Goal: Task Accomplishment & Management: Use online tool/utility

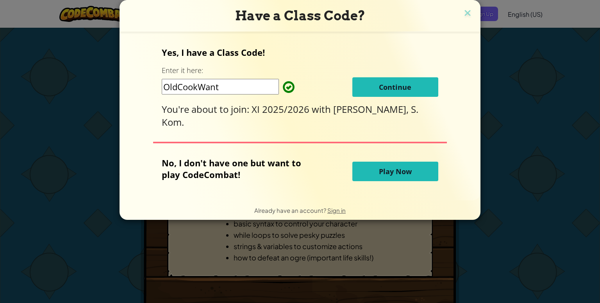
click at [392, 87] on span "Continue" at bounding box center [395, 86] width 32 height 9
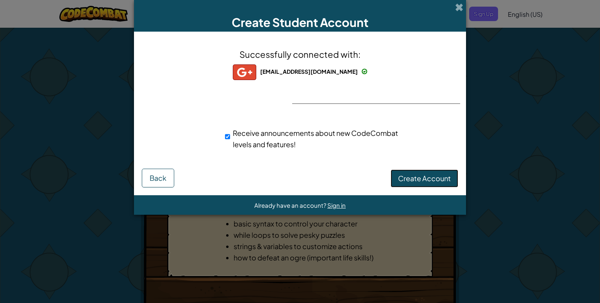
click at [420, 177] on span "Create Account" at bounding box center [424, 178] width 53 height 9
click at [433, 177] on button "Create Account" at bounding box center [424, 178] width 68 height 18
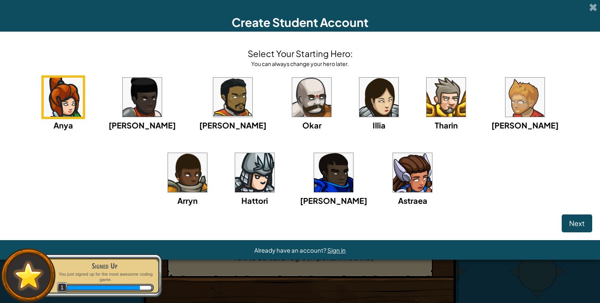
click at [235, 191] on img at bounding box center [254, 172] width 39 height 39
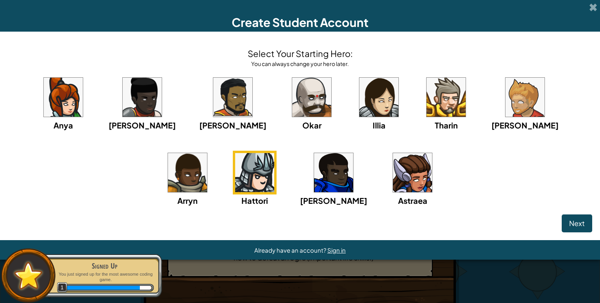
click at [393, 186] on img at bounding box center [412, 172] width 39 height 39
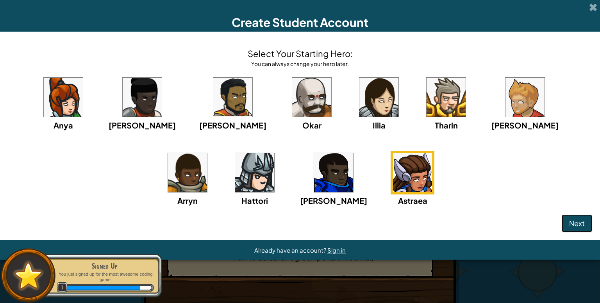
click at [580, 222] on span "Next" at bounding box center [577, 223] width 16 height 9
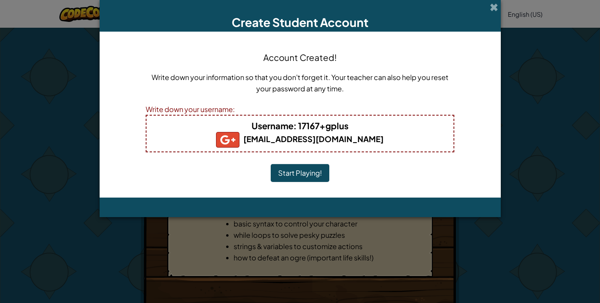
click at [311, 174] on button "Start Playing!" at bounding box center [300, 173] width 59 height 18
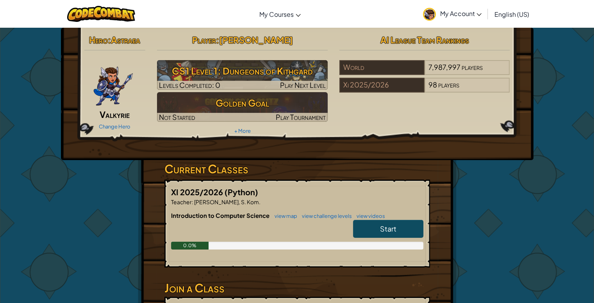
click at [459, 21] on link "My Account" at bounding box center [452, 14] width 66 height 25
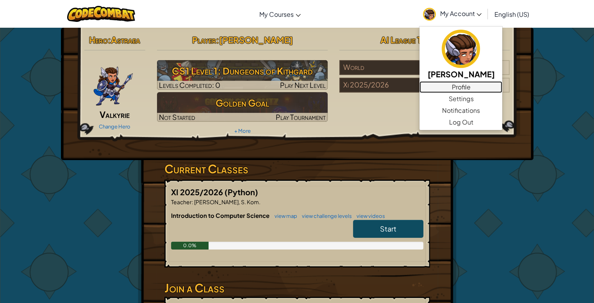
click at [465, 87] on link "Profile" at bounding box center [460, 87] width 83 height 12
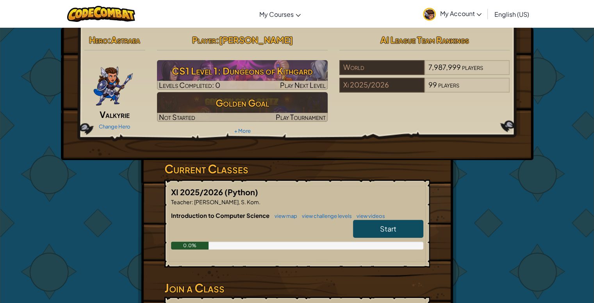
click at [476, 8] on link "My Account" at bounding box center [452, 14] width 66 height 25
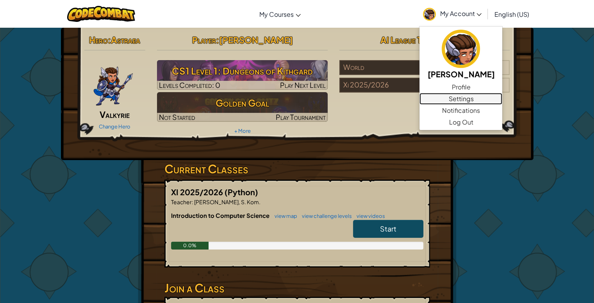
click at [477, 100] on link "Settings" at bounding box center [460, 99] width 83 height 12
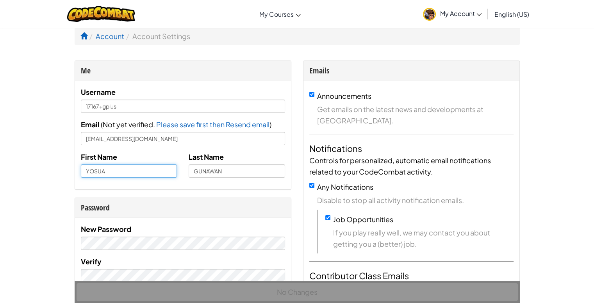
drag, startPoint x: 152, startPoint y: 170, endPoint x: 41, endPoint y: 173, distance: 111.3
type input "XI-7"
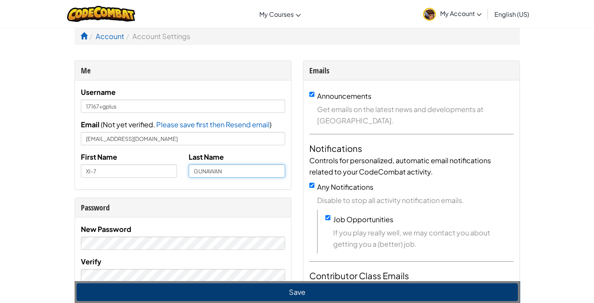
click at [193, 173] on input "GUNAWAN" at bounding box center [237, 170] width 96 height 13
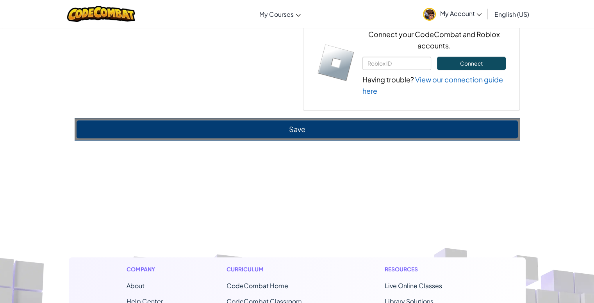
scroll to position [583, 0]
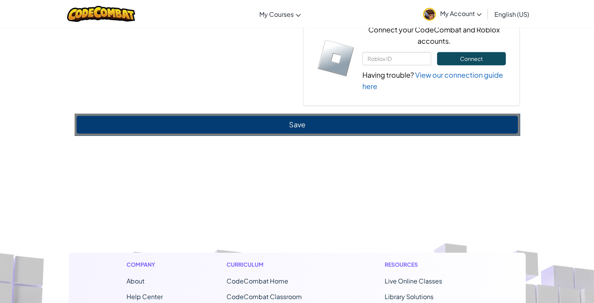
type input "[PERSON_NAME] [PERSON_NAME]"
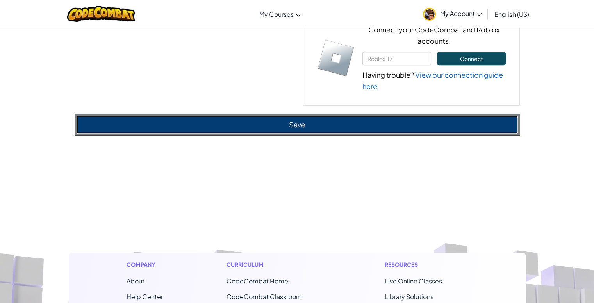
click at [433, 125] on button "Save" at bounding box center [297, 125] width 441 height 18
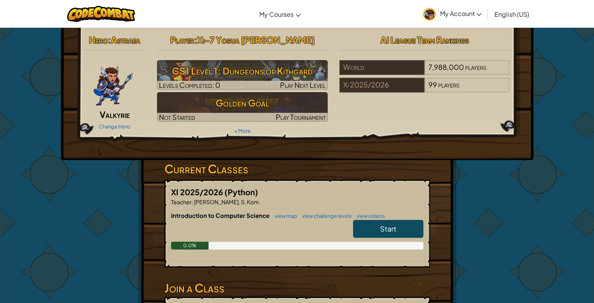
click at [395, 230] on span "Start" at bounding box center [388, 228] width 16 height 9
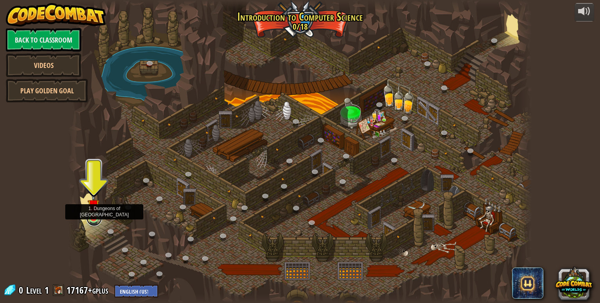
click at [98, 221] on link at bounding box center [94, 218] width 16 height 16
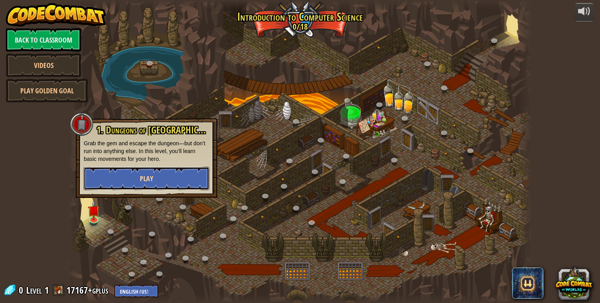
click at [172, 179] on button "Play" at bounding box center [147, 178] width 126 height 23
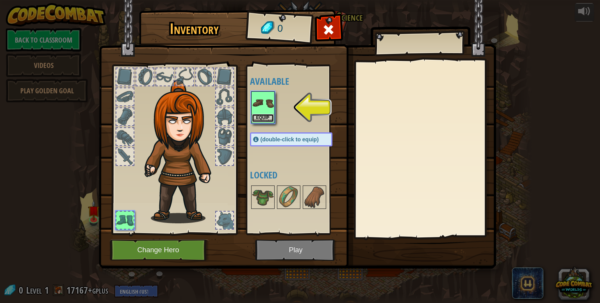
click at [263, 114] on button "Equip" at bounding box center [263, 118] width 22 height 8
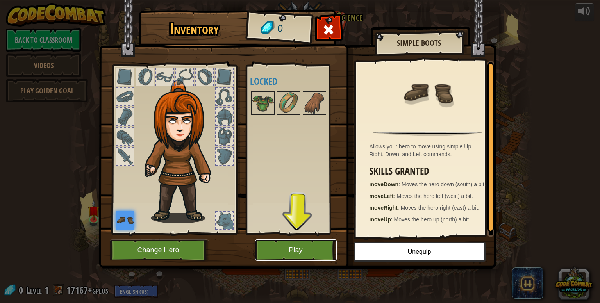
click at [304, 244] on button "Play" at bounding box center [296, 249] width 82 height 21
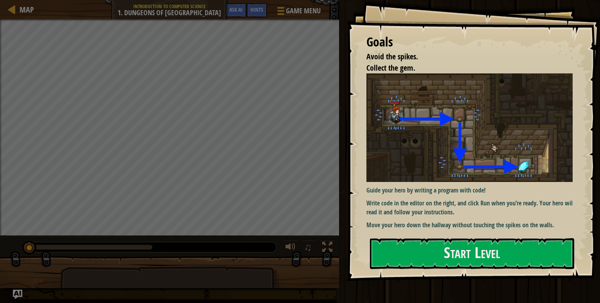
click at [467, 226] on p "Move your hero down the hallway without touching the spikes on the walls." at bounding box center [472, 225] width 212 height 9
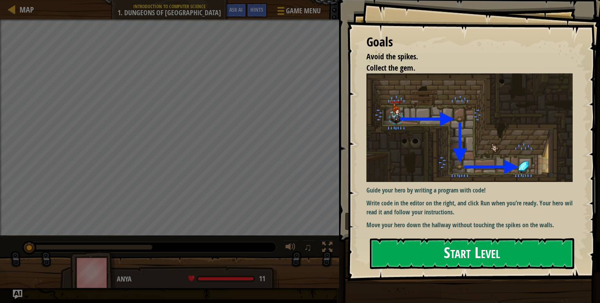
click at [471, 240] on button "Start Level" at bounding box center [472, 253] width 204 height 31
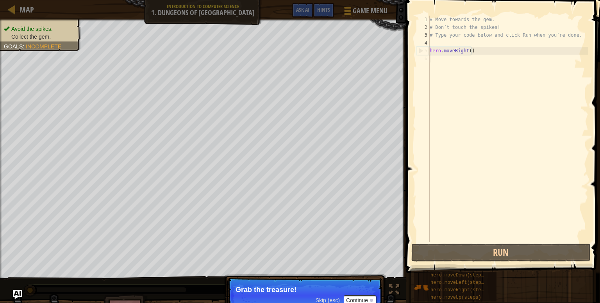
click at [464, 240] on div "# Move towards the gem. # Don’t touch the spikes! # Type your code below and cl…" at bounding box center [508, 137] width 160 height 242
click at [368, 295] on p "Skip (esc) Continue Grab the treasure!" at bounding box center [304, 296] width 155 height 36
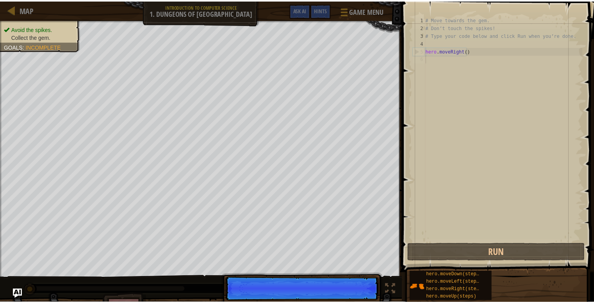
scroll to position [4, 0]
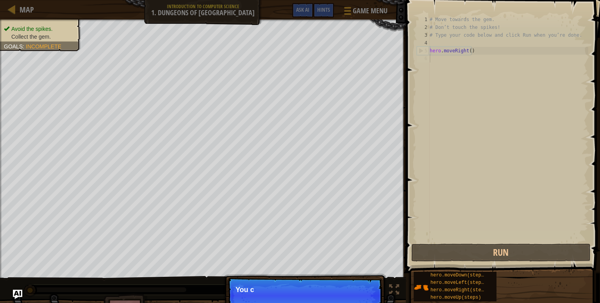
click at [368, 299] on p "Skip (esc) Continue You c" at bounding box center [304, 296] width 155 height 36
click at [368, 299] on button "Continue" at bounding box center [360, 300] width 32 height 10
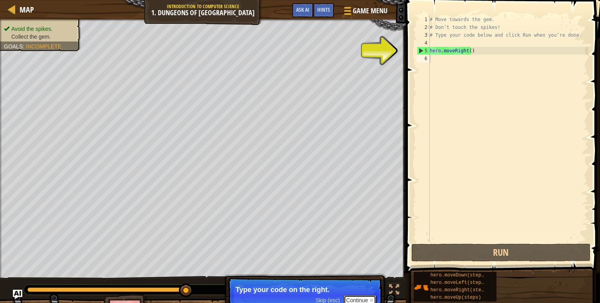
click at [365, 299] on button "Continue" at bounding box center [360, 300] width 32 height 10
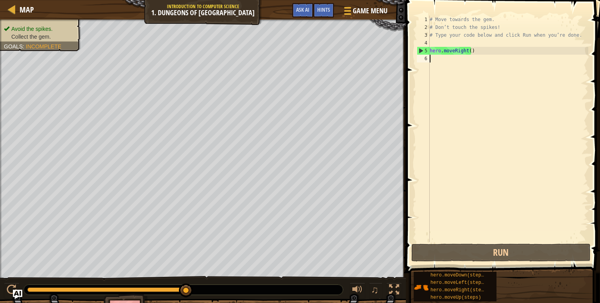
click at [521, 76] on div "# Move towards the gem. # Don’t touch the spikes! # Type your code below and cl…" at bounding box center [508, 137] width 160 height 242
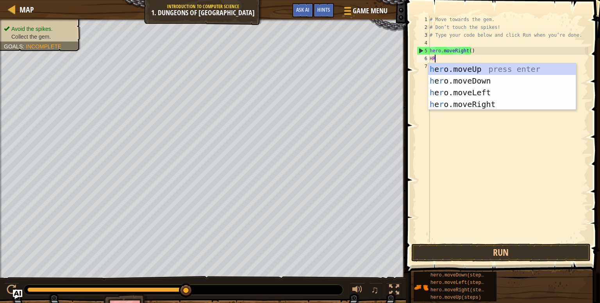
type textarea "HRO"
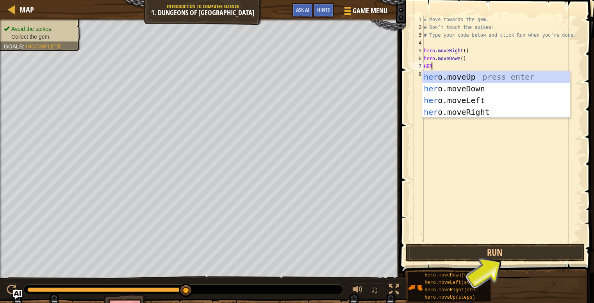
type textarea "HERO"
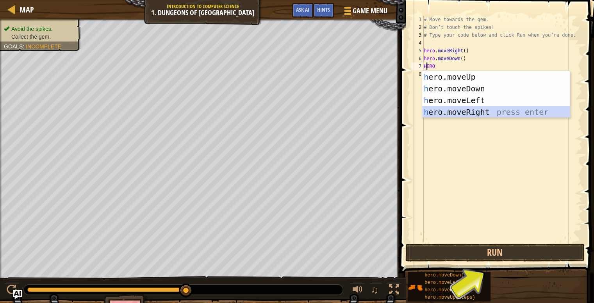
click at [518, 113] on div "h ero.moveUp press enter h ero.moveDown press enter h ero.moveLeft press enter …" at bounding box center [496, 106] width 148 height 70
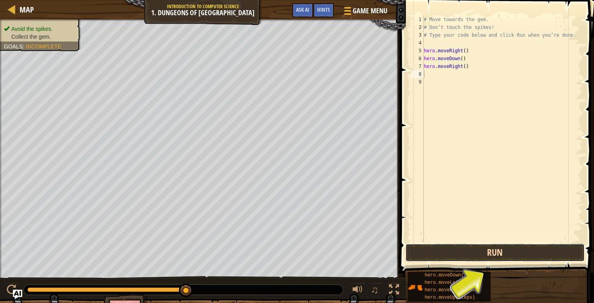
click at [487, 253] on button "Run" at bounding box center [494, 253] width 179 height 18
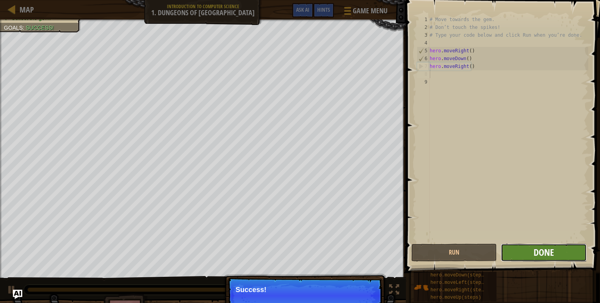
click at [539, 252] on span "Done" at bounding box center [543, 252] width 20 height 12
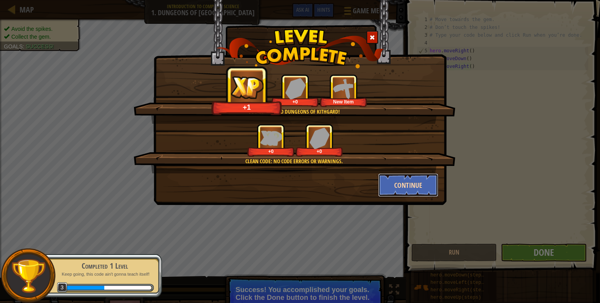
click at [420, 191] on button "Continue" at bounding box center [408, 184] width 61 height 23
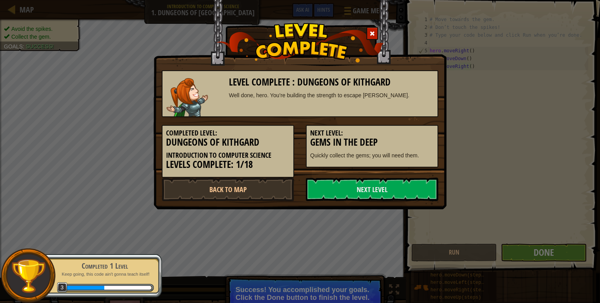
click at [420, 191] on link "Next Level" at bounding box center [372, 189] width 132 height 23
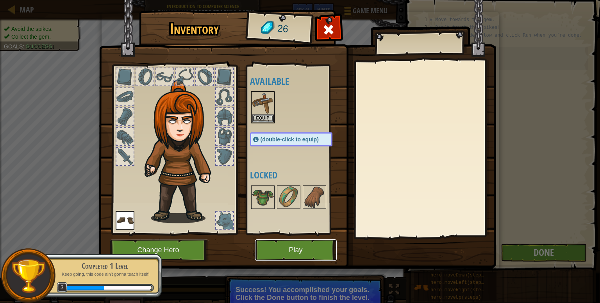
click at [304, 250] on button "Play" at bounding box center [296, 249] width 82 height 21
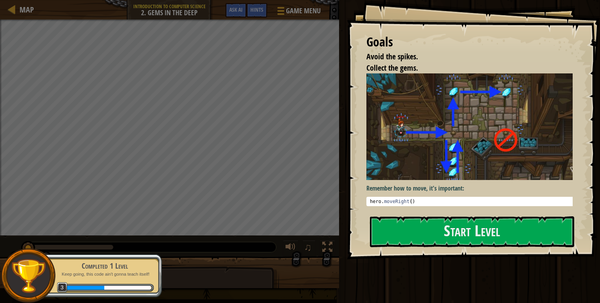
click at [476, 132] on img at bounding box center [472, 126] width 212 height 107
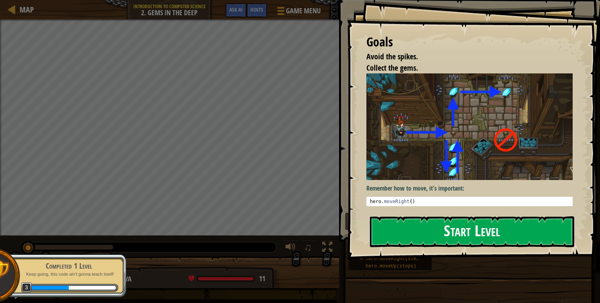
click at [497, 218] on button "Start Level" at bounding box center [472, 231] width 204 height 31
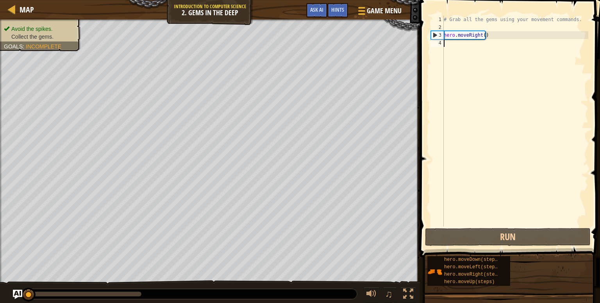
click at [486, 81] on div "# Grab all the gems using your movement commands. hero . moveRight ( )" at bounding box center [515, 129] width 146 height 226
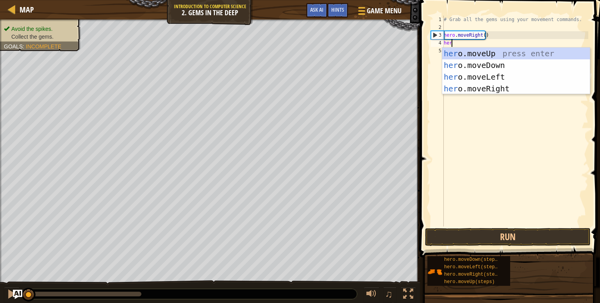
type textarea "hero"
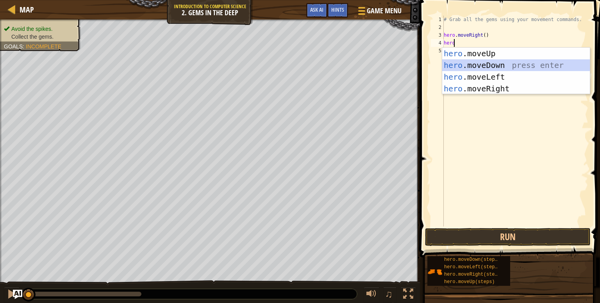
scroll to position [4, 0]
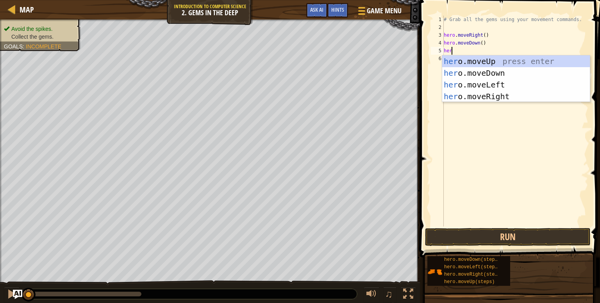
type textarea "hero"
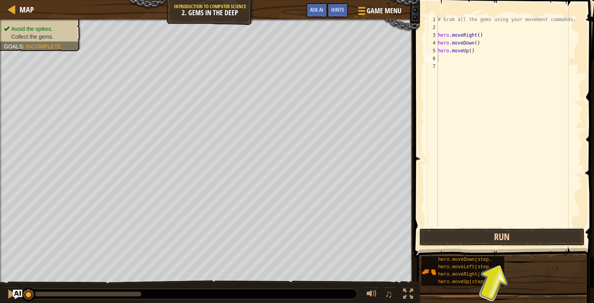
click at [531, 231] on button "Run" at bounding box center [502, 237] width 166 height 18
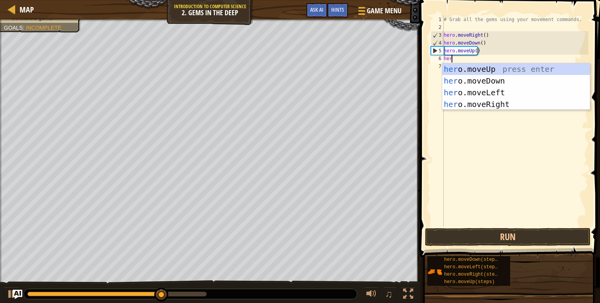
type textarea "hero"
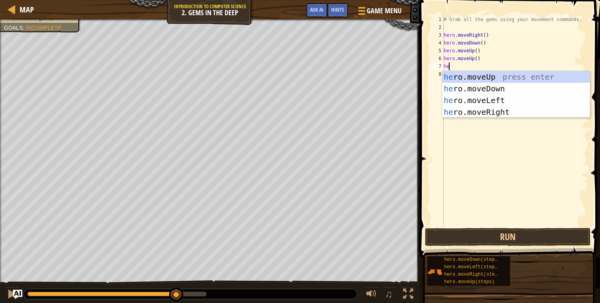
type textarea "hero"
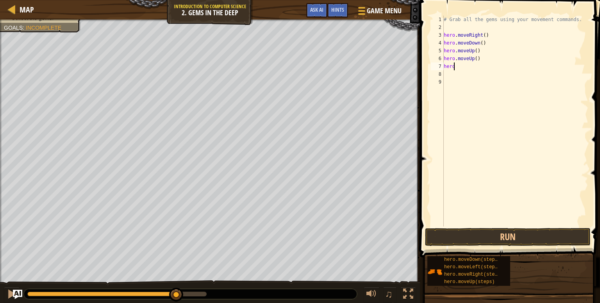
type textarea "hero."
click at [509, 238] on button "Run" at bounding box center [508, 237] width 166 height 18
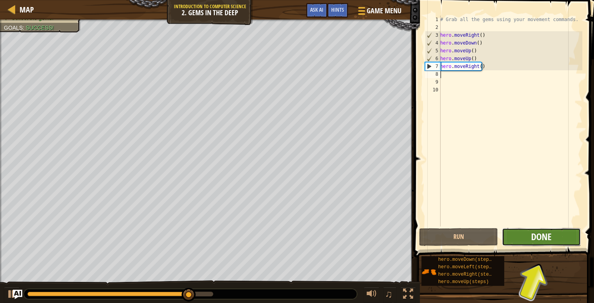
click at [539, 240] on span "Done" at bounding box center [541, 236] width 20 height 12
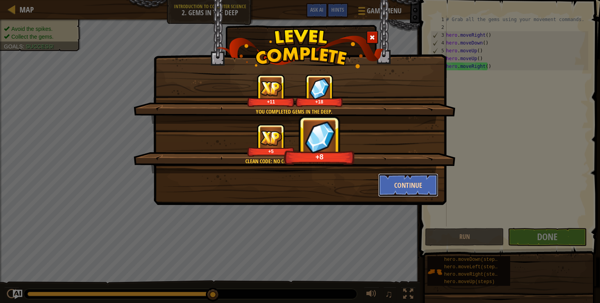
click at [406, 186] on button "Continue" at bounding box center [408, 184] width 61 height 23
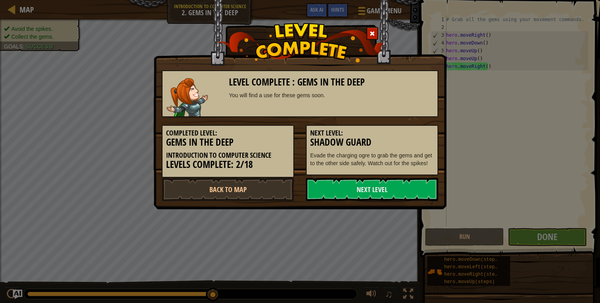
click at [406, 186] on link "Next Level" at bounding box center [372, 189] width 132 height 23
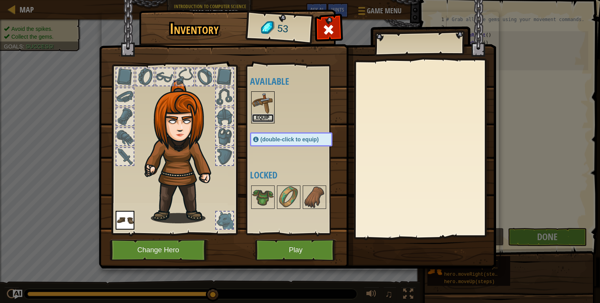
click at [262, 117] on button "Equip" at bounding box center [263, 118] width 22 height 8
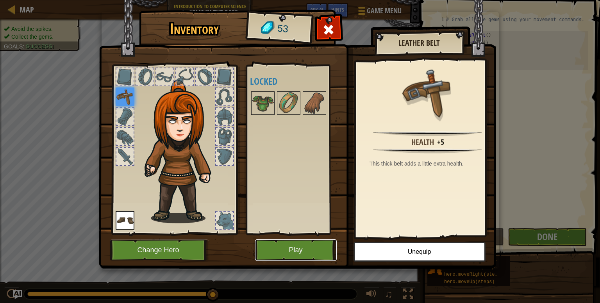
click at [304, 249] on button "Play" at bounding box center [296, 249] width 82 height 21
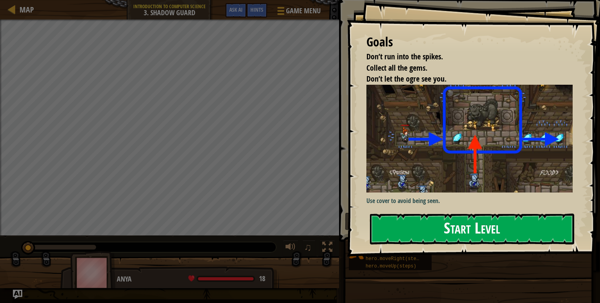
click at [459, 151] on div "Goals Don’t run into the spikes. Collect all the gems. Don’t let the ogre see y…" at bounding box center [473, 128] width 253 height 256
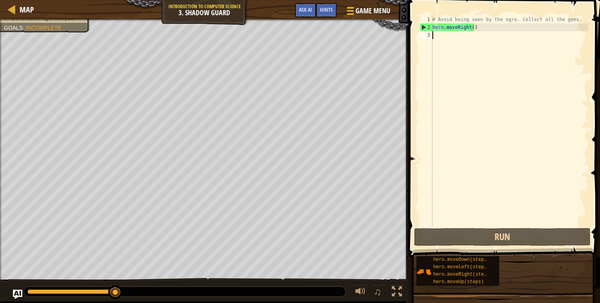
click at [436, 67] on div "# Avoid being seen by the ogre. Collect all the gems. hero . moveRight ( )" at bounding box center [509, 129] width 157 height 226
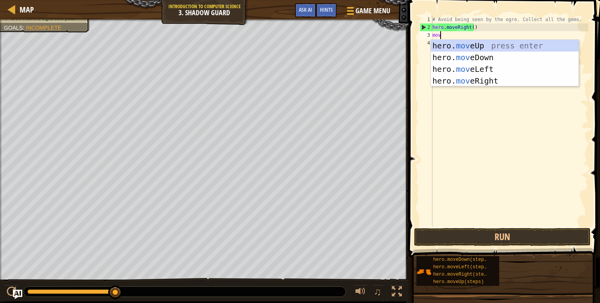
type textarea "move"
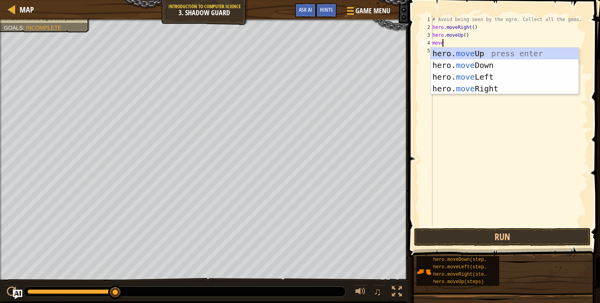
scroll to position [4, 0]
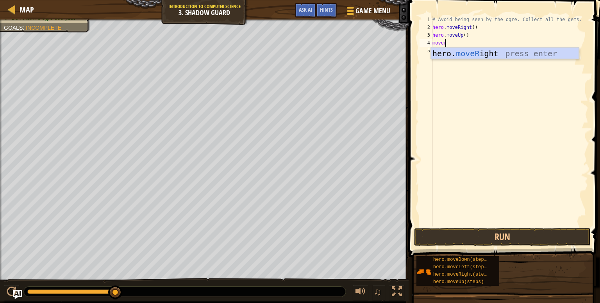
type textarea "moveri"
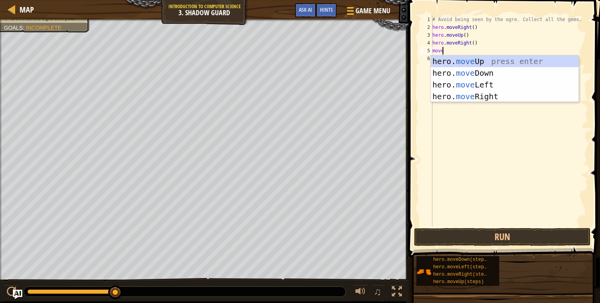
type textarea "moved"
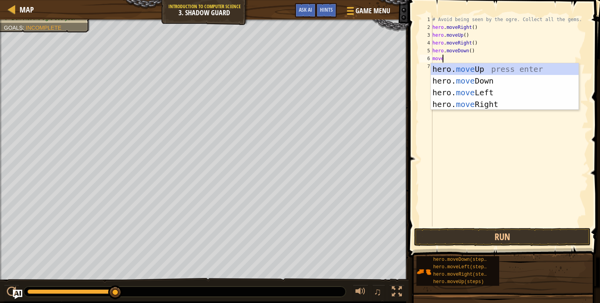
type textarea "mover"
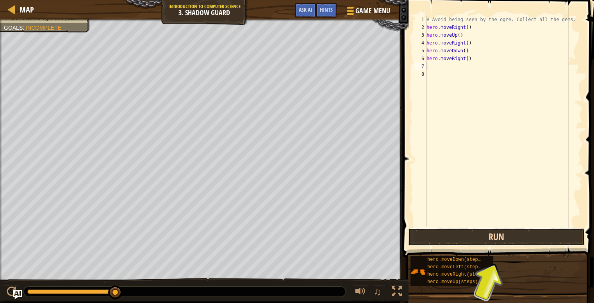
click at [458, 238] on button "Run" at bounding box center [496, 237] width 176 height 18
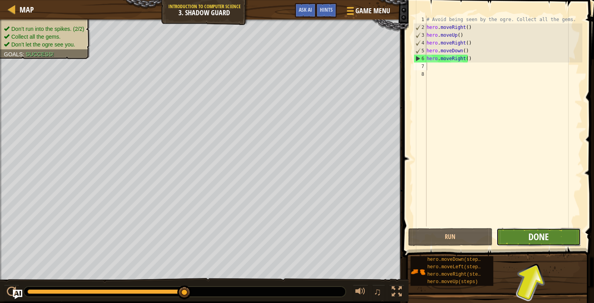
click at [545, 230] on span "Done" at bounding box center [538, 236] width 20 height 12
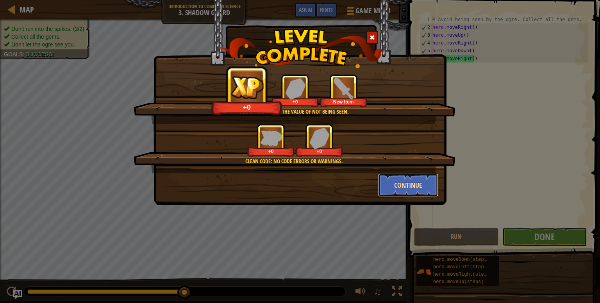
click at [421, 177] on button "Continue" at bounding box center [408, 184] width 61 height 23
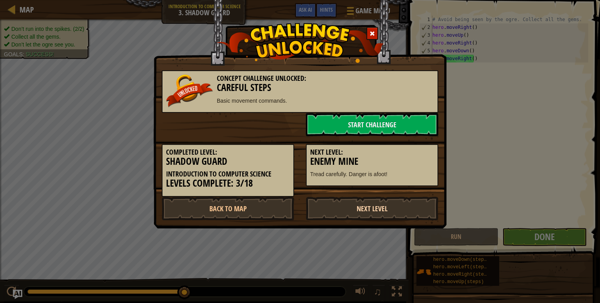
click at [396, 208] on link "Next Level" at bounding box center [372, 208] width 132 height 23
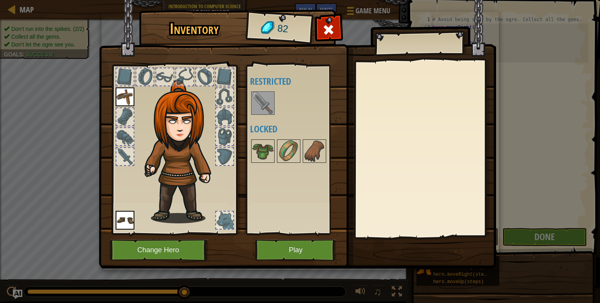
click at [261, 104] on img at bounding box center [263, 103] width 22 height 22
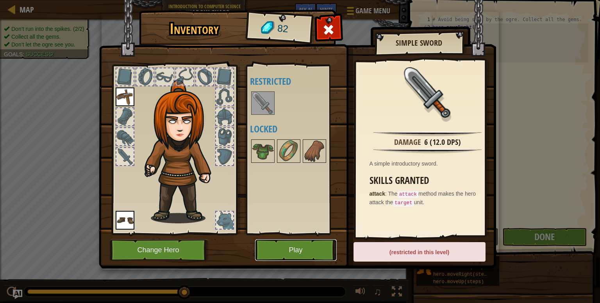
click at [301, 250] on button "Play" at bounding box center [296, 249] width 82 height 21
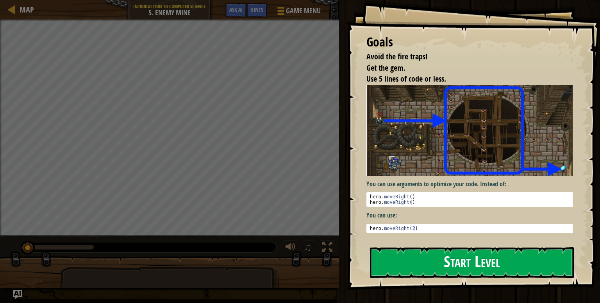
click at [426, 152] on img at bounding box center [472, 130] width 212 height 91
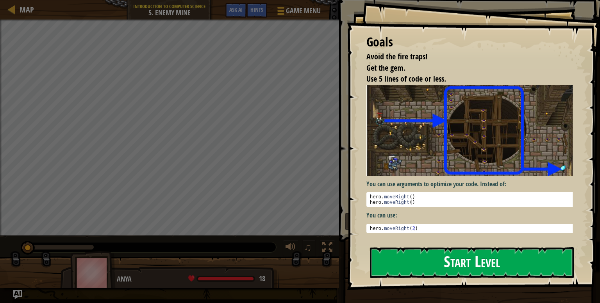
click at [456, 260] on button "Start Level" at bounding box center [472, 262] width 204 height 31
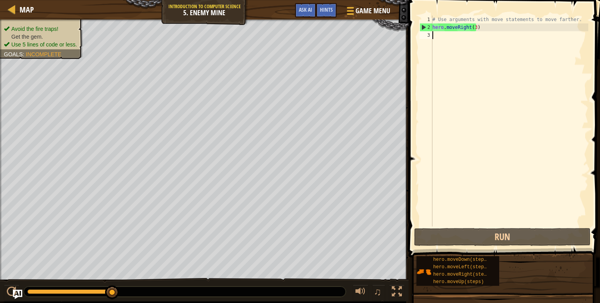
click at [467, 87] on div "# Use arguments with move statements to move farther. hero . moveRight ( 3 )" at bounding box center [509, 129] width 157 height 226
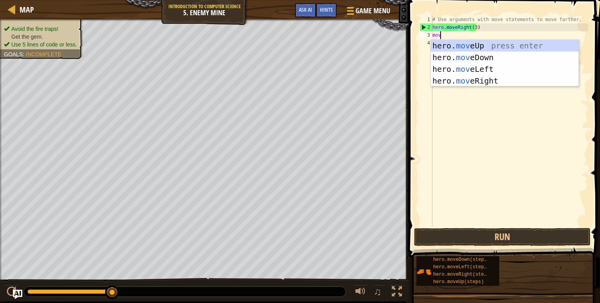
type textarea "move"
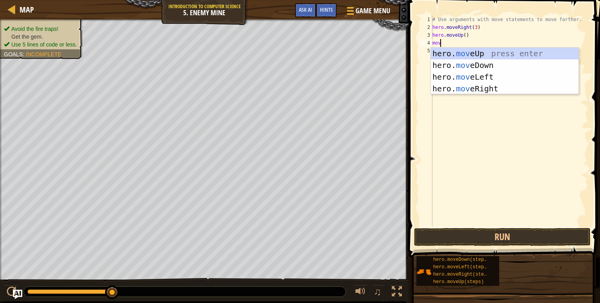
scroll to position [4, 0]
type textarea "mover"
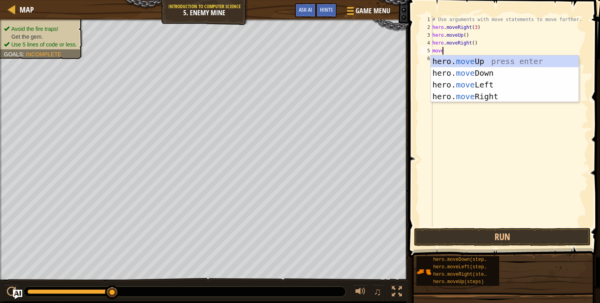
type textarea "moved"
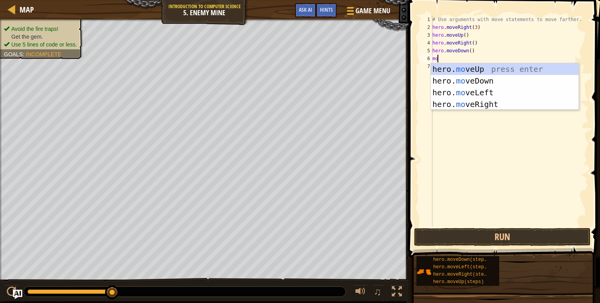
type textarea "m"
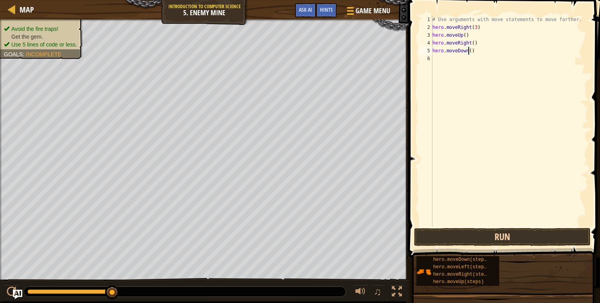
type textarea "hero.moveDown()"
click at [521, 230] on button "Run" at bounding box center [502, 237] width 176 height 18
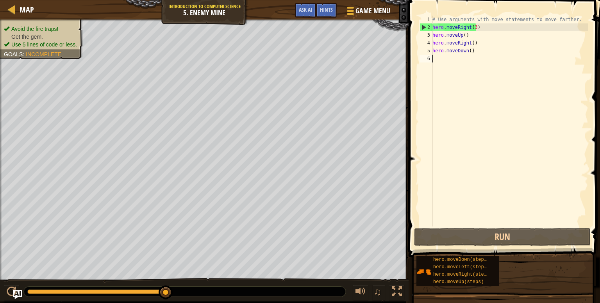
click at [537, 171] on div "# Use arguments with move statements to move farther. hero . moveRight ( 3 ) he…" at bounding box center [509, 129] width 157 height 226
click at [506, 53] on div "# Use arguments with move statements to move farther. hero . moveRight ( 3 ) he…" at bounding box center [509, 129] width 157 height 226
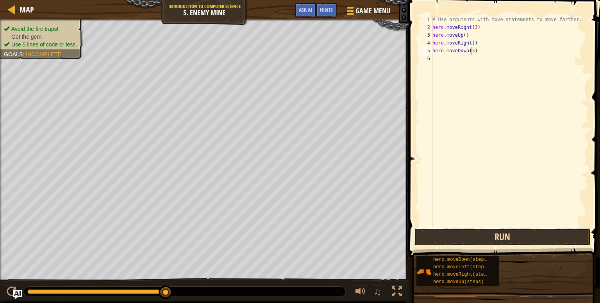
click at [514, 234] on button "Run" at bounding box center [502, 237] width 176 height 18
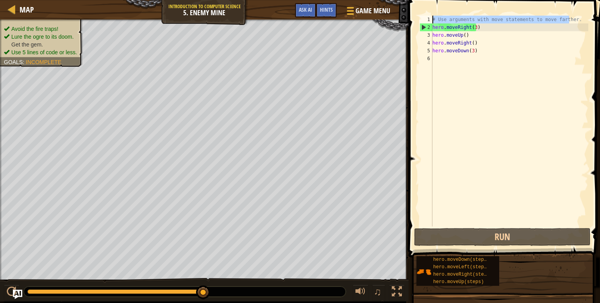
drag, startPoint x: 572, startPoint y: 19, endPoint x: 410, endPoint y: 18, distance: 162.4
click at [410, 18] on div "hero.moveDown(3) 1 2 3 4 5 6 # Use arguments with move statements to move farth…" at bounding box center [503, 144] width 194 height 280
type textarea "# Use arguments with move statements to move farther."
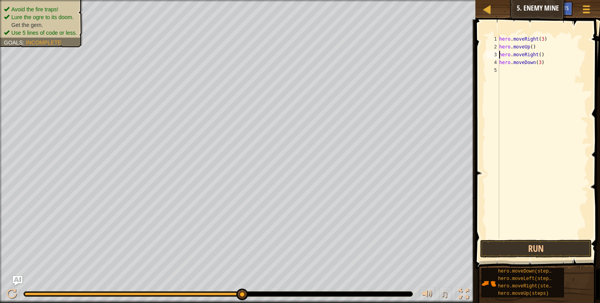
type textarea "hero.moveDown(3)"
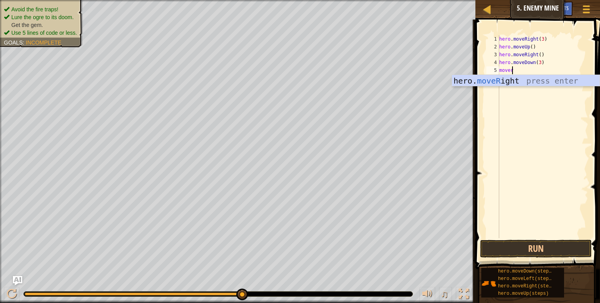
scroll to position [4, 0]
type textarea "moveri"
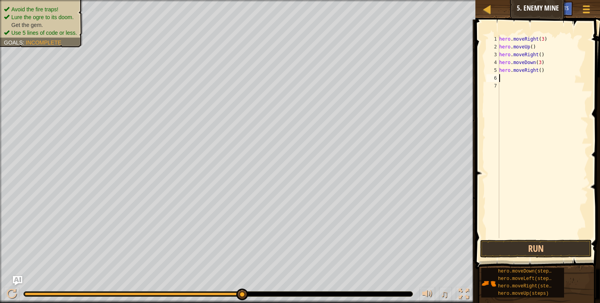
scroll to position [4, 0]
type textarea "hero.moveRight()"
type textarea "hero.moveRight(2)"
click at [531, 88] on div "hero . moveRight ( 3 ) hero . moveUp ( ) hero . moveRight ( ) hero . moveDown (…" at bounding box center [542, 144] width 91 height 219
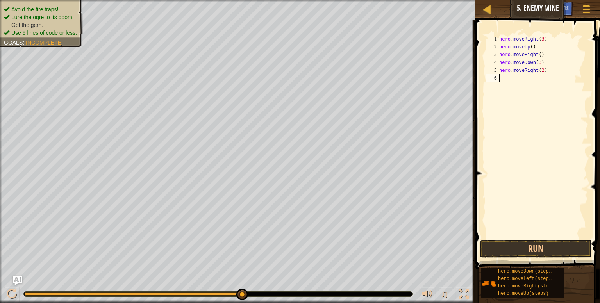
scroll to position [4, 0]
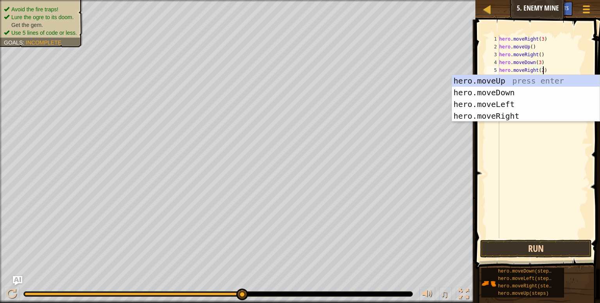
type textarea "hero.moveRight(2)"
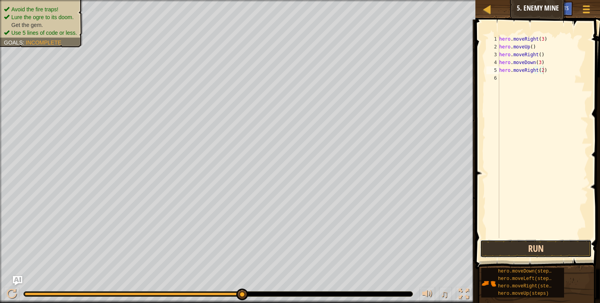
click at [536, 251] on button "Run" at bounding box center [536, 249] width 112 height 18
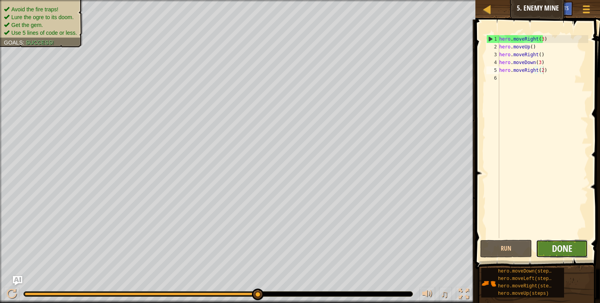
click at [569, 250] on span "Done" at bounding box center [562, 248] width 20 height 12
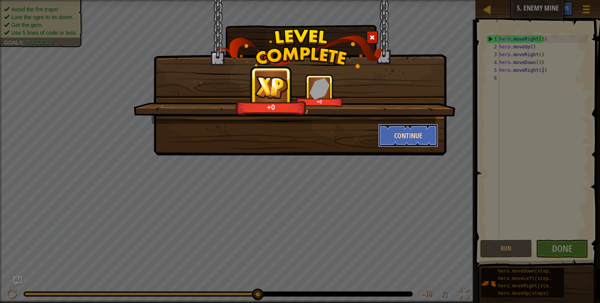
click at [409, 146] on button "Continue" at bounding box center [408, 135] width 61 height 23
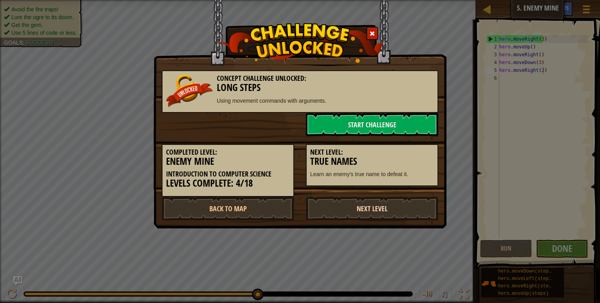
click at [376, 210] on link "Next Level" at bounding box center [372, 208] width 132 height 23
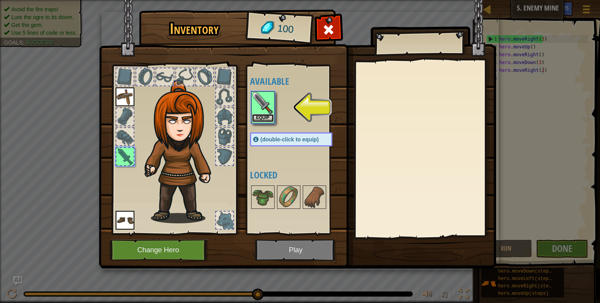
click at [264, 115] on button "Equip" at bounding box center [263, 118] width 22 height 8
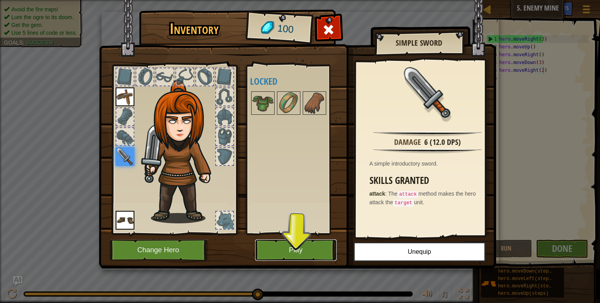
click at [292, 257] on button "Play" at bounding box center [296, 249] width 82 height 21
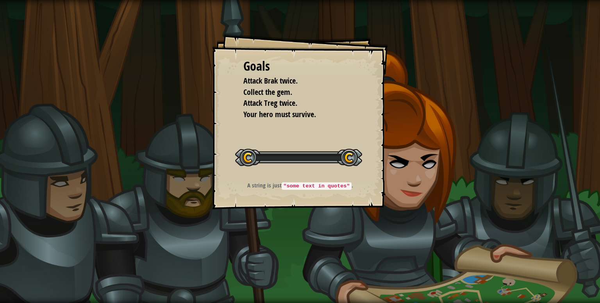
click at [292, 257] on div "Goals Attack Brak twice. Collect the gem. Attack Treg twice. Your hero must sur…" at bounding box center [300, 151] width 600 height 303
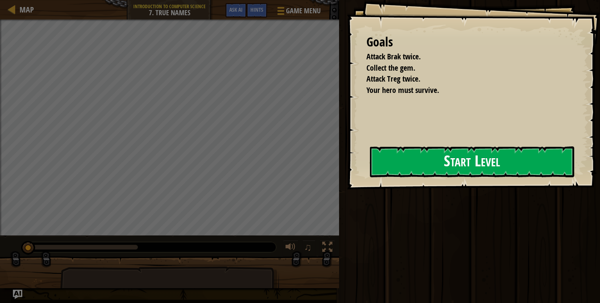
click at [347, 165] on div "Goals Attack Brak twice. Collect the gem. Attack Treg twice. Your hero must sur…" at bounding box center [473, 94] width 253 height 189
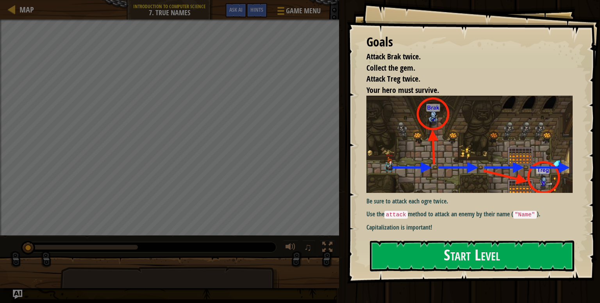
click at [465, 141] on img at bounding box center [472, 144] width 212 height 97
click at [492, 246] on button "Start Level" at bounding box center [472, 255] width 204 height 31
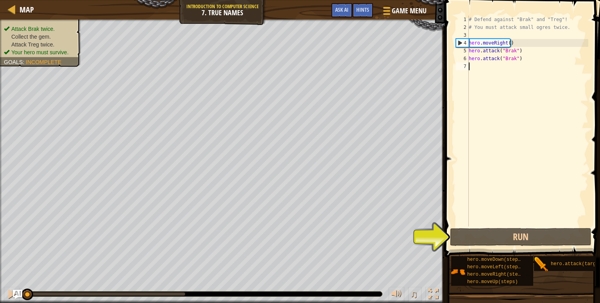
scroll to position [0, 29]
click at [556, 66] on div "# Defend against "Brak" and "Treg"! # You must attack small ogres twice. hero .…" at bounding box center [527, 129] width 121 height 226
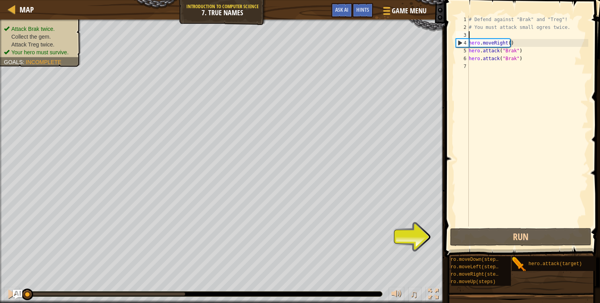
click at [507, 32] on div "# Defend against "Brak" and "Treg"! # You must attack small ogres twice. hero .…" at bounding box center [527, 129] width 121 height 226
click at [514, 57] on div "# Defend against "Brak" and "Treg"! # You must attack small ogres twice. hero .…" at bounding box center [527, 129] width 121 height 226
click at [529, 42] on div "# Defend against "Brak" and "Treg"! # You must attack small ogres twice. hero .…" at bounding box center [527, 129] width 121 height 226
type textarea "hero.moveRight()"
click at [525, 46] on div "# Defend against "Brak" and "Treg"! # You must attack small ogres twice. hero .…" at bounding box center [527, 129] width 121 height 226
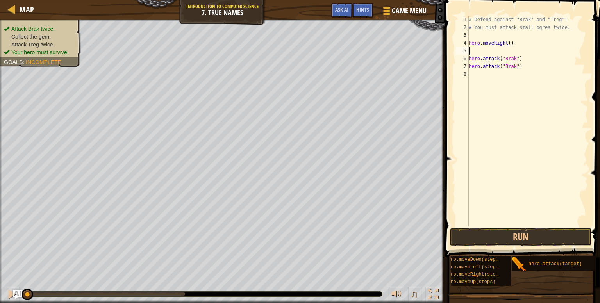
type textarea "u"
type textarea "hero.moveUp()"
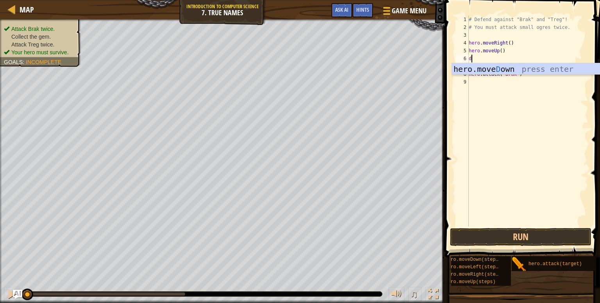
type textarea "do"
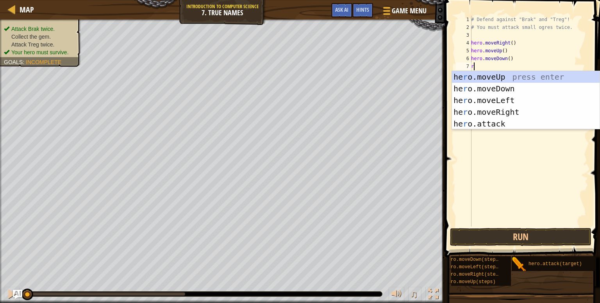
type textarea "ri"
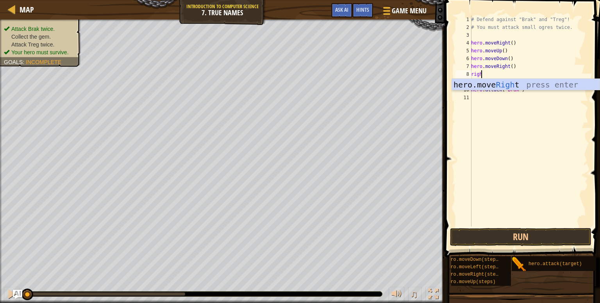
type textarea "right"
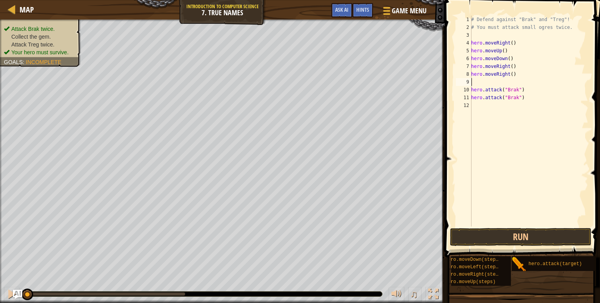
type textarea "hero.moveRight()"
click at [546, 94] on div "# Defend against "Brak" and "Treg"! # You must attack small ogres twice. hero .…" at bounding box center [528, 129] width 119 height 226
click at [523, 233] on button "Run" at bounding box center [520, 237] width 141 height 18
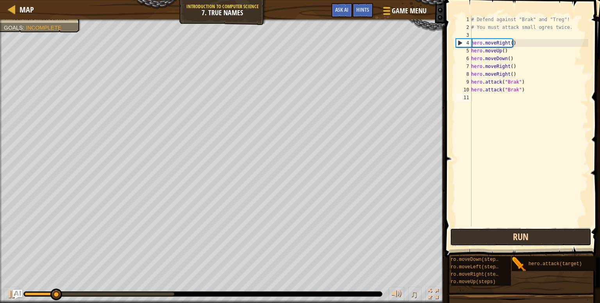
click at [523, 233] on button "Run" at bounding box center [520, 237] width 141 height 18
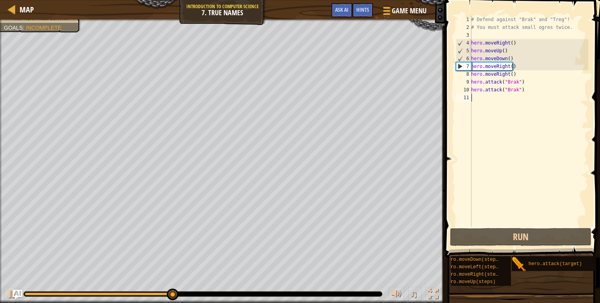
click at [511, 59] on div "# Defend against "Brak" and "Treg"! # You must attack small ogres twice. hero .…" at bounding box center [528, 129] width 119 height 226
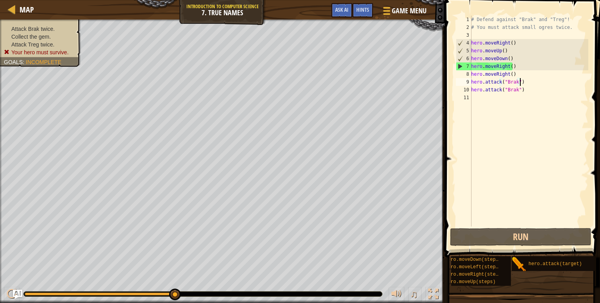
click at [526, 84] on div "# Defend against "Brak" and "Treg"! # You must attack small ogres twice. hero .…" at bounding box center [528, 129] width 119 height 226
click at [532, 93] on div "# Defend against "Brak" and "Treg"! # You must attack small ogres twice. hero .…" at bounding box center [528, 129] width 119 height 226
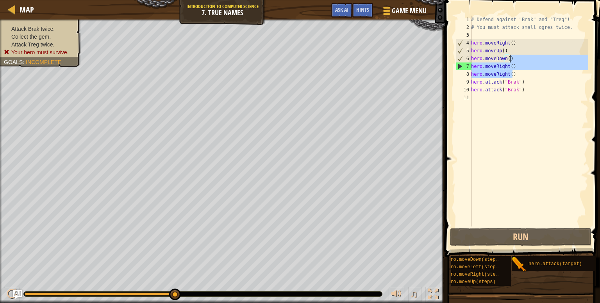
drag, startPoint x: 523, startPoint y: 75, endPoint x: 523, endPoint y: 59, distance: 15.2
click at [523, 59] on div "# Defend against "Brak" and "Treg"! # You must attack small ogres twice. hero .…" at bounding box center [528, 129] width 119 height 226
type textarea "hero.moveDown()"
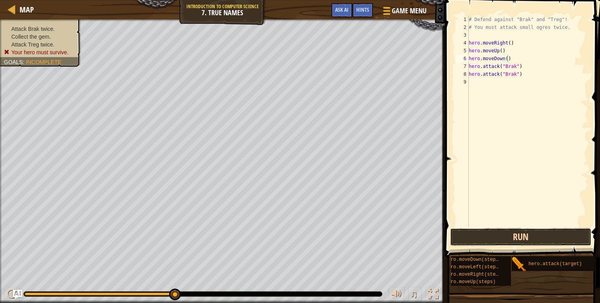
click at [518, 233] on button "Run" at bounding box center [520, 237] width 141 height 18
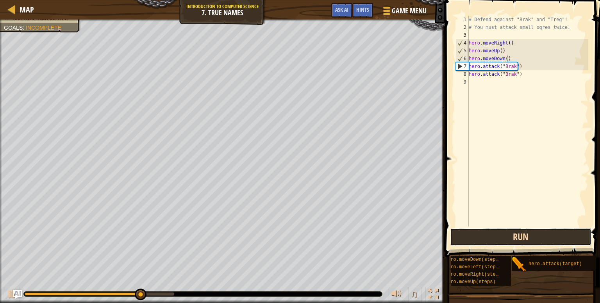
click at [518, 233] on button "Run" at bounding box center [520, 237] width 141 height 18
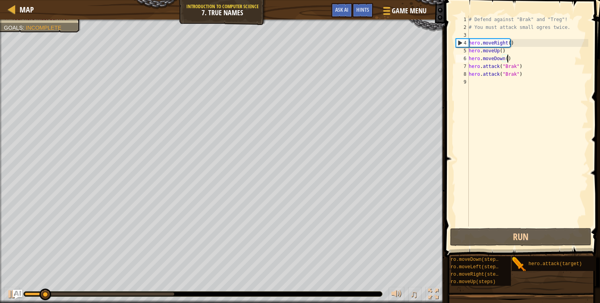
click at [509, 98] on div "# Defend against "Brak" and "Treg"! # You must attack small ogres twice. hero .…" at bounding box center [527, 129] width 121 height 226
click at [527, 82] on div "# Defend against "Brak" and "Treg"! # You must attack small ogres twice. hero .…" at bounding box center [527, 129] width 121 height 226
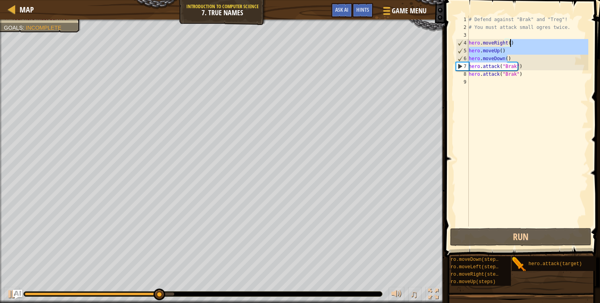
drag, startPoint x: 516, startPoint y: 57, endPoint x: 519, endPoint y: 39, distance: 17.5
click at [519, 39] on div "# Defend against "Brak" and "Treg"! # You must attack small ogres twice. hero .…" at bounding box center [527, 129] width 121 height 226
type textarea "hero.moveRight()"
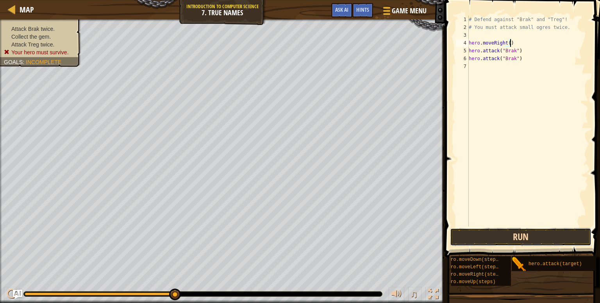
click at [520, 231] on button "Run" at bounding box center [520, 237] width 141 height 18
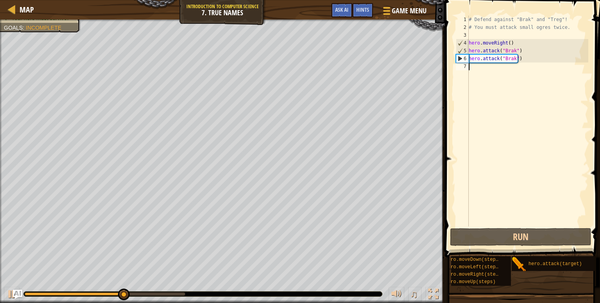
click at [552, 85] on div "# Defend against "Brak" and "Treg"! # You must attack small ogres twice. hero .…" at bounding box center [527, 129] width 121 height 226
click at [549, 67] on div "# Defend against "Brak" and "Treg"! # You must attack small ogres twice. hero .…" at bounding box center [527, 129] width 121 height 226
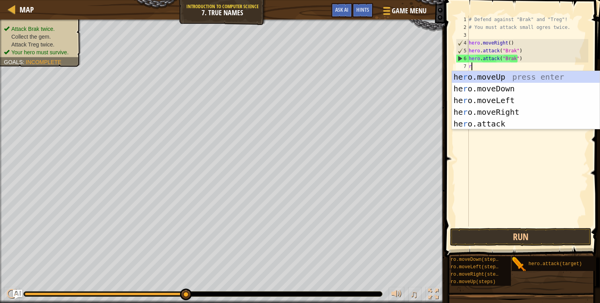
type textarea "ri"
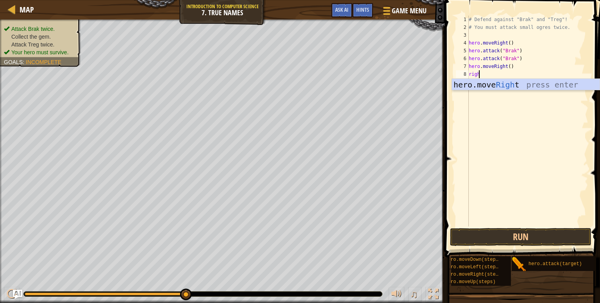
type textarea "right"
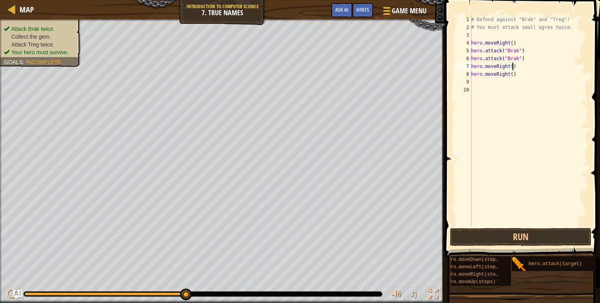
click at [547, 66] on div "# Defend against "Brak" and "Treg"! # You must attack small ogres twice. hero .…" at bounding box center [528, 129] width 119 height 226
click at [536, 54] on div "# Defend against "Brak" and "Treg"! # You must attack small ogres twice. hero .…" at bounding box center [528, 129] width 119 height 226
drag, startPoint x: 539, startPoint y: 59, endPoint x: 469, endPoint y: 51, distance: 70.7
click at [469, 51] on div "hero.attack("Brak") 1 2 3 4 5 6 7 8 9 10 # Defend against "Brak" and "Treg"! # …" at bounding box center [521, 121] width 134 height 211
type textarea "hero.attack("Brak") hero.attack("Brak")"
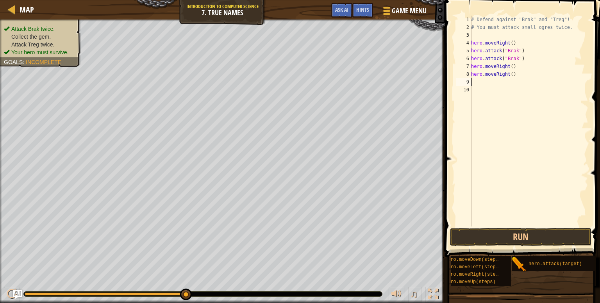
click at [509, 82] on div "# Defend against "Brak" and "Treg"! # You must attack small ogres twice. hero .…" at bounding box center [528, 129] width 119 height 226
paste textarea "hero.attack("Brak")"
click at [507, 82] on div "# Defend against "Brak" and "Treg"! # You must attack small ogres twice. hero .…" at bounding box center [528, 129] width 119 height 226
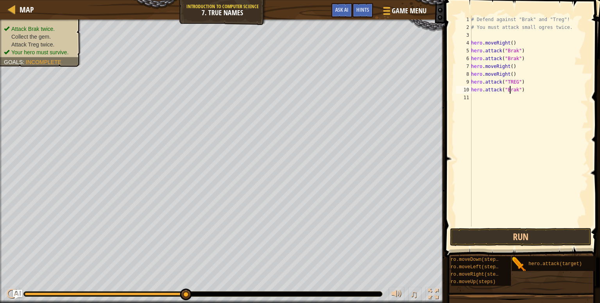
click at [509, 92] on div "# Defend against "Brak" and "Treg"! # You must attack small ogres twice. hero .…" at bounding box center [528, 129] width 119 height 226
click at [509, 82] on div "# Defend against "Brak" and "Treg"! # You must attack small ogres twice. hero .…" at bounding box center [528, 129] width 119 height 226
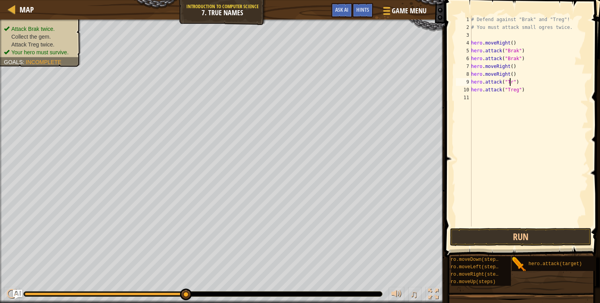
type textarea "hero.attack("Treg")"
click at [537, 146] on div "# Defend against "Brak" and "Treg"! # You must attack small ogres twice. hero .…" at bounding box center [528, 129] width 119 height 226
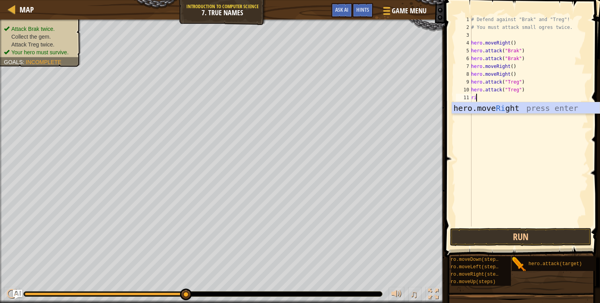
type textarea "rig"
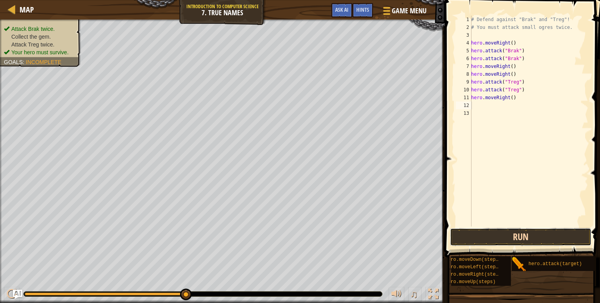
click at [516, 235] on button "Run" at bounding box center [520, 237] width 141 height 18
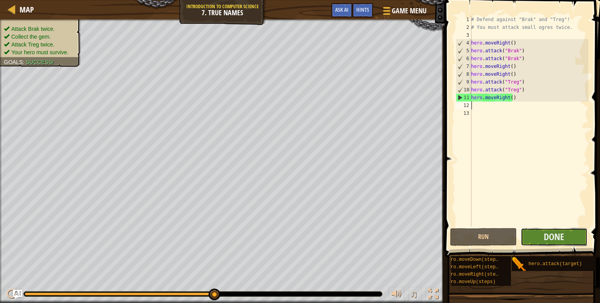
click at [561, 244] on button "Done" at bounding box center [553, 237] width 67 height 18
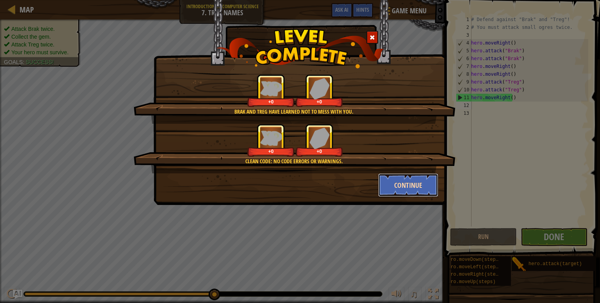
click at [399, 187] on button "Continue" at bounding box center [408, 184] width 61 height 23
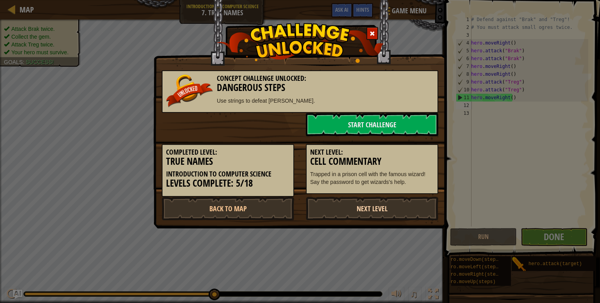
click at [397, 204] on link "Next Level" at bounding box center [372, 208] width 132 height 23
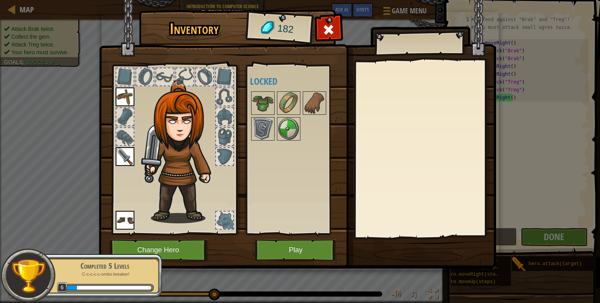
click at [287, 224] on div "Available Equip Equip Equip (double-click to equip) Locked" at bounding box center [299, 149] width 98 height 163
click at [298, 256] on button "Play" at bounding box center [296, 249] width 82 height 21
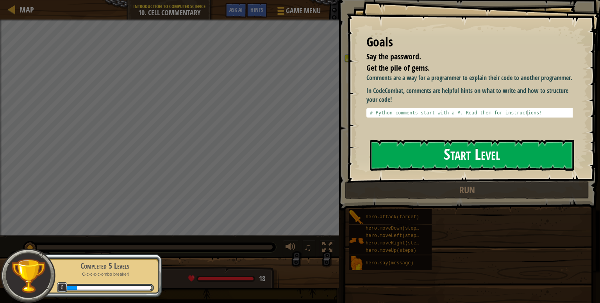
click at [370, 140] on button "Start Level" at bounding box center [472, 155] width 204 height 31
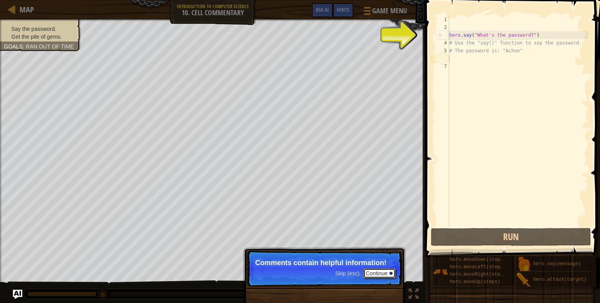
click at [378, 274] on button "Continue" at bounding box center [379, 273] width 32 height 10
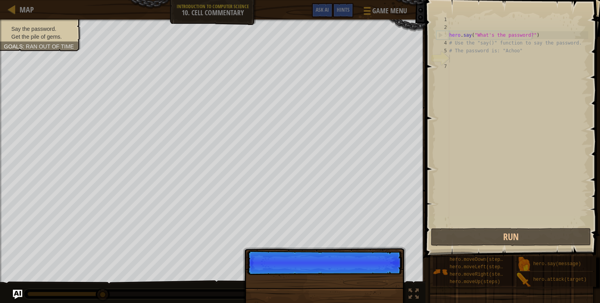
scroll to position [4, 0]
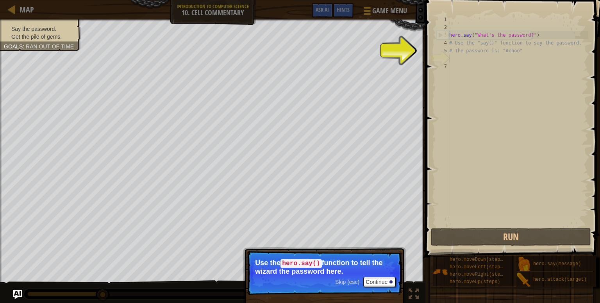
click at [378, 274] on p "Use the hero.say() function to tell the wizard the password here." at bounding box center [324, 267] width 139 height 16
click at [379, 278] on button "Continue" at bounding box center [379, 282] width 32 height 10
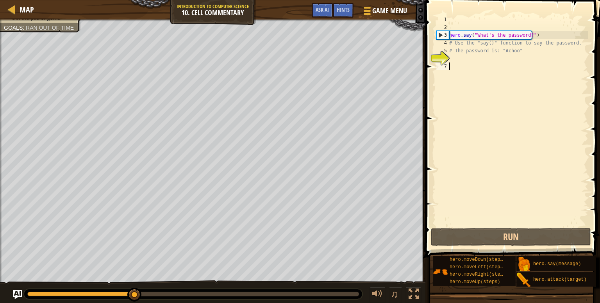
click at [484, 128] on div "hero . say ( "What's the password?" ) # Use the "say()" function to say the pas…" at bounding box center [517, 129] width 141 height 226
click at [489, 91] on div "hero . say ( "What's the password?" ) # Use the "say()" function to say the pas…" at bounding box center [517, 129] width 141 height 226
click at [492, 68] on div "hero . say ( "What's the password?" ) # Use the "say()" function to say the pas…" at bounding box center [517, 129] width 141 height 226
click at [490, 59] on div "hero . say ( "What's the password?" ) # Use the "say()" function to say the pas…" at bounding box center [517, 129] width 141 height 226
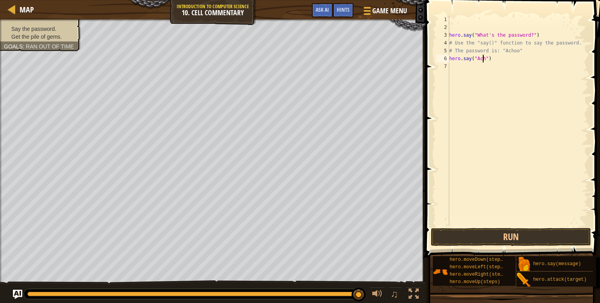
scroll to position [4, 3]
type textarea "hero.say("Achoo")"
click at [505, 82] on div "hero . say ( "What's the password?" ) # Use the "say()" function to say the pas…" at bounding box center [517, 129] width 141 height 226
click at [532, 239] on button "Run" at bounding box center [511, 237] width 160 height 18
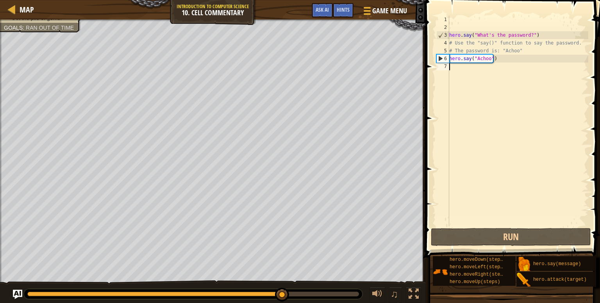
click at [532, 93] on div "hero . say ( "What's the password?" ) # Use the "say()" function to say the pas…" at bounding box center [517, 129] width 141 height 226
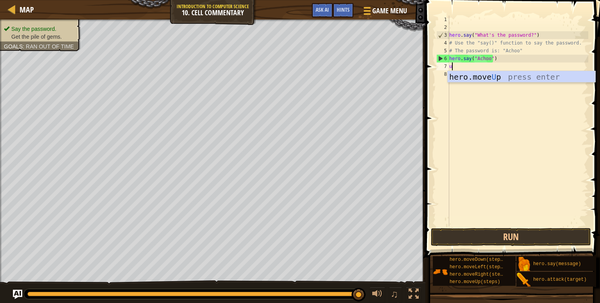
type textarea "up"
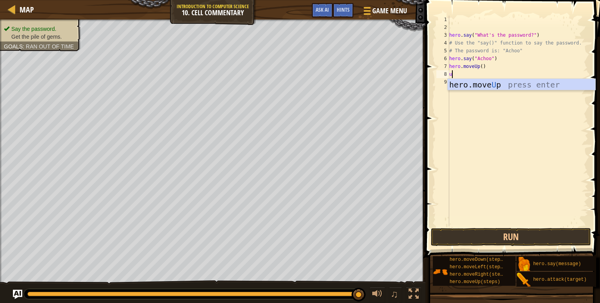
type textarea "up"
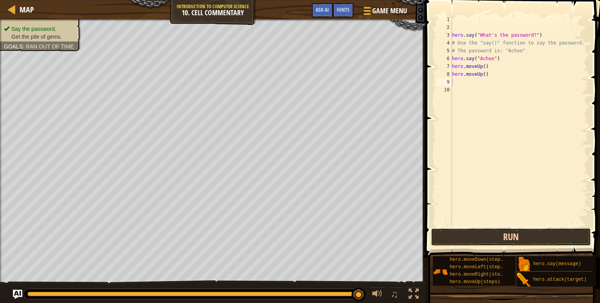
click at [513, 236] on button "Run" at bounding box center [511, 237] width 160 height 18
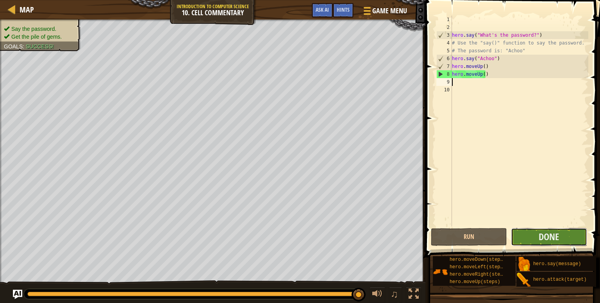
click at [560, 242] on button "Done" at bounding box center [549, 237] width 76 height 18
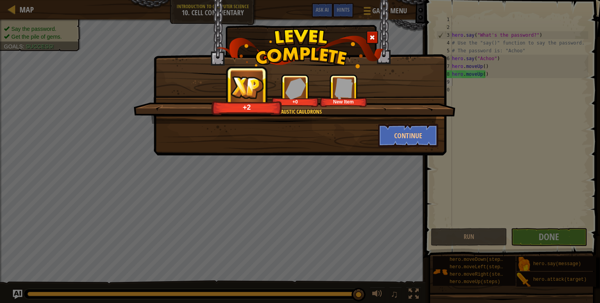
click at [408, 151] on div "Cool Caustic Cauldrons +2 +0 New Item Continue" at bounding box center [299, 77] width 293 height 155
click at [408, 141] on button "Continue" at bounding box center [408, 135] width 61 height 23
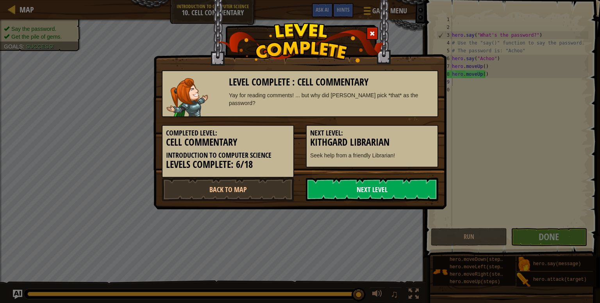
click at [390, 186] on link "Next Level" at bounding box center [372, 189] width 132 height 23
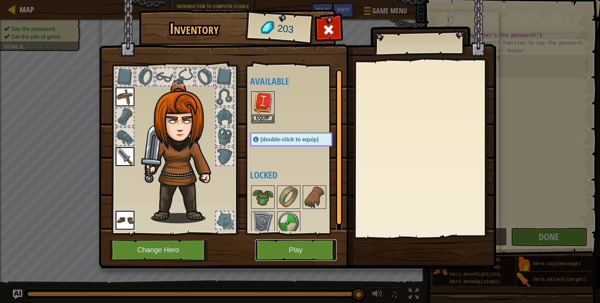
click at [260, 247] on button "Play" at bounding box center [296, 249] width 82 height 21
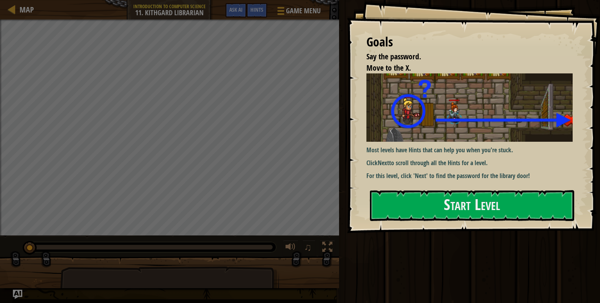
click at [412, 190] on div "Start Level" at bounding box center [472, 205] width 204 height 31
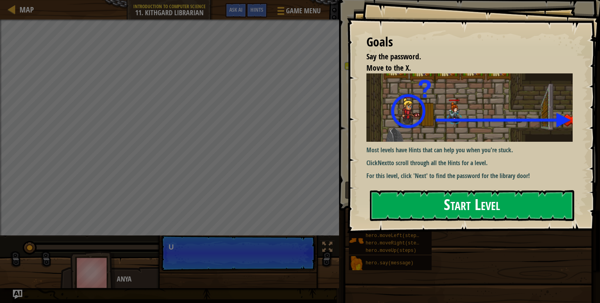
click at [495, 205] on button "Start Level" at bounding box center [472, 205] width 204 height 31
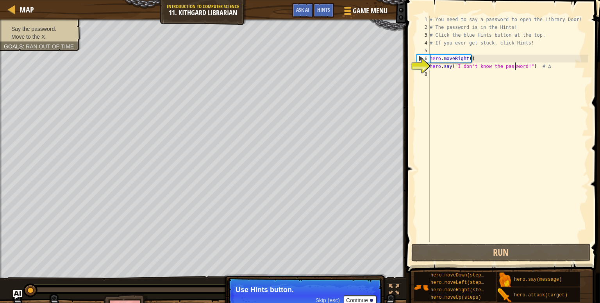
click at [514, 64] on div "# You need to say a password to open the Library Door! # The password is in the…" at bounding box center [508, 137] width 160 height 242
type textarea "hero.say("I don't know the password!") # ∆"
click at [548, 48] on div "# You need to say a password to open the Library Door! # The password is in the…" at bounding box center [508, 137] width 160 height 242
click at [506, 38] on div "# You need to say a password to open the Library Door! # The password is in the…" at bounding box center [508, 137] width 160 height 242
click at [362, 297] on button "Continue" at bounding box center [360, 300] width 32 height 10
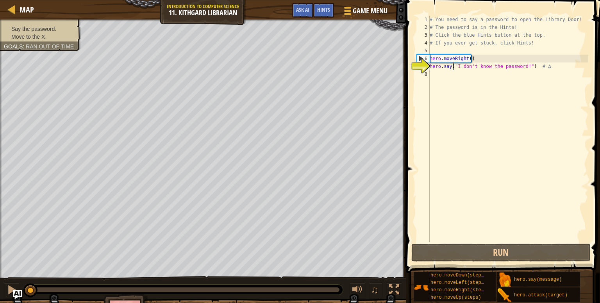
click at [453, 69] on div "# You need to say a password to open the Library Door! # The password is in the…" at bounding box center [508, 137] width 160 height 242
click at [550, 66] on div "# You need to say a password to open the Library Door! # The password is in the…" at bounding box center [508, 137] width 160 height 242
click at [420, 66] on div "7" at bounding box center [422, 66] width 13 height 8
click at [553, 56] on div "# You need to say a password to open the Library Door! # The password is in the…" at bounding box center [508, 137] width 160 height 242
click at [569, 70] on div "# You need to say a password to open the Library Door! # The password is in the…" at bounding box center [508, 137] width 160 height 242
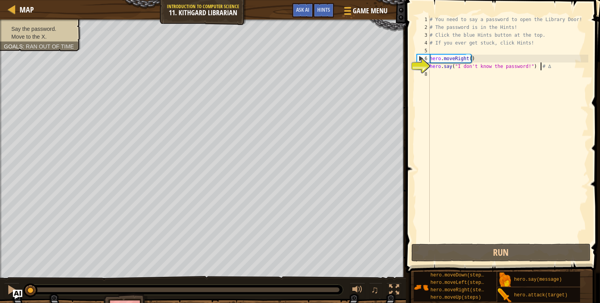
type textarea "hero.say("I don't know the password!") # ∆"
click at [491, 110] on div "# You need to say a password to open the Library Door! # The password is in the…" at bounding box center [508, 137] width 160 height 242
click at [417, 66] on div "7" at bounding box center [422, 66] width 13 height 8
type textarea "hero.say("I don't know the password!") # ∆"
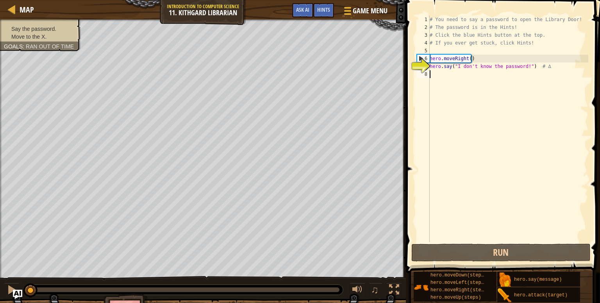
click at [515, 240] on div "# You need to say a password to open the Library Door! # The password is in the…" at bounding box center [508, 137] width 160 height 242
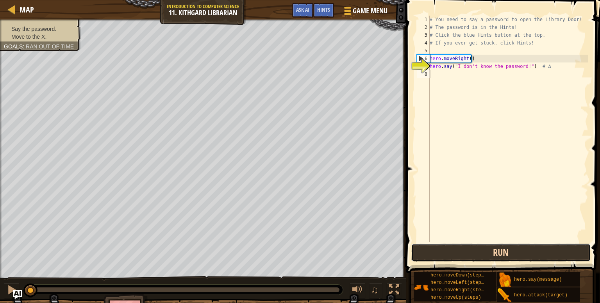
click at [515, 252] on button "Run" at bounding box center [500, 253] width 179 height 18
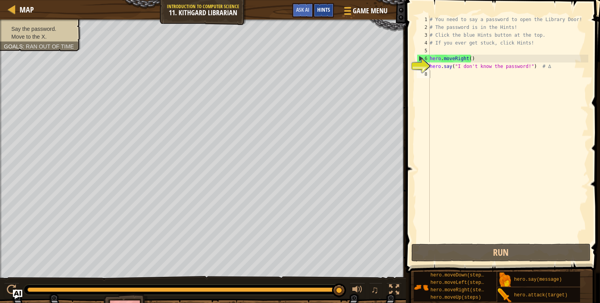
click at [324, 11] on span "Hints" at bounding box center [323, 9] width 13 height 7
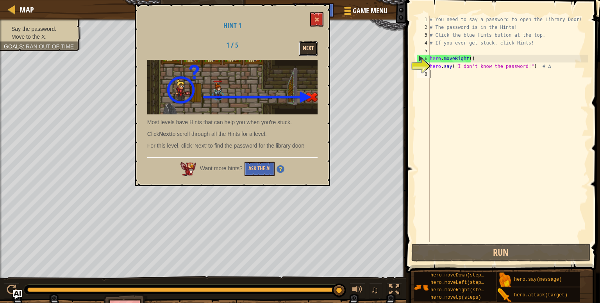
click at [305, 45] on button "Next" at bounding box center [308, 48] width 19 height 14
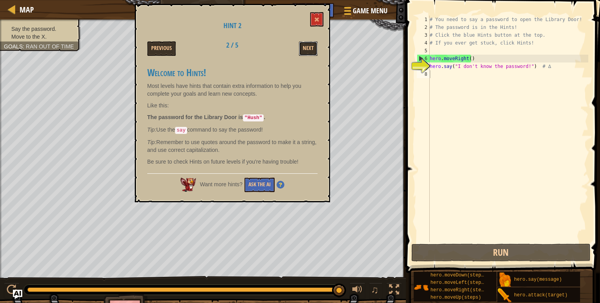
click at [305, 45] on button "Next" at bounding box center [308, 48] width 19 height 14
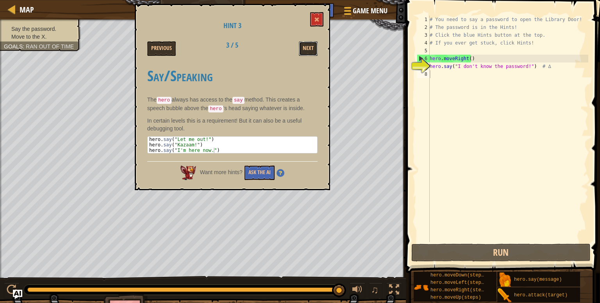
click at [305, 45] on button "Next" at bounding box center [308, 48] width 19 height 14
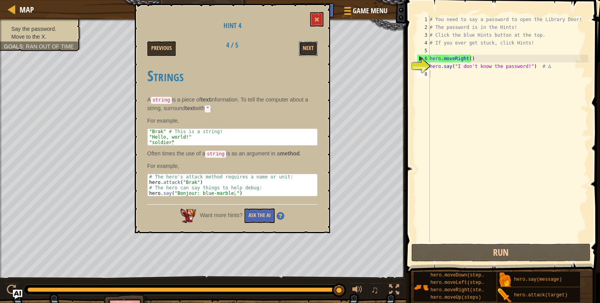
click at [305, 45] on button "Next" at bounding box center [308, 48] width 19 height 14
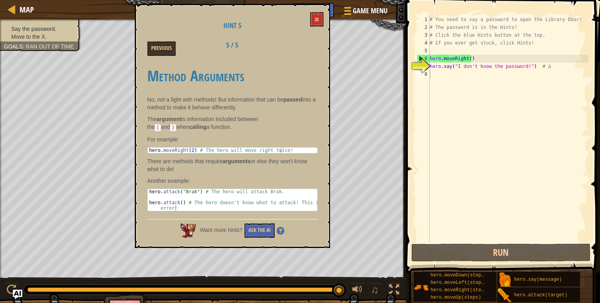
click at [305, 45] on div "Previous 5 / 5" at bounding box center [232, 48] width 182 height 14
click at [318, 20] on span at bounding box center [316, 19] width 5 height 5
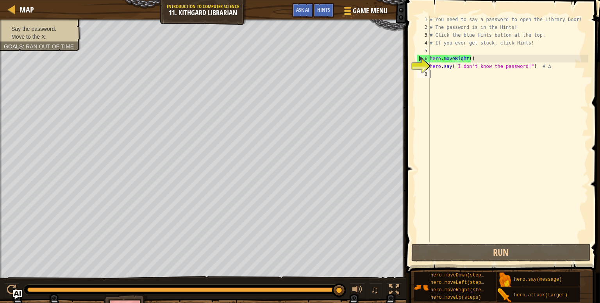
click at [481, 96] on div "# You need to say a password to open the Library Door! # The password is in the…" at bounding box center [508, 137] width 160 height 242
drag, startPoint x: 523, startPoint y: 66, endPoint x: 456, endPoint y: 66, distance: 66.8
click at [456, 66] on div "# You need to say a password to open the Library Door! # The password is in the…" at bounding box center [508, 137] width 160 height 242
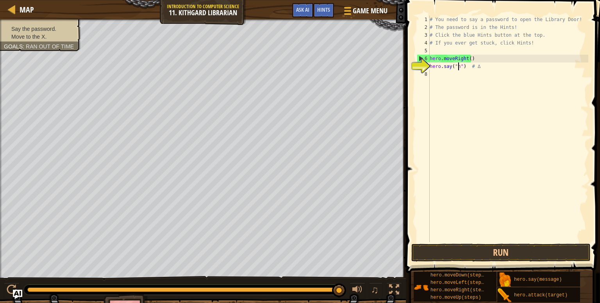
scroll to position [4, 3]
type textarea "hero.say("hush") # ∆"
click at [327, 8] on span "Hints" at bounding box center [323, 9] width 13 height 7
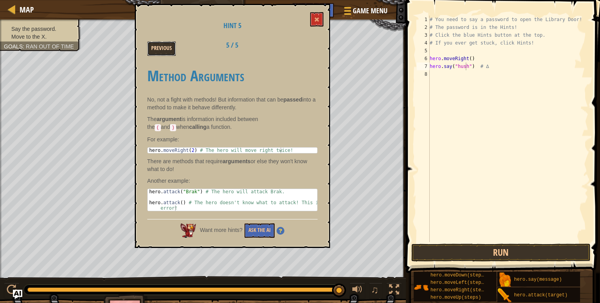
click at [154, 45] on button "Previous" at bounding box center [161, 48] width 28 height 14
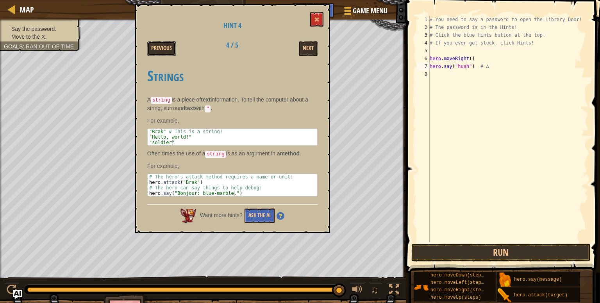
click at [154, 45] on button "Previous" at bounding box center [161, 48] width 28 height 14
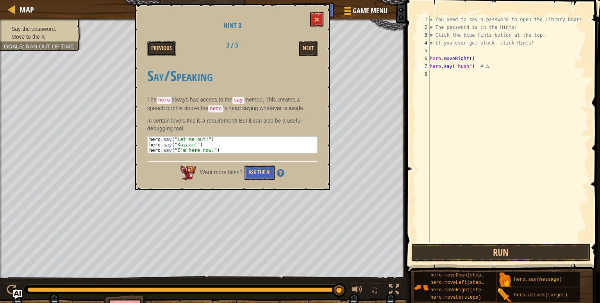
click at [154, 45] on button "Previous" at bounding box center [161, 48] width 28 height 14
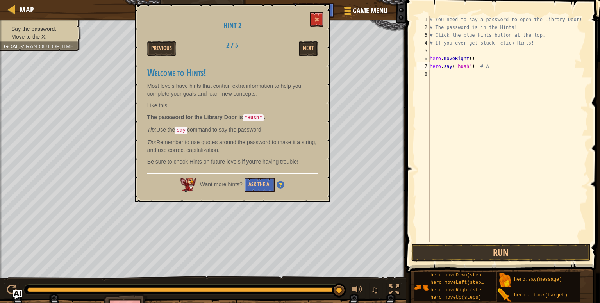
scroll to position [4, 0]
click at [491, 94] on div "# You need to say a password to open the Library Door! # The password is in the…" at bounding box center [508, 137] width 160 height 242
click at [462, 67] on div "# You need to say a password to open the Library Door! # The password is in the…" at bounding box center [508, 137] width 160 height 242
click at [457, 66] on div "# You need to say a password to open the Library Door! # The password is in the…" at bounding box center [508, 137] width 160 height 242
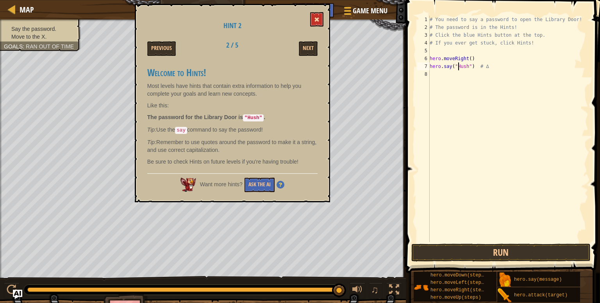
type textarea "hero.say("Hush") # ∆"
click at [317, 20] on span at bounding box center [316, 19] width 5 height 5
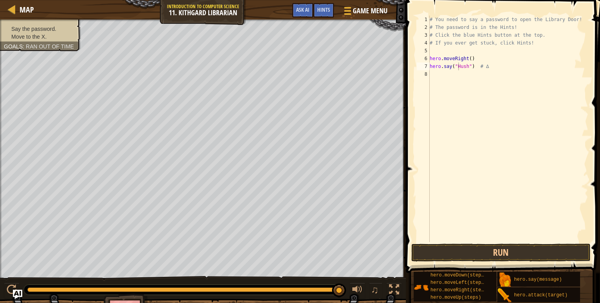
scroll to position [4, 0]
click at [502, 95] on div "# You need to say a password to open the Library Door! # The password is in the…" at bounding box center [508, 137] width 160 height 242
click at [532, 249] on button "Run" at bounding box center [500, 253] width 179 height 18
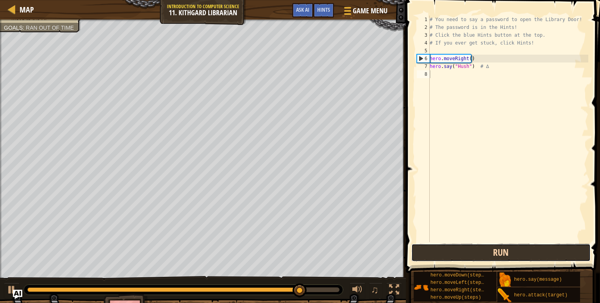
click at [532, 249] on button "Run" at bounding box center [500, 253] width 179 height 18
click at [531, 250] on button "Run" at bounding box center [500, 253] width 179 height 18
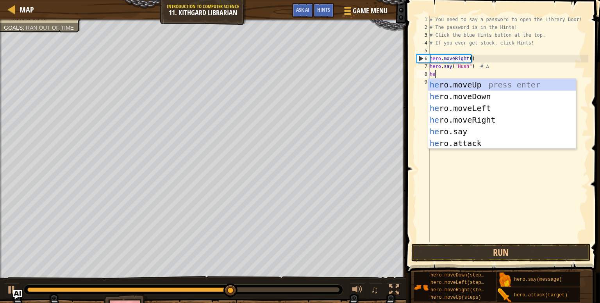
type textarea "hero"
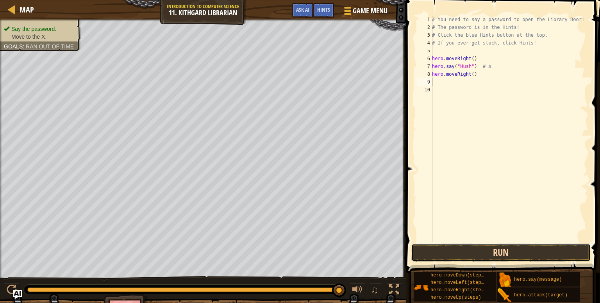
click at [470, 249] on button "Run" at bounding box center [500, 253] width 179 height 18
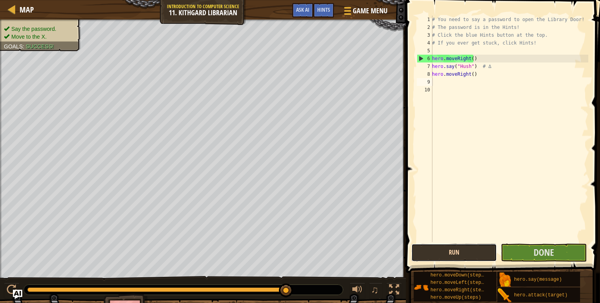
click at [470, 249] on button "Run" at bounding box center [453, 253] width 85 height 18
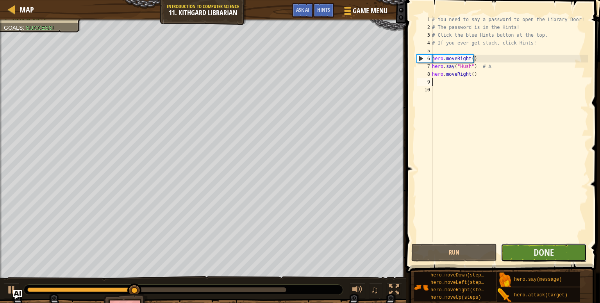
click at [520, 254] on button "Done" at bounding box center [542, 253] width 85 height 18
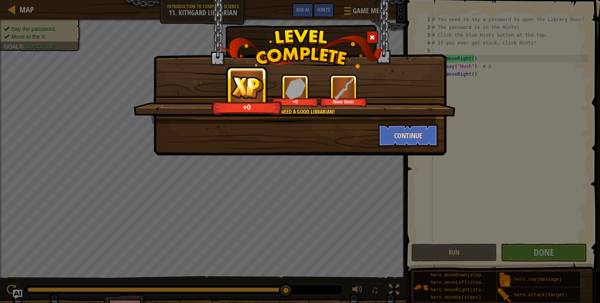
drag, startPoint x: 435, startPoint y: 151, endPoint x: 427, endPoint y: 142, distance: 12.4
click at [427, 142] on div "Even ogres need a good Librarian! +0 +0 New Item Continue" at bounding box center [299, 77] width 293 height 155
click at [427, 142] on button "Continue" at bounding box center [408, 135] width 61 height 23
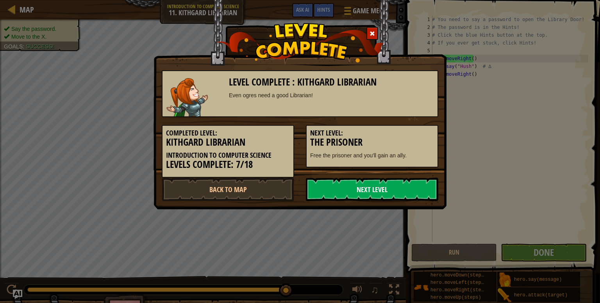
click at [347, 181] on link "Next Level" at bounding box center [372, 189] width 132 height 23
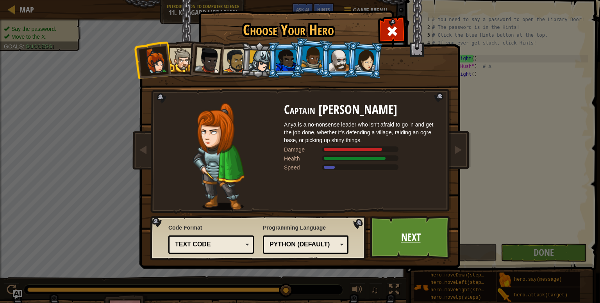
click at [398, 242] on link "Next" at bounding box center [411, 237] width 82 height 43
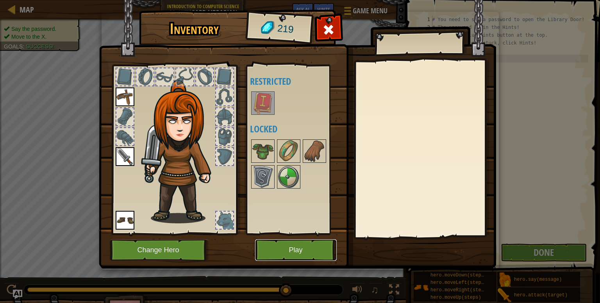
click at [308, 249] on button "Play" at bounding box center [296, 249] width 82 height 21
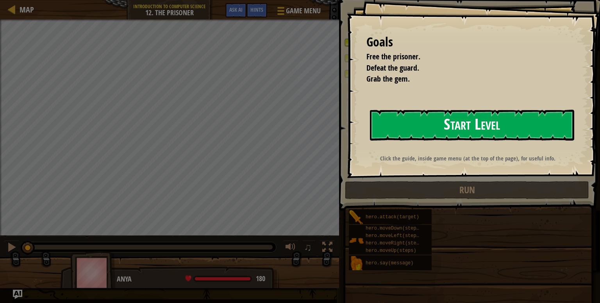
click at [496, 123] on button "Start Level" at bounding box center [472, 125] width 204 height 31
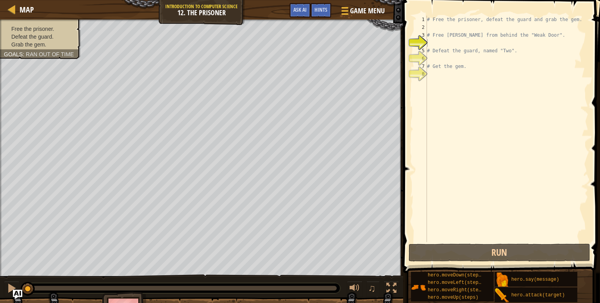
click at [23, 26] on span "Free the prisoner." at bounding box center [32, 29] width 43 height 6
click at [63, 53] on span "Ran out of time" at bounding box center [50, 54] width 48 height 6
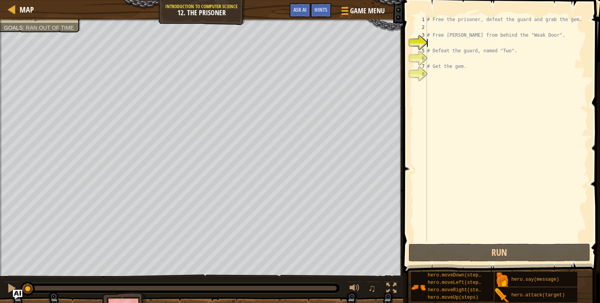
click at [532, 40] on div "# Free the prisoner, defeat the guard and grab the gem. # Free [PERSON_NAME] fr…" at bounding box center [506, 137] width 163 height 242
click at [532, 26] on div "# Free the prisoner, defeat the guard and grab the gem. # Free [PERSON_NAME] fr…" at bounding box center [506, 137] width 163 height 242
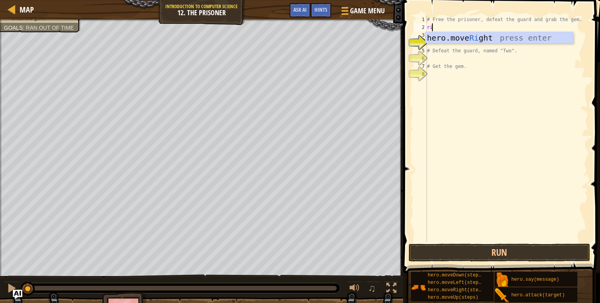
type textarea "rig"
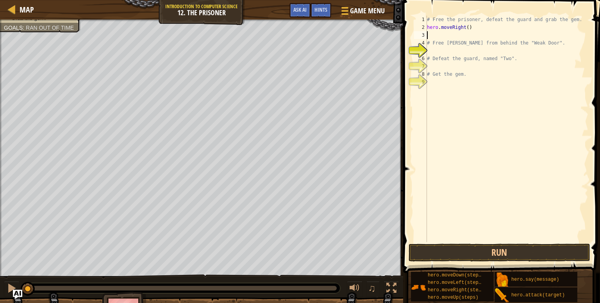
type textarea "hero.moveRight()"
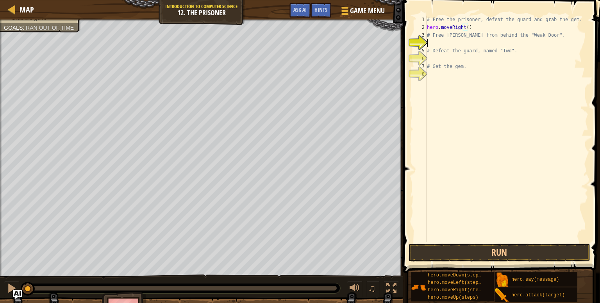
click at [533, 42] on div "# Free the prisoner, defeat the guard and grab the gem. hero . moveRight ( ) # …" at bounding box center [506, 137] width 163 height 242
type textarea "hero.attack("Weak Door")"
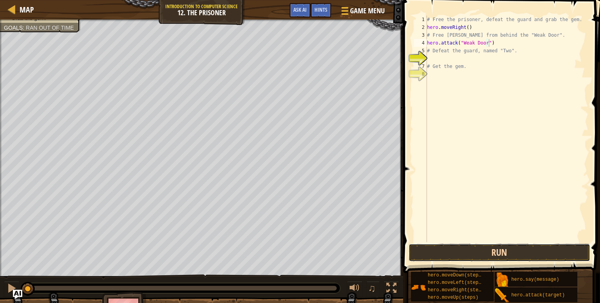
click at [535, 252] on button "Run" at bounding box center [499, 253] width 182 height 18
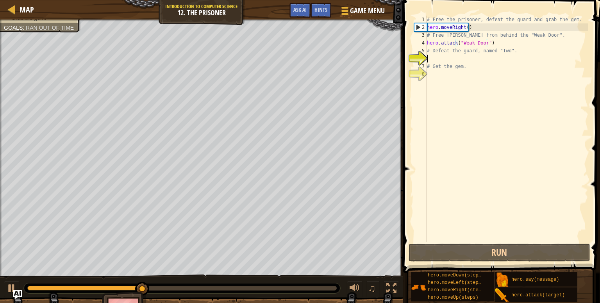
click at [503, 57] on div "# Free the prisoner, defeat the guard and grab the gem. hero . moveRight ( ) # …" at bounding box center [506, 137] width 163 height 242
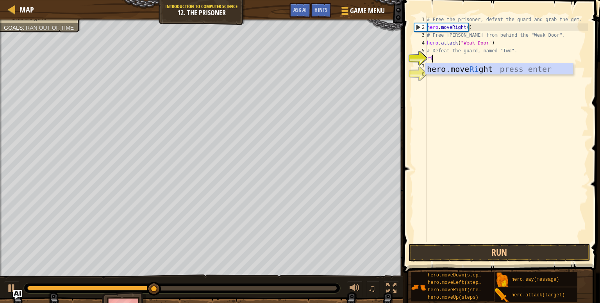
type textarea "rig"
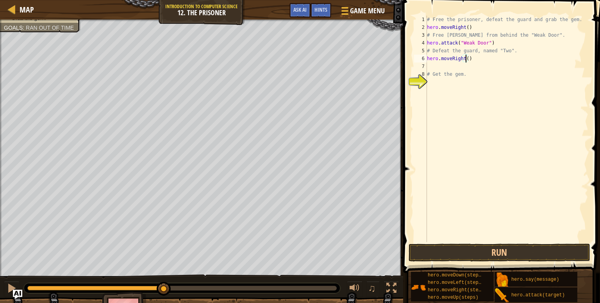
type textarea "hero.moveRight(3)"
type textarea "# Get the gem."
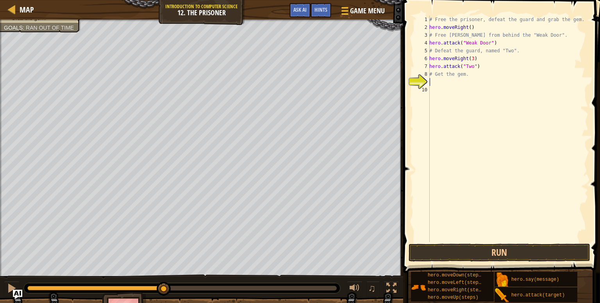
type textarea "# Get the gem."
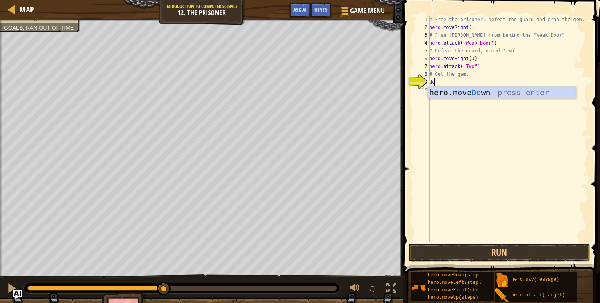
type textarea "dow"
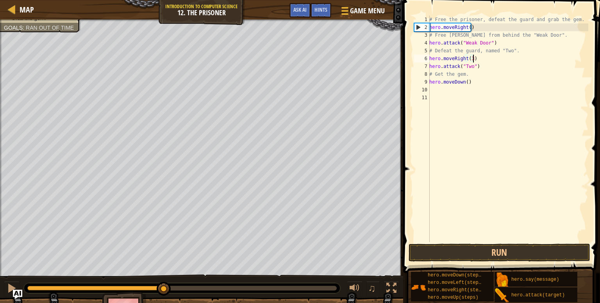
click at [503, 57] on div "# Free the prisoner, defeat the guard and grab the gem. hero . moveRight ( ) # …" at bounding box center [507, 137] width 160 height 242
type textarea "hero.moveRight(3)"
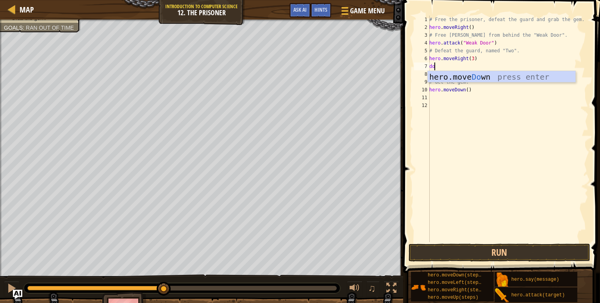
type textarea "dow"
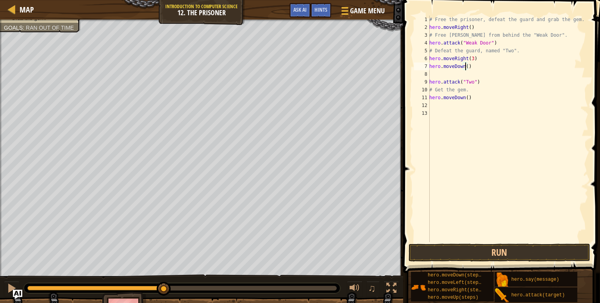
type textarea "hero.moveDown(3)"
type textarea "hero"
type textarea "hero.attack("Two")"
type textarea "hero.moveDown(3)"
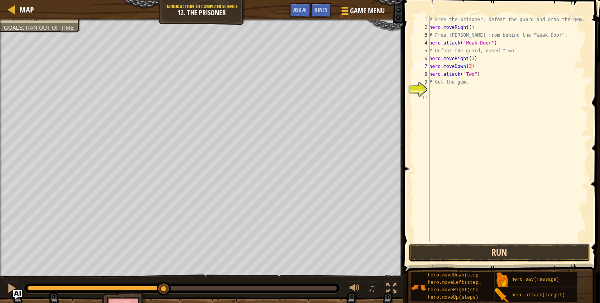
click at [545, 247] on button "Run" at bounding box center [499, 253] width 182 height 18
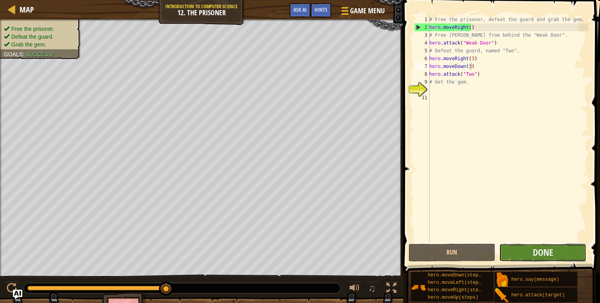
click at [561, 251] on button "Done" at bounding box center [542, 253] width 87 height 18
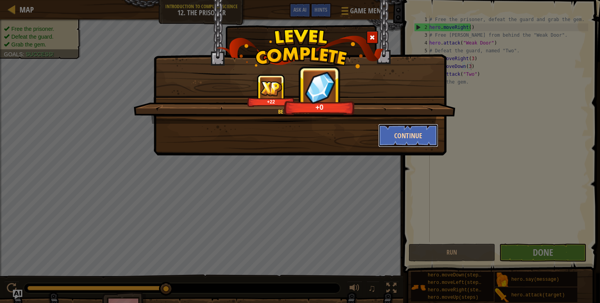
click at [426, 138] on button "Continue" at bounding box center [408, 135] width 61 height 23
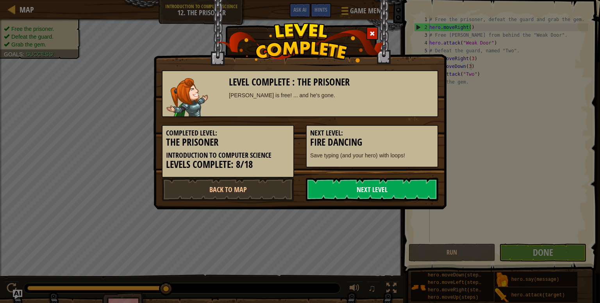
click at [389, 187] on link "Next Level" at bounding box center [372, 189] width 132 height 23
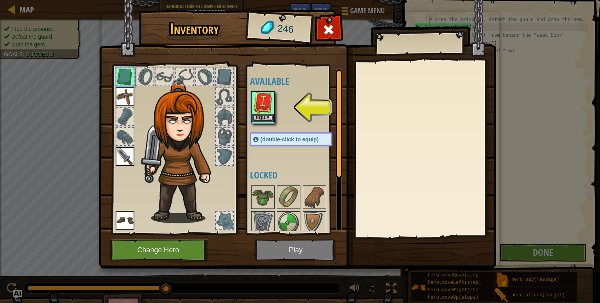
click at [258, 103] on img at bounding box center [263, 103] width 22 height 22
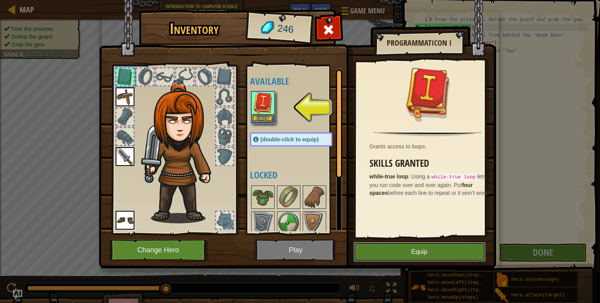
click at [416, 258] on button "Equip" at bounding box center [419, 252] width 132 height 20
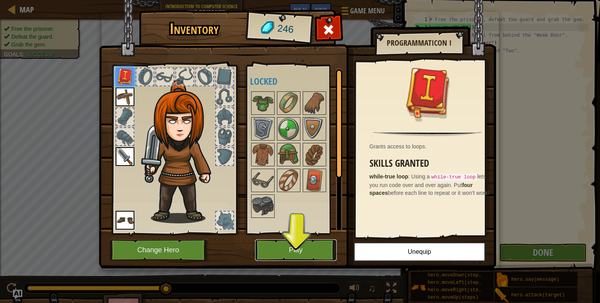
click at [273, 246] on button "Play" at bounding box center [296, 249] width 82 height 21
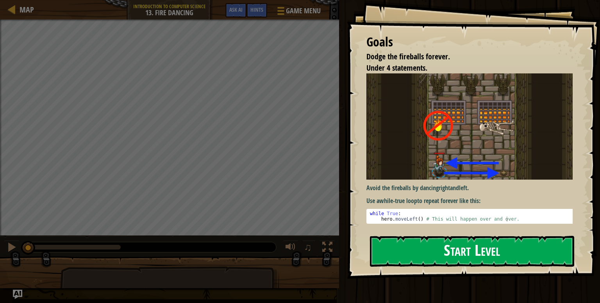
click at [440, 141] on img at bounding box center [472, 126] width 212 height 106
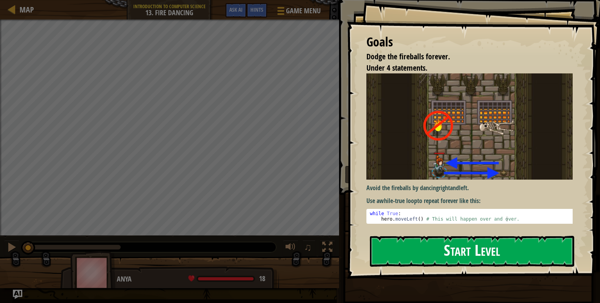
click at [447, 249] on button "Start Level" at bounding box center [472, 251] width 204 height 31
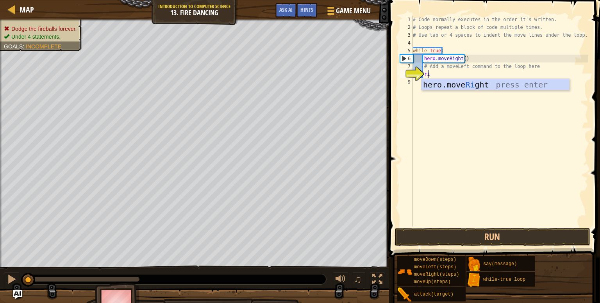
type textarea "rig"
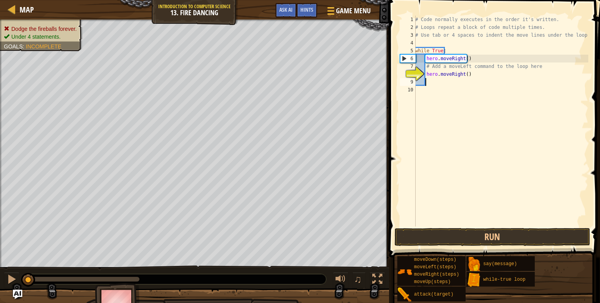
scroll to position [4, 0]
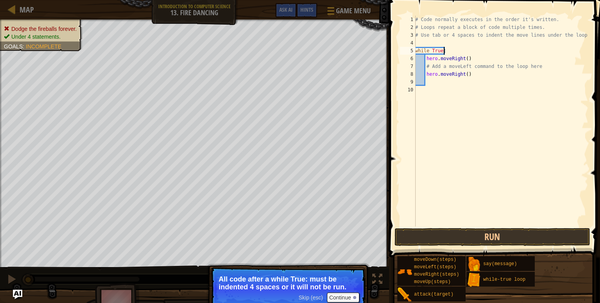
click at [448, 52] on div "# Code normally executes in the order it's written. # Loops repeat a block of c…" at bounding box center [500, 129] width 174 height 226
click at [451, 62] on div "# Code normally executes in the order it's written. # Loops repeat a block of c…" at bounding box center [500, 129] width 174 height 226
click at [423, 74] on div "# Code normally executes in the order it's written. # Loops repeat a block of c…" at bounding box center [500, 129] width 174 height 226
click at [425, 77] on div "# Code normally executes in the order it's written. # Loops repeat a block of c…" at bounding box center [500, 129] width 174 height 226
type textarea "hero.moveRight()"
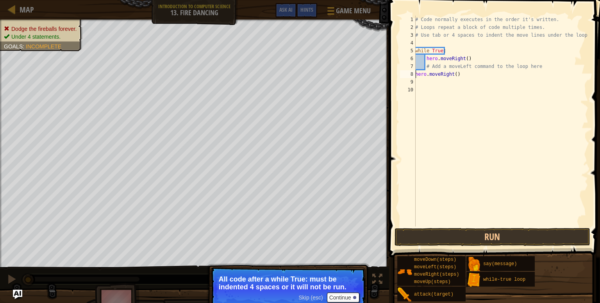
click at [339, 288] on p "All code after a while True: must be indented 4 spaces or it will not be run." at bounding box center [288, 283] width 139 height 16
click at [347, 295] on button "Continue" at bounding box center [343, 297] width 32 height 10
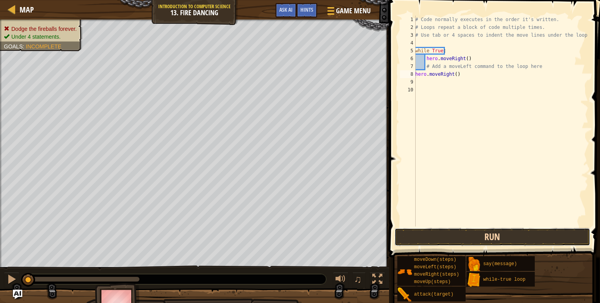
click at [469, 235] on button "Run" at bounding box center [492, 237] width 196 height 18
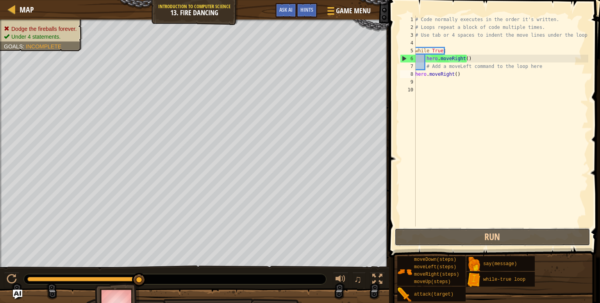
click at [319, 173] on div "Map Introduction to Computer Science 13. Fire Dancing Game Menu Done Hints Ask …" at bounding box center [300, 151] width 600 height 303
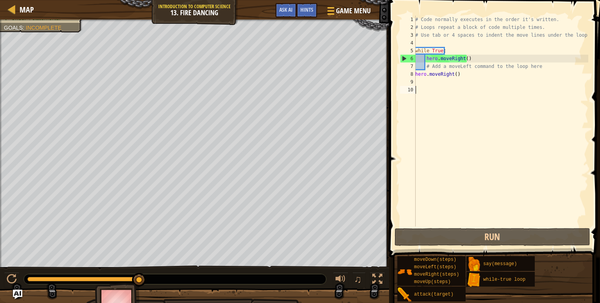
click at [416, 100] on div "# Code normally executes in the order it's written. # Loops repeat a block of c…" at bounding box center [500, 129] width 174 height 226
click at [545, 65] on div "# Code normally executes in the order it's written. # Loops repeat a block of c…" at bounding box center [500, 129] width 174 height 226
type textarea "# Add a moveLeft command to the loop here"
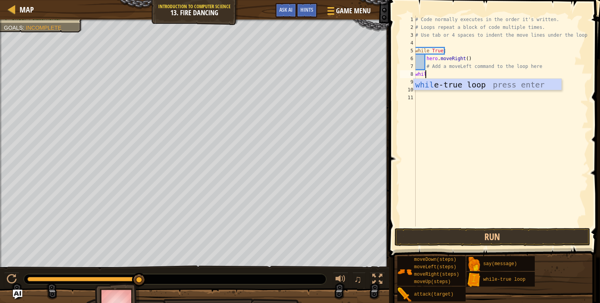
type textarea "while"
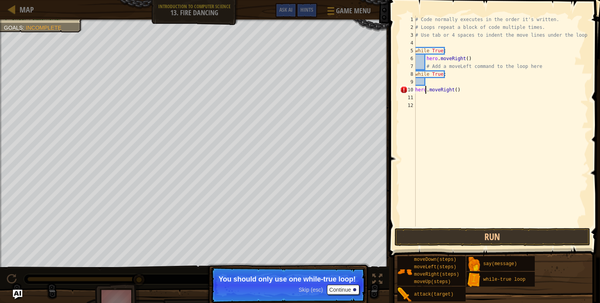
type textarea "while"
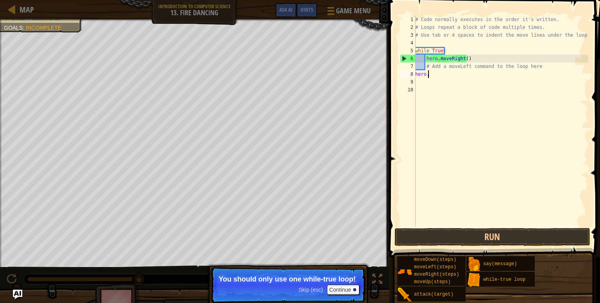
type textarea "hero"
type textarea "# Add a moveLeft command to the loop here"
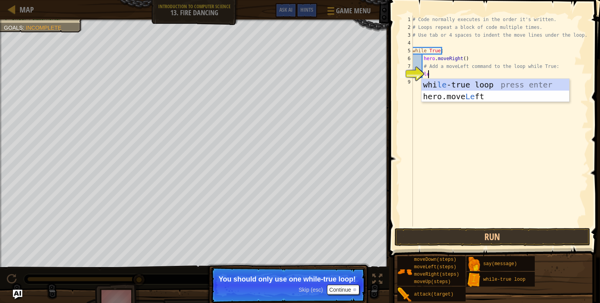
type textarea "lef"
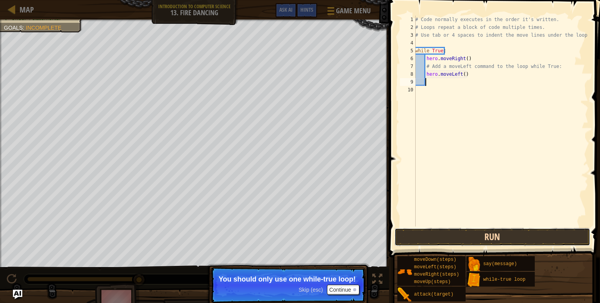
click at [546, 241] on button "Run" at bounding box center [492, 237] width 196 height 18
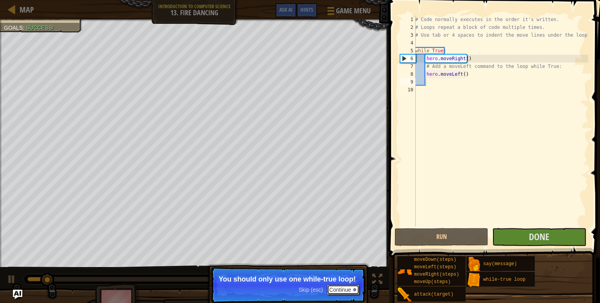
click at [345, 292] on button "Continue" at bounding box center [343, 290] width 32 height 10
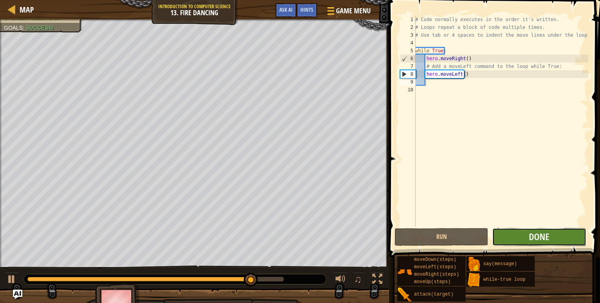
click at [571, 235] on button "Done" at bounding box center [539, 237] width 94 height 18
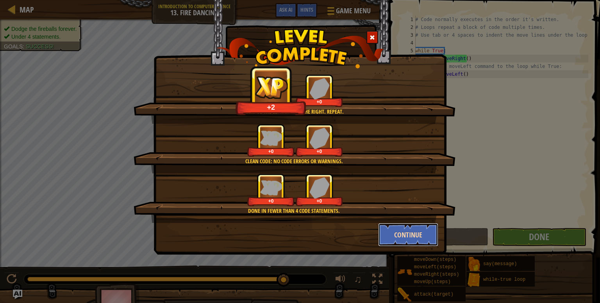
click at [387, 228] on button "Continue" at bounding box center [408, 234] width 61 height 23
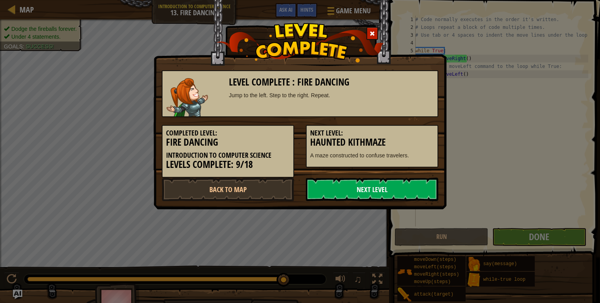
click at [372, 189] on link "Next Level" at bounding box center [372, 189] width 132 height 23
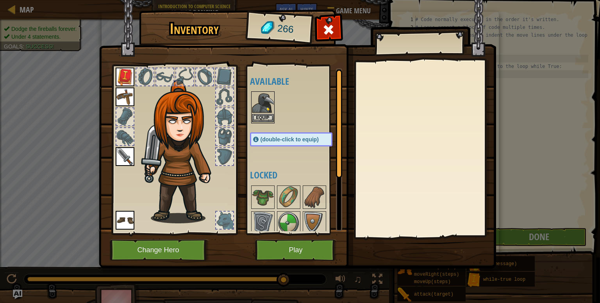
click at [261, 103] on img at bounding box center [263, 103] width 22 height 22
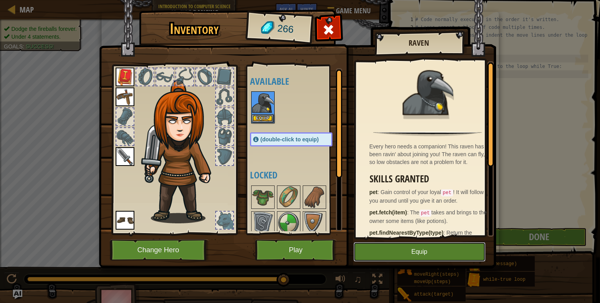
click at [412, 252] on button "Equip" at bounding box center [419, 252] width 132 height 20
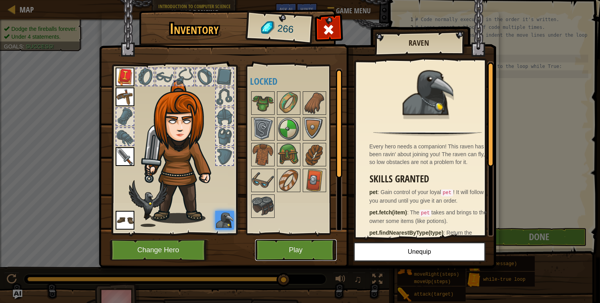
click at [308, 252] on button "Play" at bounding box center [296, 249] width 82 height 21
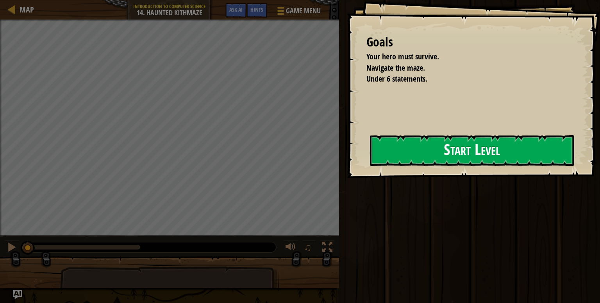
click at [347, 165] on div "Goals Your hero must survive. Navigate the maze. Under 6 statements. Start Leve…" at bounding box center [473, 89] width 253 height 178
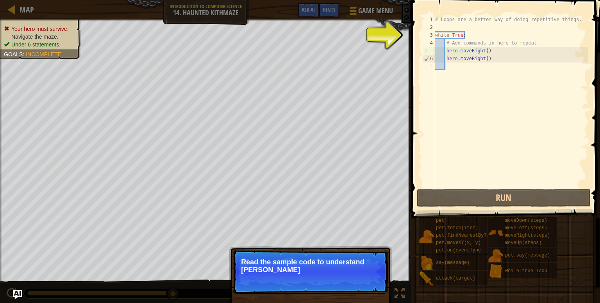
click at [331, 265] on p "Read the sample code to understand [PERSON_NAME]" at bounding box center [310, 266] width 139 height 16
click at [331, 265] on p "Read the sample code to understand how loops work." at bounding box center [310, 266] width 139 height 16
click at [373, 283] on button "Continue" at bounding box center [365, 280] width 32 height 10
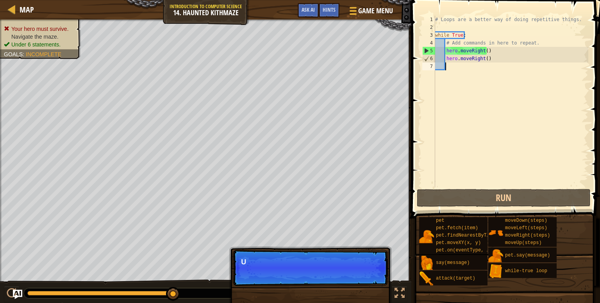
scroll to position [4, 0]
click at [503, 64] on div "# Loops are a better way of doing repetitive things. while True : # Add command…" at bounding box center [510, 109] width 155 height 187
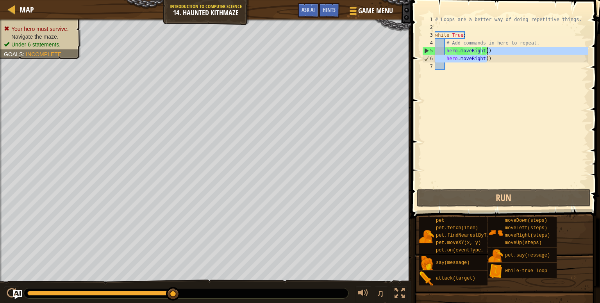
drag, startPoint x: 503, startPoint y: 59, endPoint x: 505, endPoint y: 48, distance: 11.1
click at [505, 48] on div "# Loops are a better way of doing repetitive things. while True : # Add command…" at bounding box center [510, 109] width 155 height 187
type textarea "hero.moveRight()"
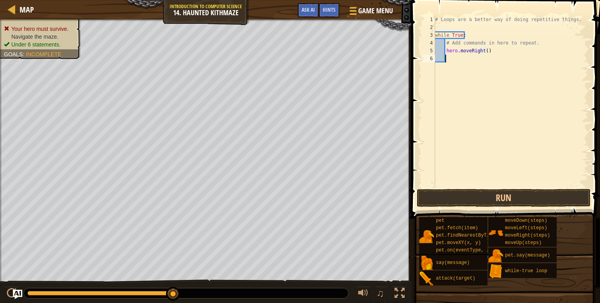
click at [474, 61] on div "# Loops are a better way of doing repetitive things. while True : # Add command…" at bounding box center [510, 109] width 155 height 187
drag, startPoint x: 544, startPoint y: 31, endPoint x: 412, endPoint y: 9, distance: 133.7
click at [412, 9] on div "hero.moveRight() 1 2 3 4 5 6 # Loops are a better way of doing repetitive thing…" at bounding box center [504, 124] width 191 height 241
type textarea "# Loops are a better way of doing repetitive things."
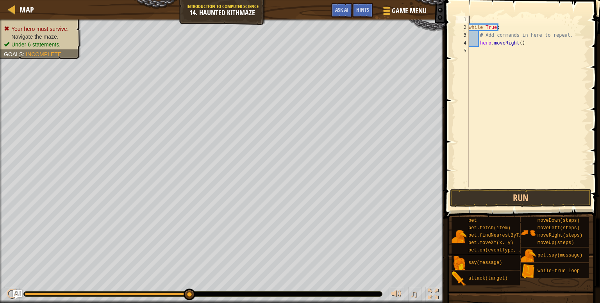
type textarea "while True:"
click at [468, 47] on div "5" at bounding box center [462, 51] width 13 height 8
click at [498, 57] on div "while True : # Add commands in here to repeat. hero . moveRight ( )" at bounding box center [527, 109] width 121 height 187
type textarea "# Loops are a better way of doing repetitive things."
type textarea "while True:"
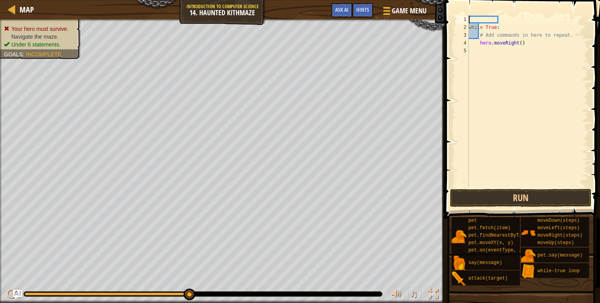
type textarea "while True:"
type textarea "rig"
type textarea "hero.moveRight()"
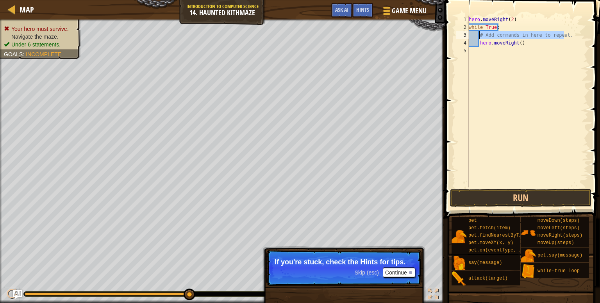
drag, startPoint x: 567, startPoint y: 32, endPoint x: 479, endPoint y: 36, distance: 88.3
click at [479, 36] on div "hero . moveRight ( 2 ) while True : # Add commands in here to repeat. hero . mo…" at bounding box center [527, 109] width 121 height 187
type textarea "# Add commands in here to repeat."
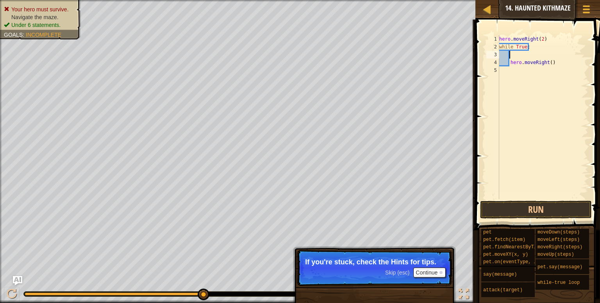
scroll to position [4, 0]
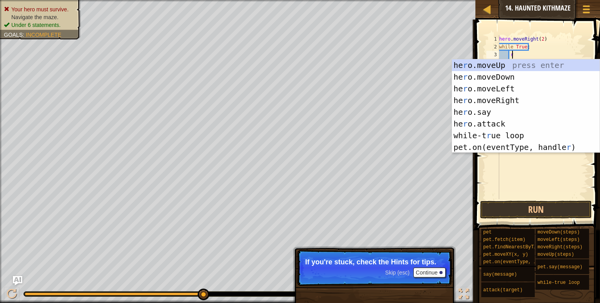
type textarea "ri"
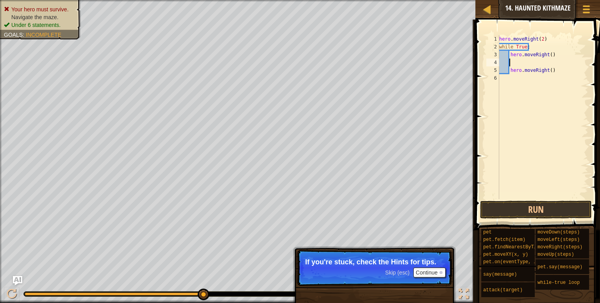
scroll to position [4, 0]
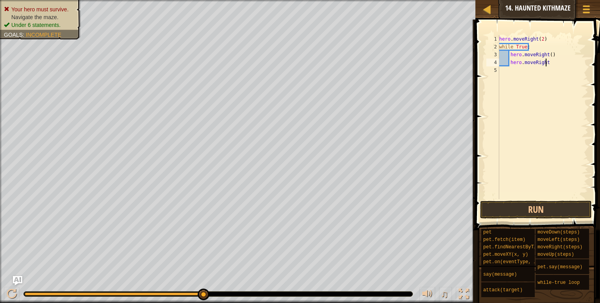
type textarea "hero"
type textarea "u"
click at [548, 55] on div "hero . moveRight ( 2 ) while True : hero . moveRight ( ) hero . moveUp ( )" at bounding box center [542, 125] width 91 height 180
type textarea "hero.moveUp(2)"
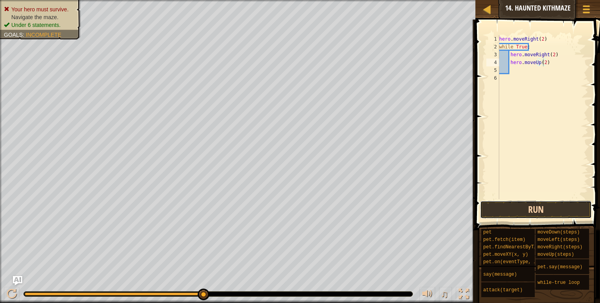
click at [557, 208] on button "Run" at bounding box center [536, 210] width 112 height 18
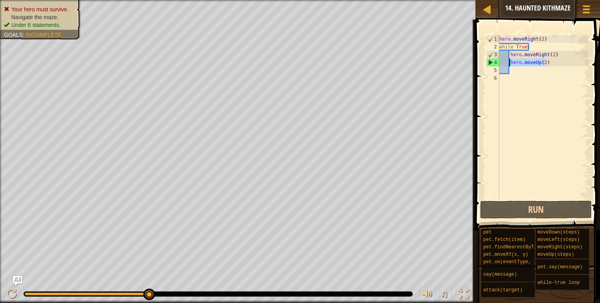
drag, startPoint x: 557, startPoint y: 62, endPoint x: 510, endPoint y: 66, distance: 47.0
click at [510, 66] on div "hero . moveRight ( 2 ) while True : hero . moveRight ( 2 ) hero . moveUp ( 2 )" at bounding box center [542, 125] width 91 height 180
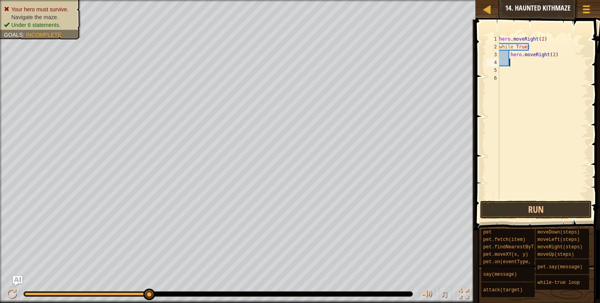
scroll to position [4, 0]
type textarea "while True:"
paste textarea "hero.moveUp(2)"
type textarea "hero.moveUp(2)"
click at [552, 73] on div "hero . moveRight ( 2 ) while True : hero . moveUp ( 2 ) hero . moveRight ( 2 )" at bounding box center [542, 125] width 91 height 180
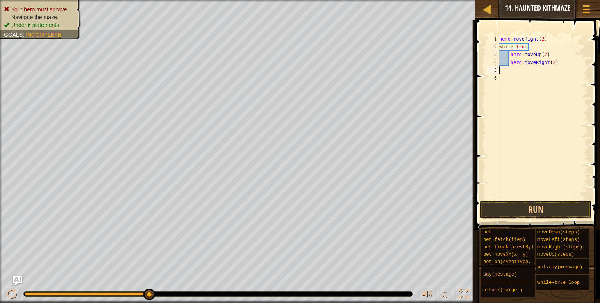
type textarea "hero.moveRight(2)"
click at [554, 211] on button "Run" at bounding box center [536, 210] width 112 height 18
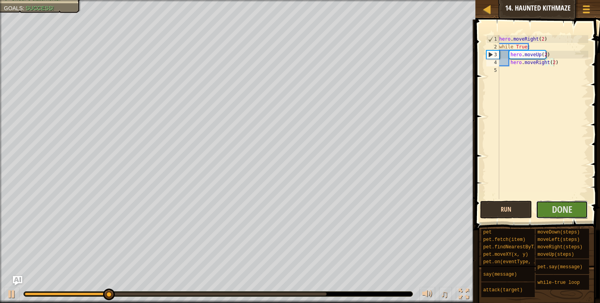
click at [554, 211] on span "Done" at bounding box center [562, 209] width 20 height 12
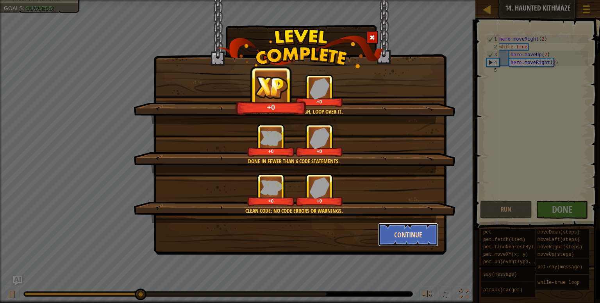
click at [416, 233] on button "Continue" at bounding box center [408, 234] width 61 height 23
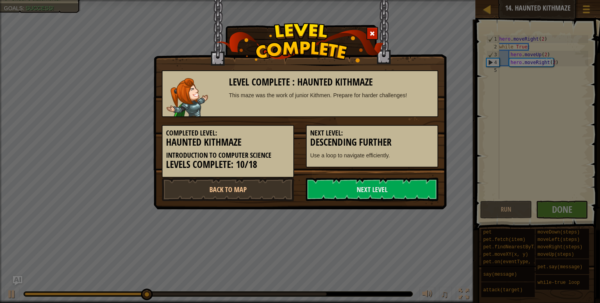
click at [416, 233] on div "Level Complete : Haunted Kithmaze This maze was the work of junior Kithmen. Pre…" at bounding box center [300, 151] width 600 height 303
click at [400, 185] on link "Next Level" at bounding box center [372, 189] width 132 height 23
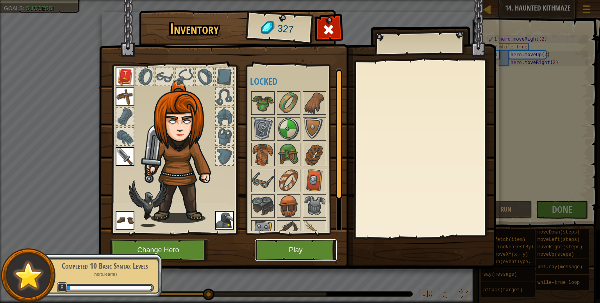
click at [302, 251] on button "Play" at bounding box center [296, 249] width 82 height 21
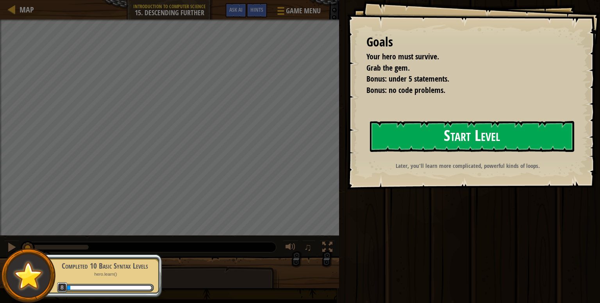
click at [432, 132] on button "Start Level" at bounding box center [472, 136] width 204 height 31
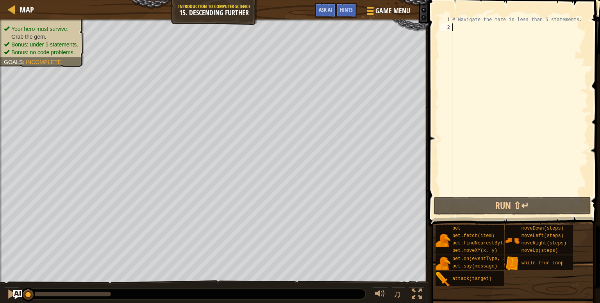
scroll to position [4, 0]
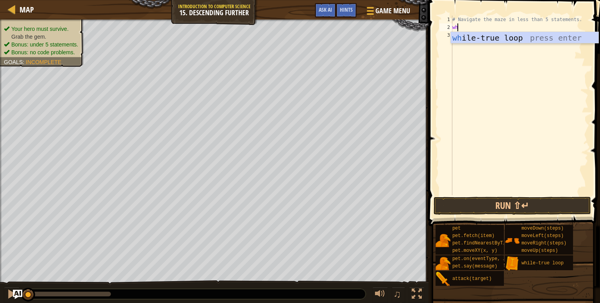
type textarea "whi"
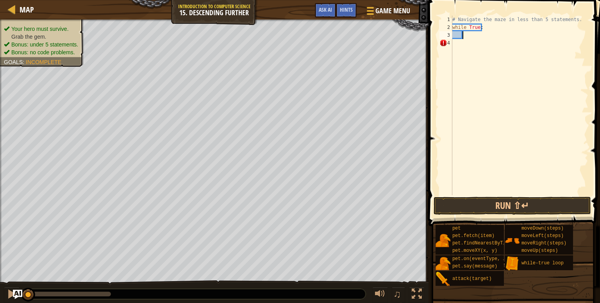
scroll to position [4, 0]
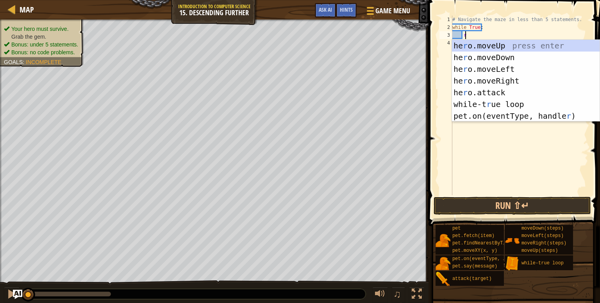
type textarea "ri"
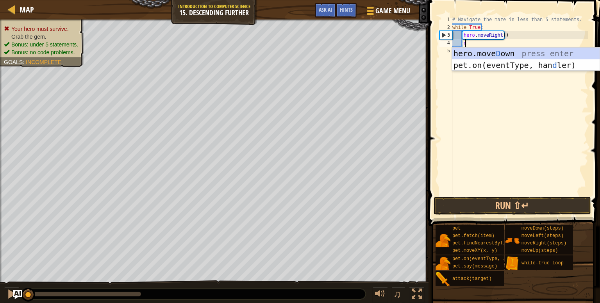
type textarea "do"
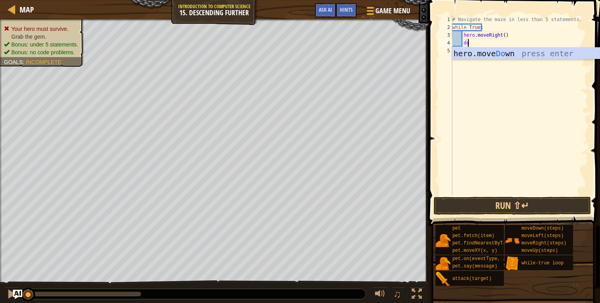
scroll to position [4, 0]
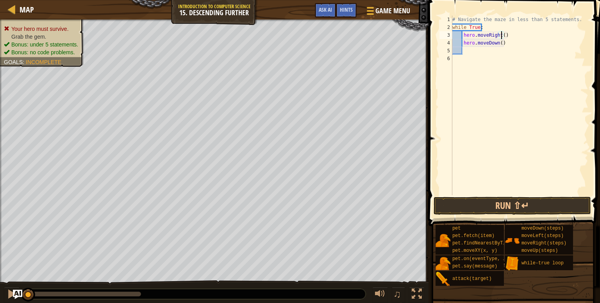
click at [501, 35] on div "# Navigate the maze in less than 5 statements. while True : hero . moveRight ( …" at bounding box center [518, 113] width 137 height 195
type textarea "hero.moveRight(2)"
click at [492, 59] on div "# Navigate the maze in less than 5 statements. while True : hero . moveRight ( …" at bounding box center [518, 113] width 137 height 195
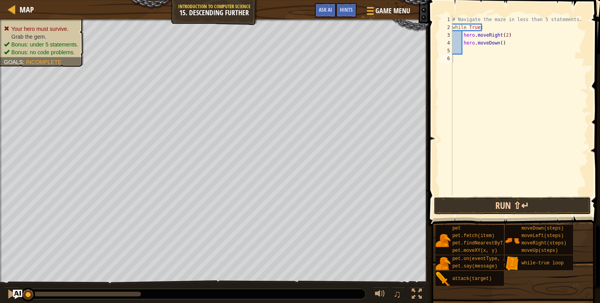
click at [524, 206] on button "Run ⇧↵" at bounding box center [511, 206] width 157 height 18
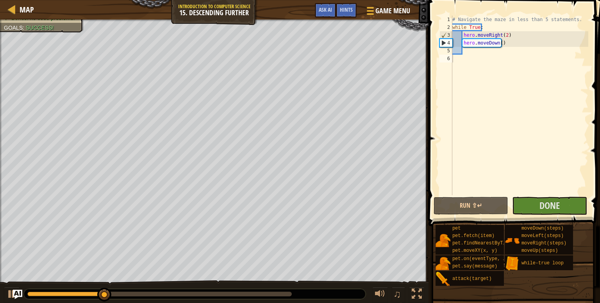
click at [267, 291] on div at bounding box center [195, 294] width 342 height 10
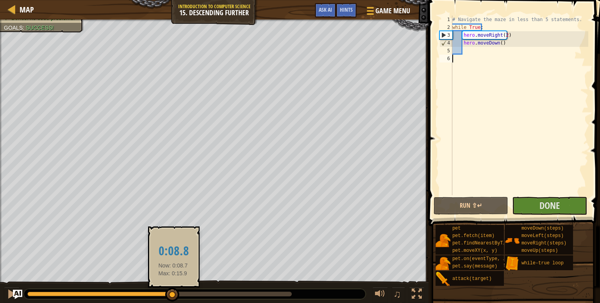
click at [173, 292] on div at bounding box center [159, 294] width 264 height 5
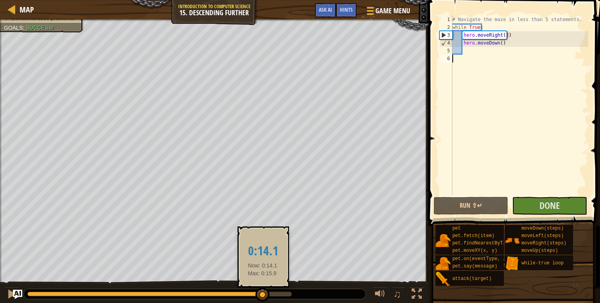
click at [262, 292] on div at bounding box center [159, 294] width 264 height 5
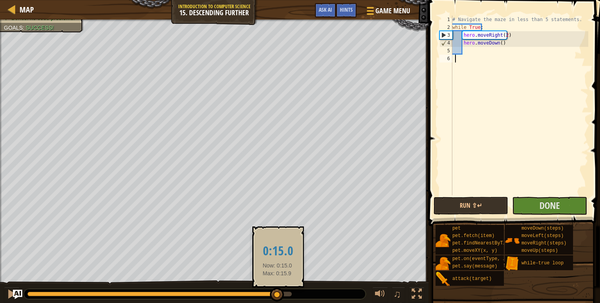
click at [277, 294] on div at bounding box center [159, 294] width 264 height 5
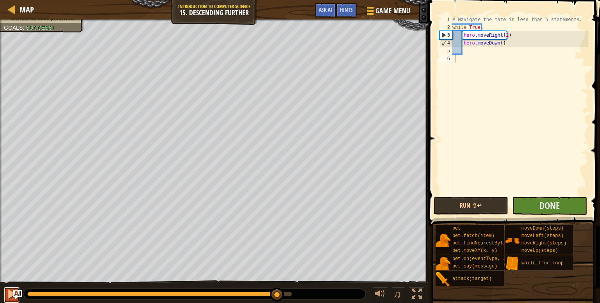
click at [7, 292] on div at bounding box center [12, 294] width 10 height 10
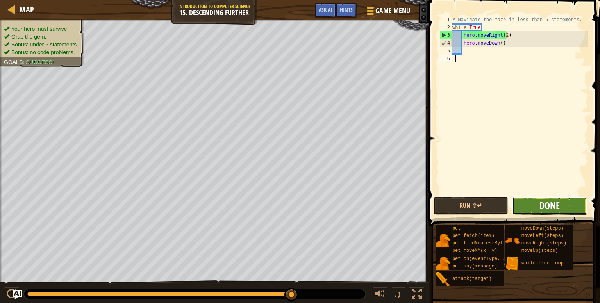
click at [551, 207] on span "Done" at bounding box center [549, 205] width 20 height 12
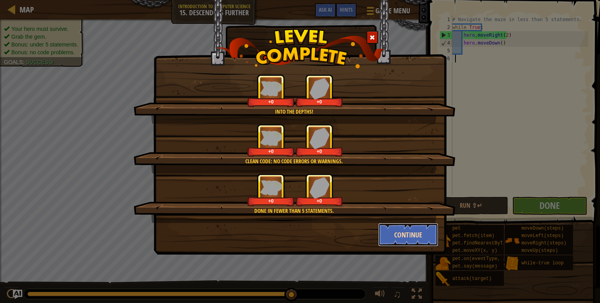
click at [408, 236] on button "Continue" at bounding box center [408, 234] width 61 height 23
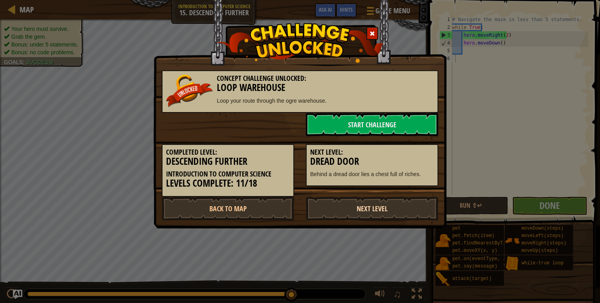
click at [400, 206] on link "Next Level" at bounding box center [372, 208] width 132 height 23
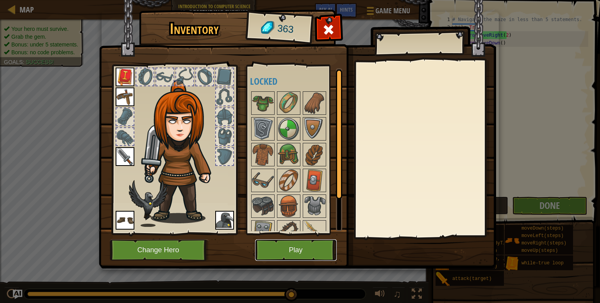
click at [303, 249] on button "Play" at bounding box center [296, 249] width 82 height 21
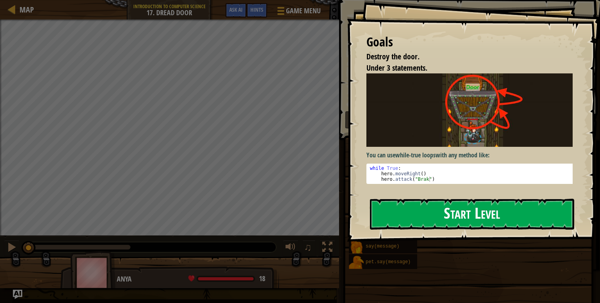
click at [376, 199] on button "Start Level" at bounding box center [472, 214] width 204 height 31
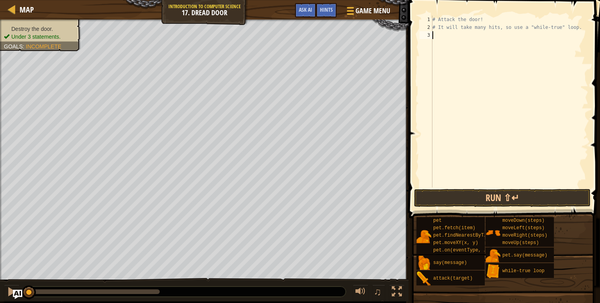
scroll to position [4, 0]
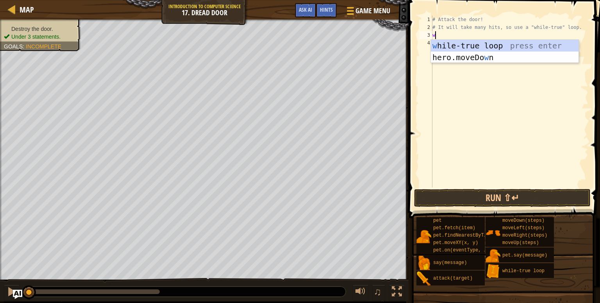
type textarea "whi"
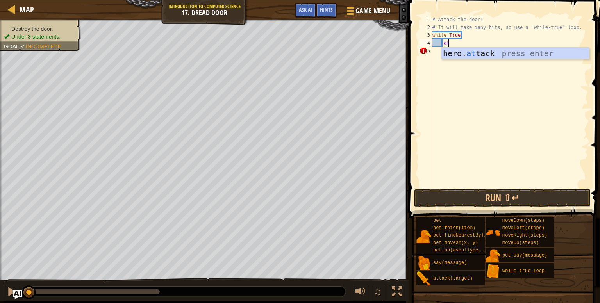
scroll to position [4, 1]
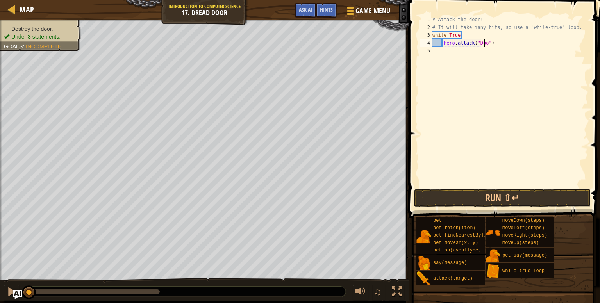
type textarea "hero.attack("Door")"
click at [502, 200] on button "Run ⇧↵" at bounding box center [502, 198] width 176 height 18
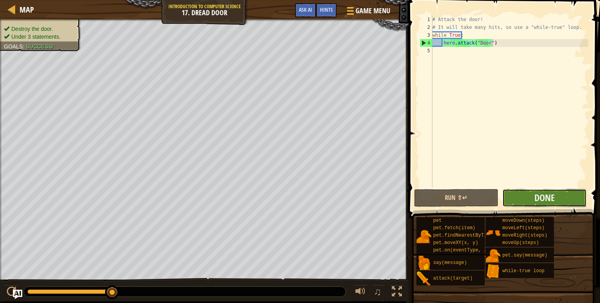
click at [529, 200] on button "Done" at bounding box center [544, 198] width 84 height 18
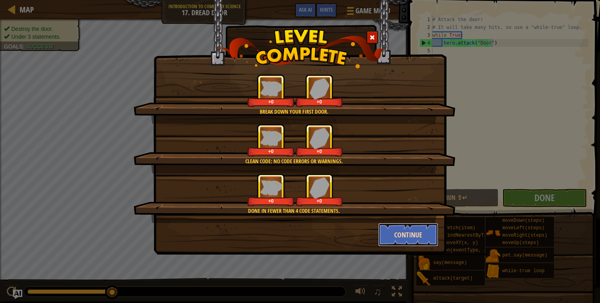
click at [400, 237] on button "Continue" at bounding box center [408, 234] width 61 height 23
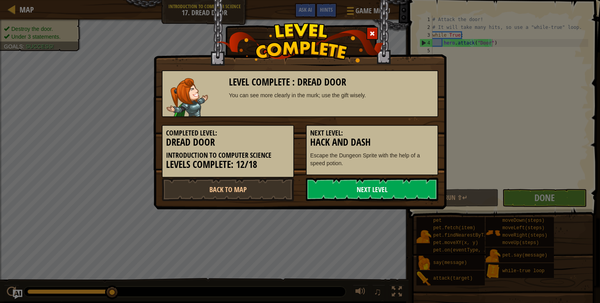
click at [392, 185] on link "Next Level" at bounding box center [372, 189] width 132 height 23
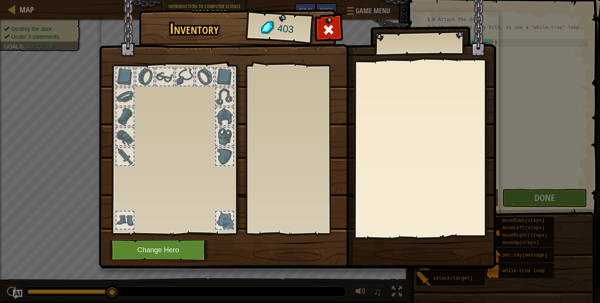
click at [392, 1] on body "Map Introduction to Computer Science 17. Dread Door Game Menu Done Hints Ask AI…" at bounding box center [300, 0] width 600 height 1
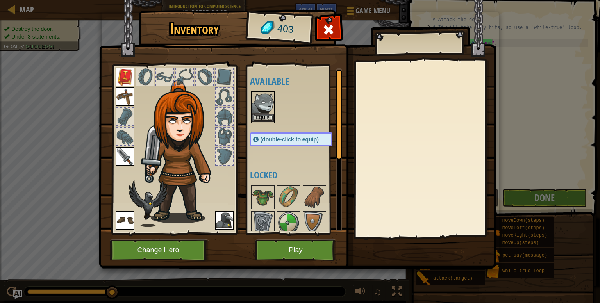
click at [262, 110] on img at bounding box center [263, 103] width 22 height 22
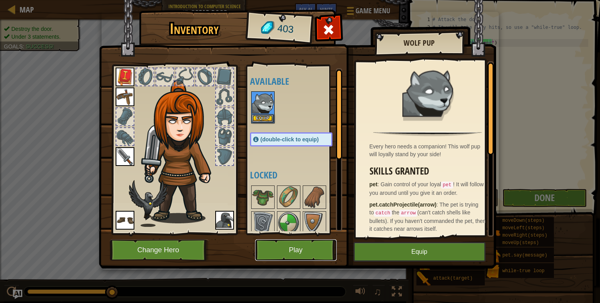
click at [308, 247] on button "Play" at bounding box center [296, 249] width 82 height 21
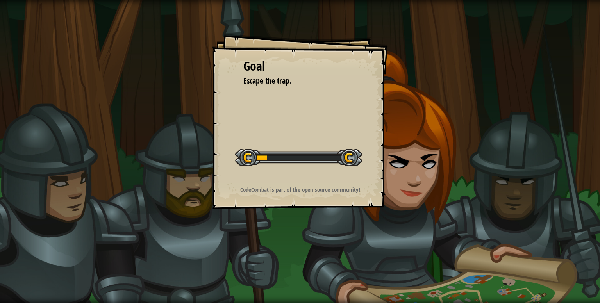
click at [418, 244] on div "Goal Escape the trap. Start Level Error loading from server. Try refreshing the…" at bounding box center [300, 151] width 600 height 303
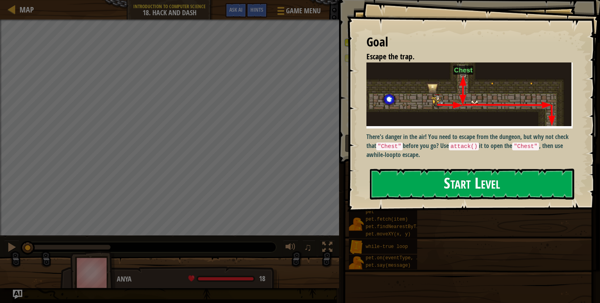
click at [432, 169] on button "Start Level" at bounding box center [472, 184] width 204 height 31
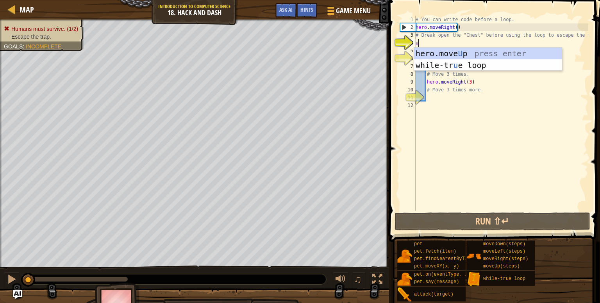
scroll to position [4, 0]
type textarea "up"
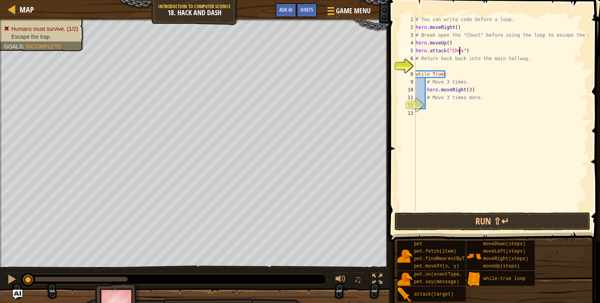
type textarea "hero.attack("Chest")"
type textarea "# Return back back into the main hallway."
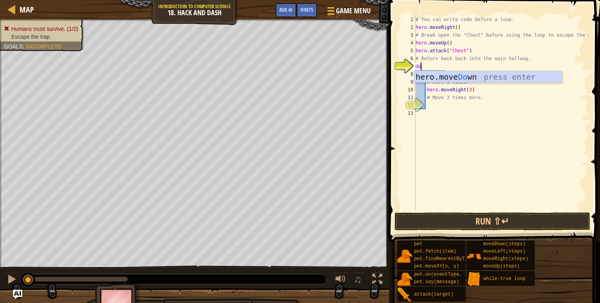
type textarea "dow"
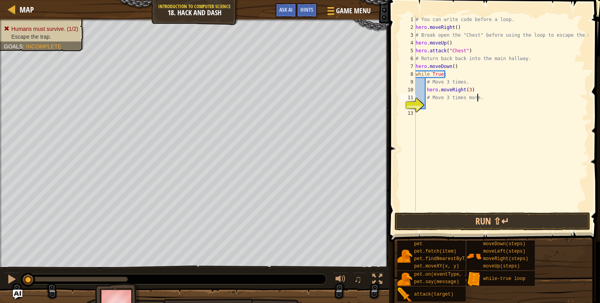
click at [476, 94] on div "# You can write code before a loop. hero . moveRight ( ) # Break open the "Ches…" at bounding box center [501, 121] width 174 height 211
type textarea "# Move 3 times more."
click at [487, 108] on div "# You can write code before a loop. hero . moveRight ( ) # Break open the "Ches…" at bounding box center [501, 121] width 174 height 211
click at [501, 219] on button "Run ⇧↵" at bounding box center [492, 221] width 196 height 18
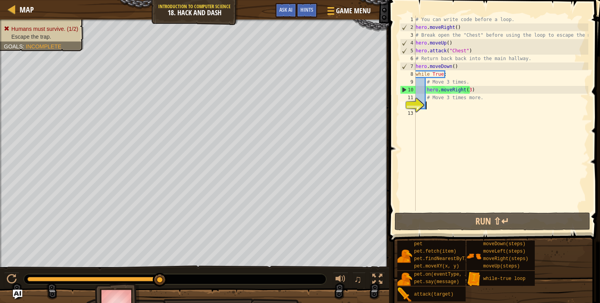
click at [473, 104] on div "# You can write code before a loop. hero . moveRight ( ) # Break open the "Ches…" at bounding box center [501, 121] width 174 height 211
type textarea "do"
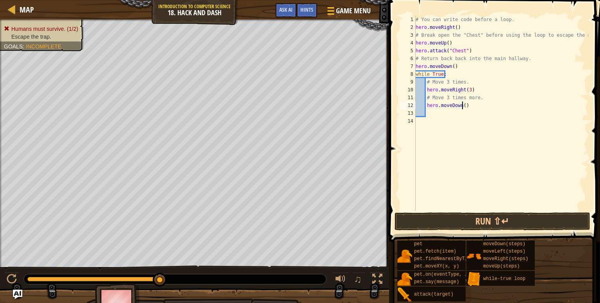
scroll to position [4, 4]
type textarea "hero.moveDown(3)"
click at [492, 228] on button "Run ⇧↵" at bounding box center [492, 221] width 196 height 18
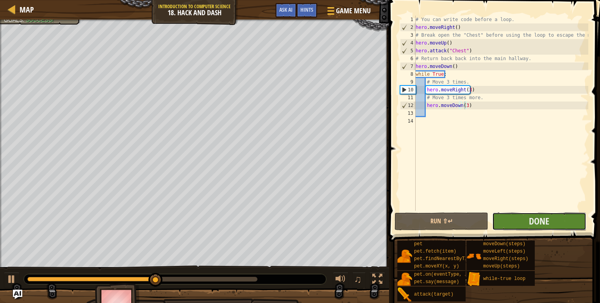
click at [575, 217] on button "Done" at bounding box center [539, 221] width 94 height 18
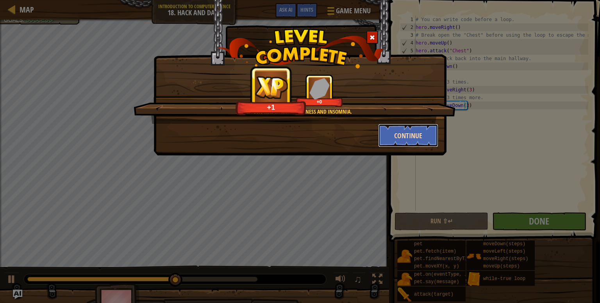
click at [401, 135] on button "Continue" at bounding box center [408, 135] width 61 height 23
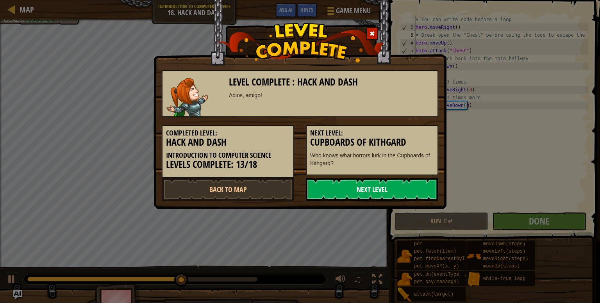
click at [371, 196] on link "Next Level" at bounding box center [372, 189] width 132 height 23
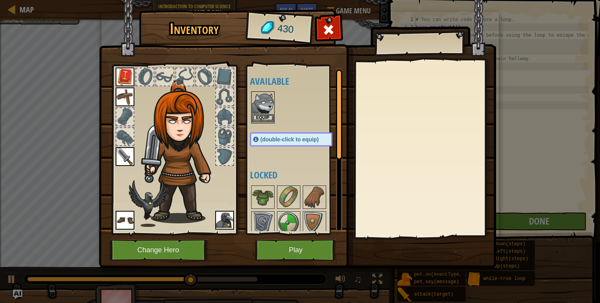
click at [266, 103] on img at bounding box center [263, 103] width 22 height 22
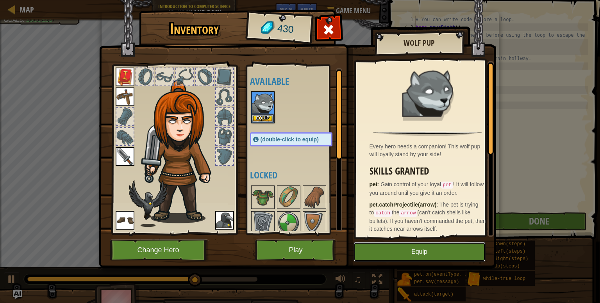
click at [445, 249] on button "Equip" at bounding box center [419, 252] width 132 height 20
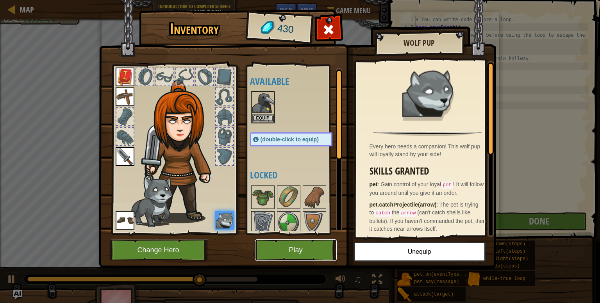
click at [308, 247] on button "Play" at bounding box center [296, 249] width 82 height 21
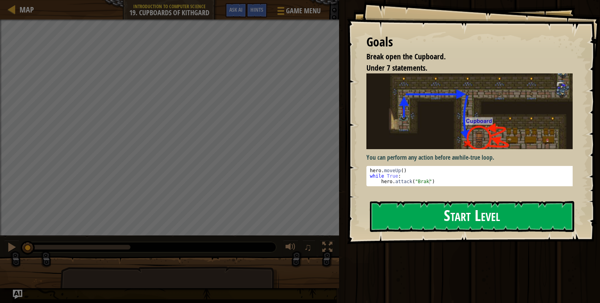
click at [459, 201] on button "Start Level" at bounding box center [472, 216] width 204 height 31
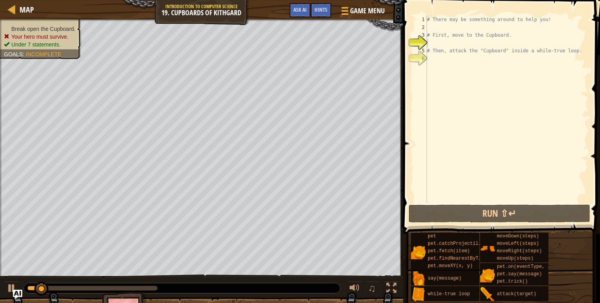
click at [60, 26] on ul "Break open the Cupboard. Your hero must survive. Under 7 statements." at bounding box center [40, 36] width 73 height 23
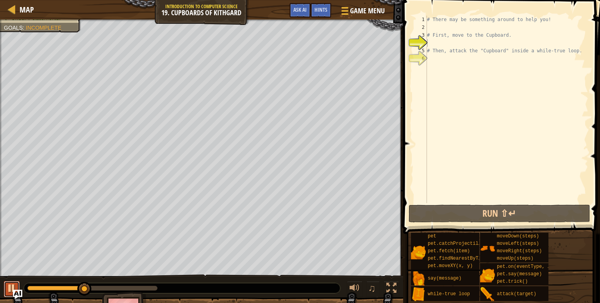
click at [14, 285] on div at bounding box center [12, 288] width 10 height 10
click at [512, 24] on div "# There may be something around to help you! # First, move to the Cupboard. # T…" at bounding box center [506, 117] width 163 height 203
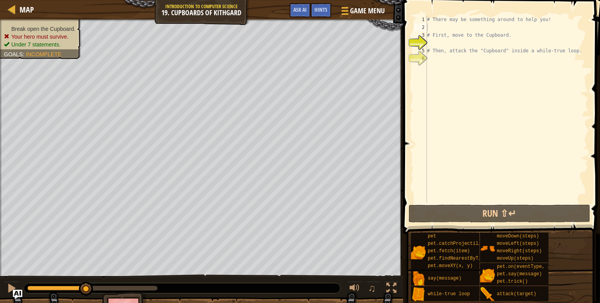
click at [73, 26] on span "Break open the Cupboard." at bounding box center [43, 29] width 64 height 6
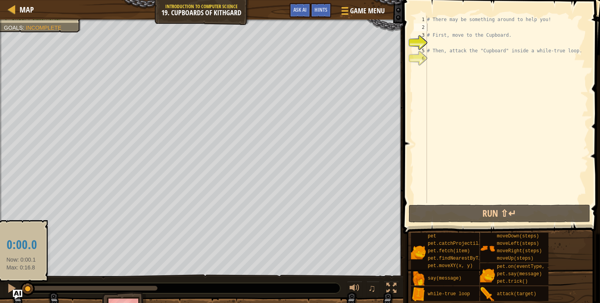
drag, startPoint x: 84, startPoint y: 286, endPoint x: 21, endPoint y: 287, distance: 63.2
click at [21, 287] on div at bounding box center [28, 289] width 14 height 14
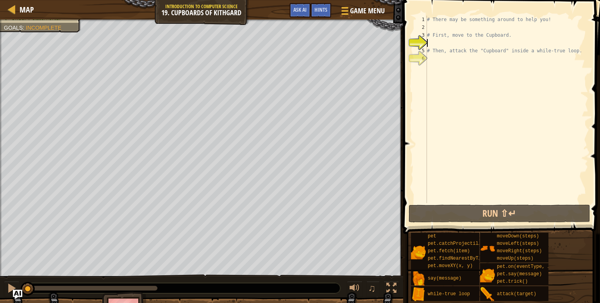
click at [496, 44] on div "# There may be something around to help you! # First, move to the Cupboard. # T…" at bounding box center [506, 117] width 163 height 203
click at [324, 8] on span "Hints" at bounding box center [320, 9] width 13 height 7
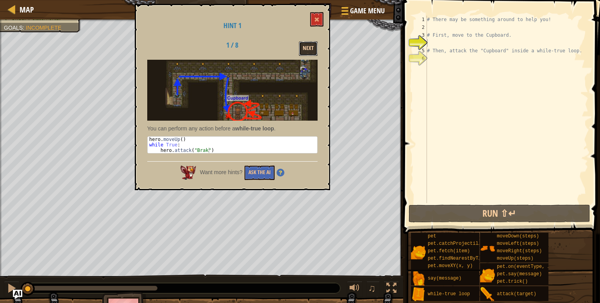
click at [313, 53] on button "Next" at bounding box center [308, 48] width 19 height 14
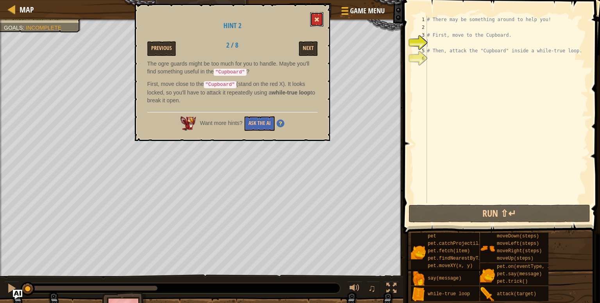
click at [315, 21] on span at bounding box center [316, 19] width 5 height 5
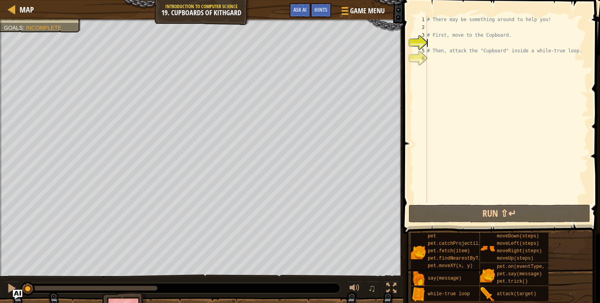
click at [525, 43] on div "# There may be something around to help you! # First, move to the Cupboard. # T…" at bounding box center [506, 117] width 163 height 203
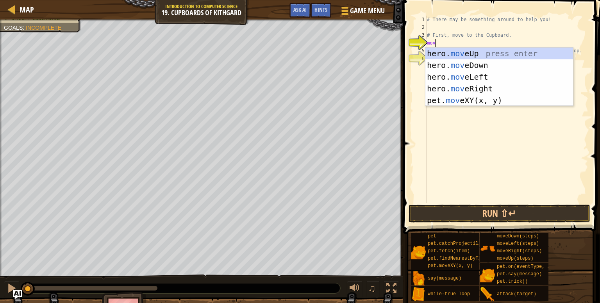
type textarea "move"
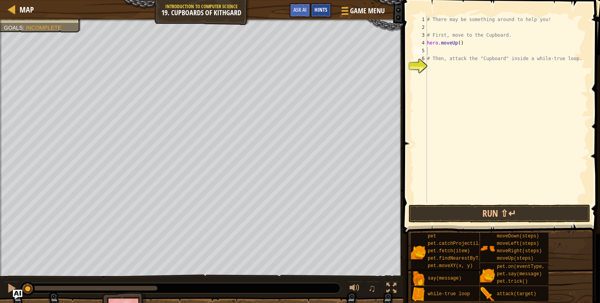
click at [321, 12] on span "Hints" at bounding box center [320, 9] width 13 height 7
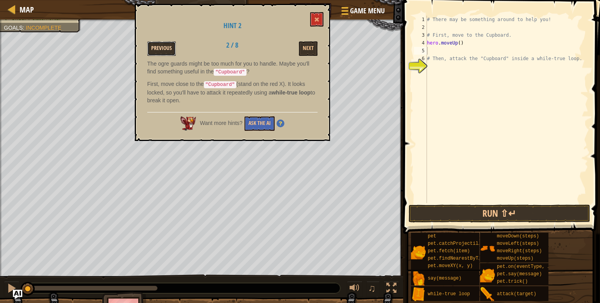
click at [147, 49] on button "Previous" at bounding box center [161, 48] width 28 height 14
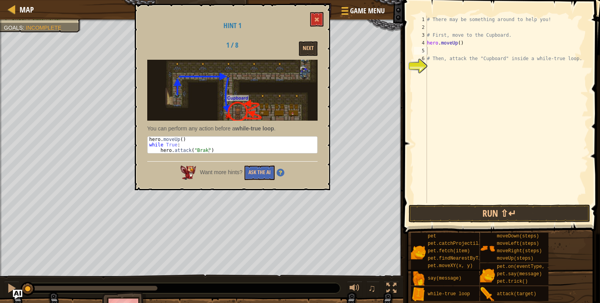
click at [479, 70] on div "# There may be something around to help you! # First, move to the Cupboard. her…" at bounding box center [506, 117] width 163 height 203
click at [470, 51] on div "# There may be something around to help you! # First, move to the Cupboard. her…" at bounding box center [506, 117] width 163 height 203
click at [319, 18] on span at bounding box center [316, 19] width 5 height 5
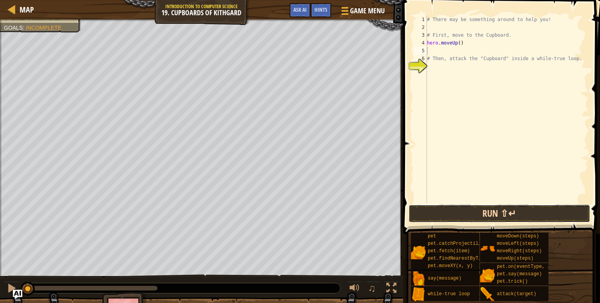
click at [504, 217] on button "Run ⇧↵" at bounding box center [499, 214] width 182 height 18
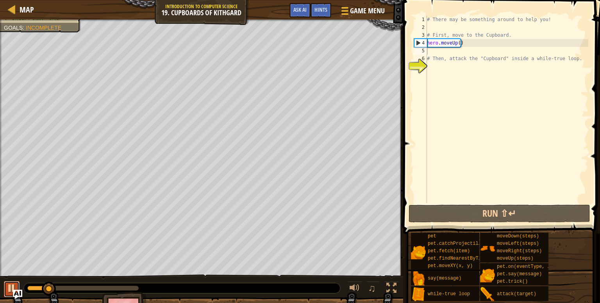
click at [9, 283] on div at bounding box center [12, 288] width 10 height 10
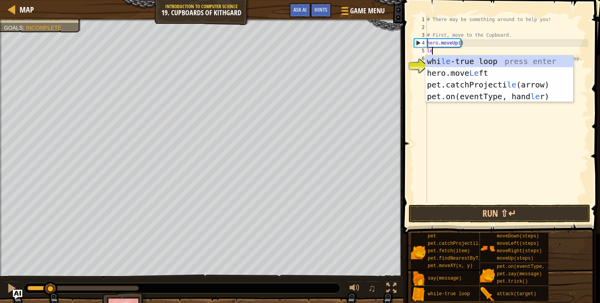
type textarea "lef"
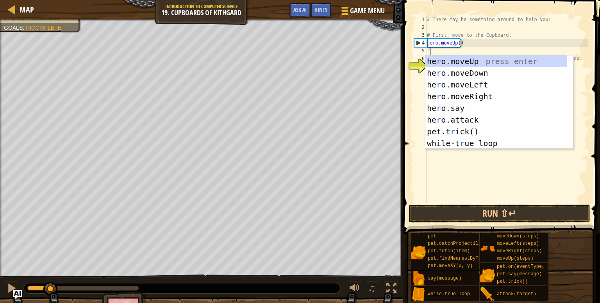
type textarea "ri"
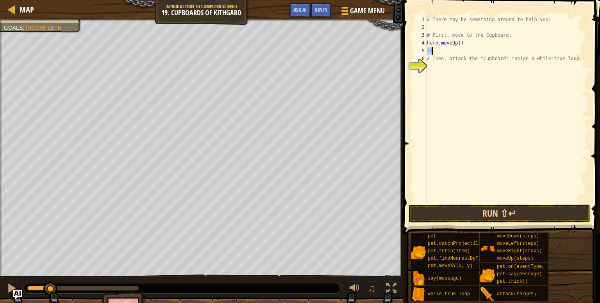
type textarea "gh"
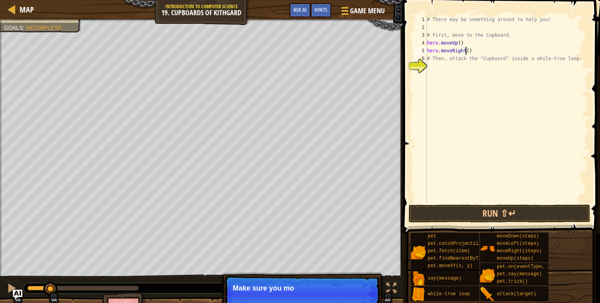
scroll to position [4, 3]
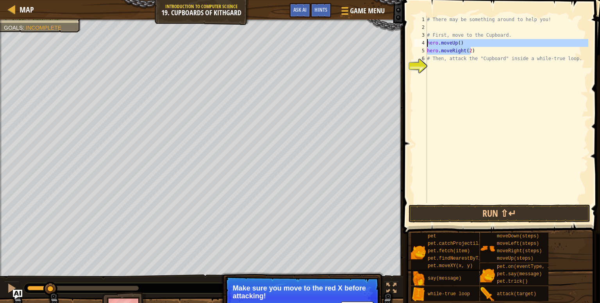
drag, startPoint x: 481, startPoint y: 52, endPoint x: 424, endPoint y: 43, distance: 58.5
click at [424, 43] on div "hero.moveRight(2) 1 2 3 4 5 6 7 # There may be something around to help you! # …" at bounding box center [500, 109] width 176 height 187
type textarea "hero.moveUp() hero.moveRight(2)"
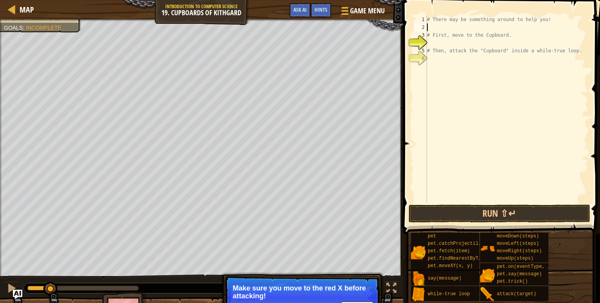
click at [441, 28] on div "# There may be something around to help you! # First, move to the Cupboard. # T…" at bounding box center [506, 117] width 163 height 203
paste textarea "hero.moveRight(2)"
type textarea "hero.moveRight(2)"
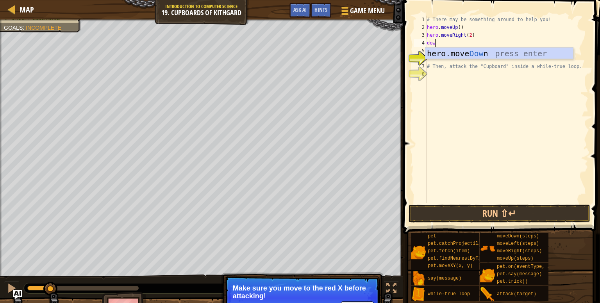
type textarea "dow"
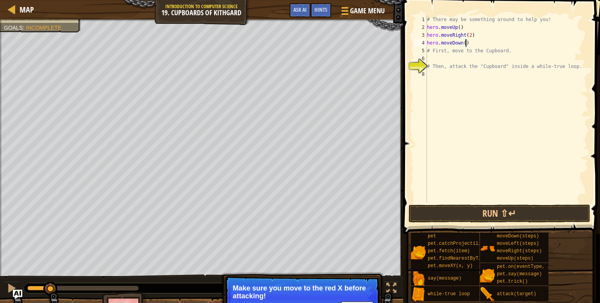
type textarea "# First, move to the Cupboard."
type textarea "w"
click at [480, 215] on button "Run ⇧↵" at bounding box center [499, 214] width 182 height 18
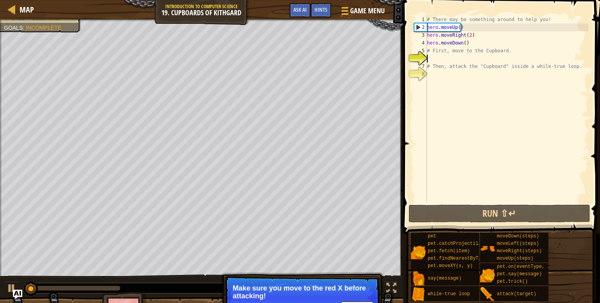
click at [342, 283] on p "Skip (esc) Continue Make sure you move to the red X before attacking!" at bounding box center [301, 298] width 155 height 44
click at [353, 297] on p "Make sure you move to the red X before attacking!" at bounding box center [302, 292] width 139 height 16
click at [352, 301] on button "Continue" at bounding box center [357, 306] width 32 height 10
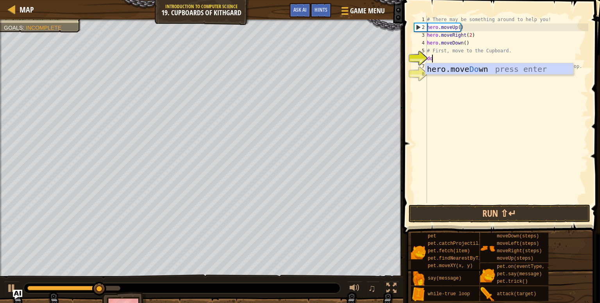
type textarea "dow"
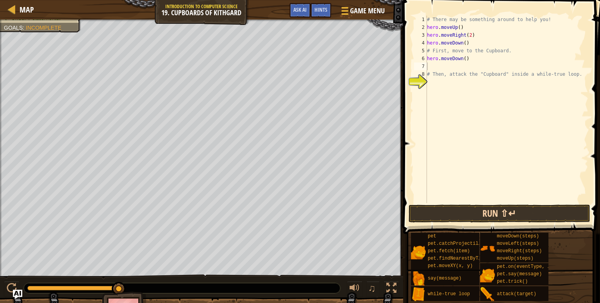
drag, startPoint x: 475, startPoint y: 226, endPoint x: 475, endPoint y: 215, distance: 11.0
click at [475, 215] on div "Hints Videos 1 2 3 4 5 6 7 8 9 # There may be something around to help you! her…" at bounding box center [499, 149] width 199 height 299
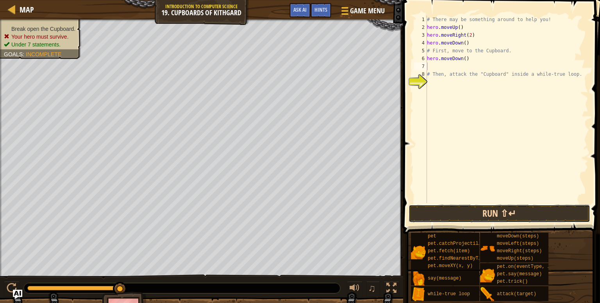
click at [475, 215] on button "Run ⇧↵" at bounding box center [499, 214] width 182 height 18
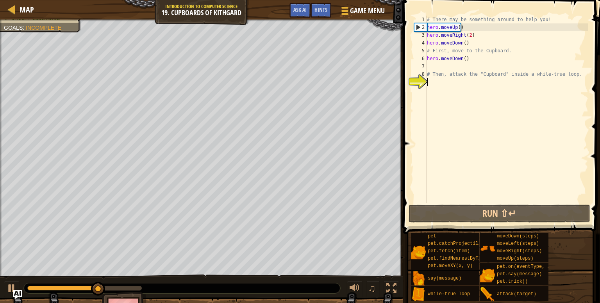
click at [482, 90] on div "# There may be something around to help you! hero . moveUp ( ) hero . moveRight…" at bounding box center [506, 117] width 163 height 203
click at [9, 286] on div at bounding box center [12, 288] width 10 height 10
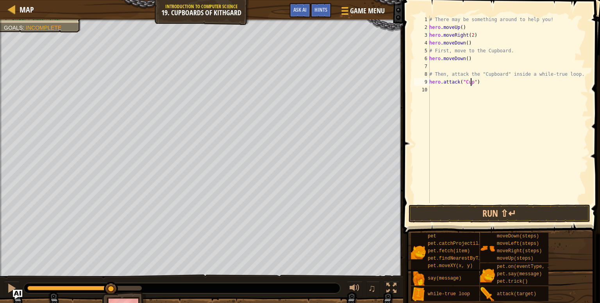
scroll to position [4, 3]
type textarea "hero.attack("Cupboard")"
click at [455, 64] on div "# There may be something around to help you! hero . moveUp ( ) hero . moveRight…" at bounding box center [507, 117] width 160 height 203
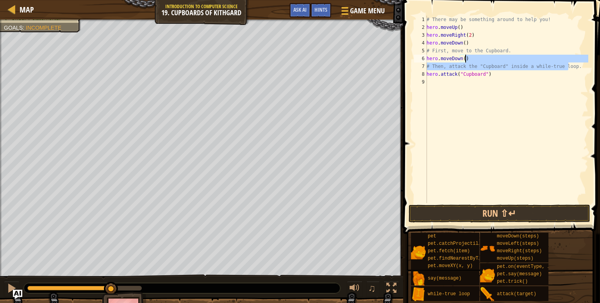
drag, startPoint x: 573, startPoint y: 66, endPoint x: 573, endPoint y: 59, distance: 6.6
click at [573, 59] on div "# There may be something around to help you! hero . moveUp ( ) hero . moveRight…" at bounding box center [506, 117] width 163 height 203
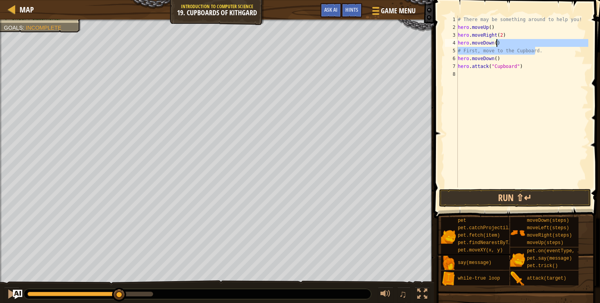
drag, startPoint x: 547, startPoint y: 50, endPoint x: 547, endPoint y: 44, distance: 5.5
click at [547, 44] on div "# There may be something around to help you! hero . moveUp ( ) hero . moveRight…" at bounding box center [522, 109] width 132 height 187
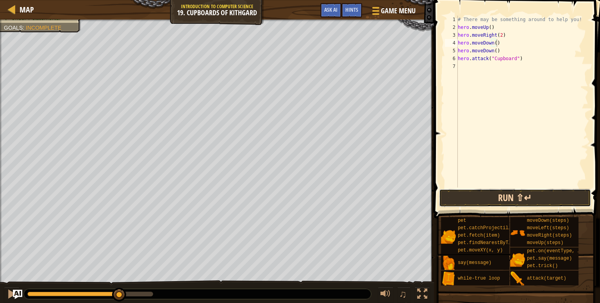
click at [546, 196] on button "Run ⇧↵" at bounding box center [515, 198] width 152 height 18
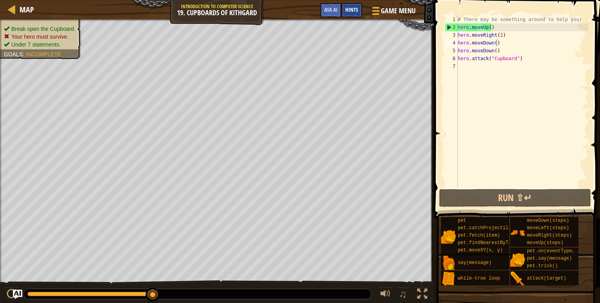
click at [353, 11] on span "Hints" at bounding box center [351, 9] width 13 height 7
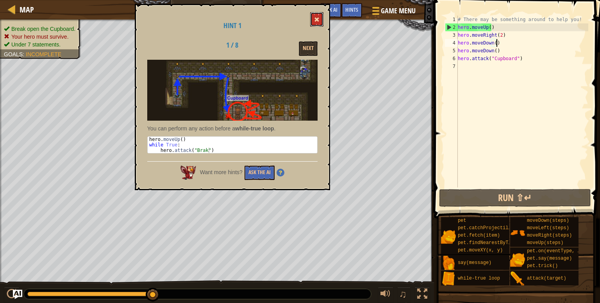
click at [317, 18] on span at bounding box center [316, 19] width 5 height 5
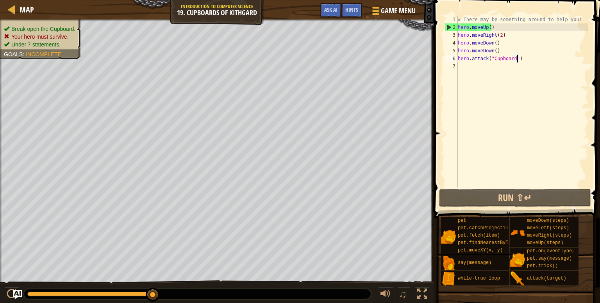
click at [520, 55] on div "# There may be something around to help you! hero . moveUp ( ) hero . moveRight…" at bounding box center [522, 109] width 132 height 187
click at [518, 51] on div "# There may be something around to help you! hero . moveUp ( ) hero . moveRight…" at bounding box center [522, 109] width 132 height 187
type textarea "hero.moveDown()"
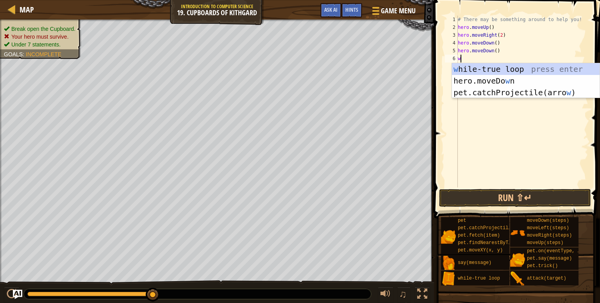
type textarea "whi"
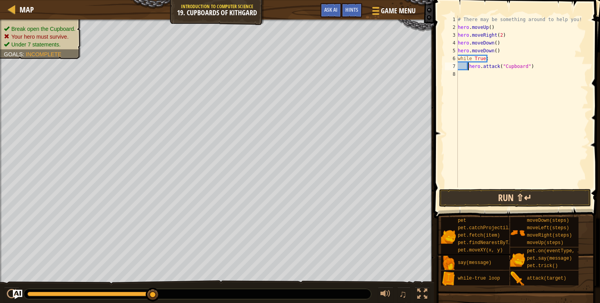
type textarea "hero.attack("Cupboard")"
click at [523, 203] on button "Run ⇧↵" at bounding box center [515, 198] width 152 height 18
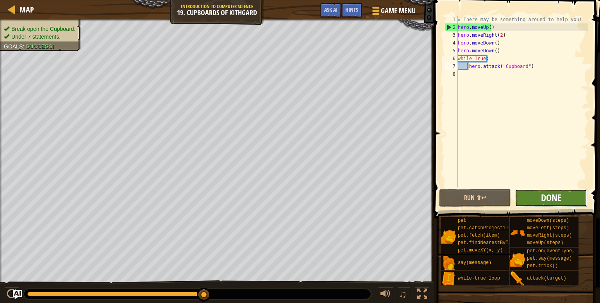
click at [548, 194] on span "Done" at bounding box center [551, 197] width 20 height 12
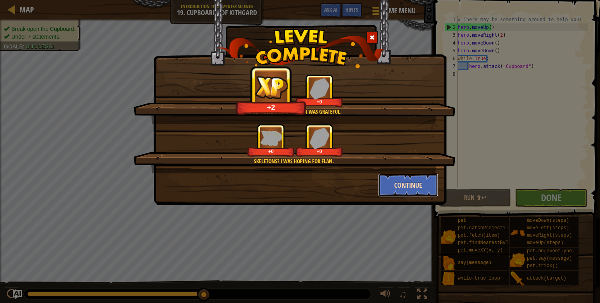
click at [411, 187] on button "Continue" at bounding box center [408, 184] width 61 height 23
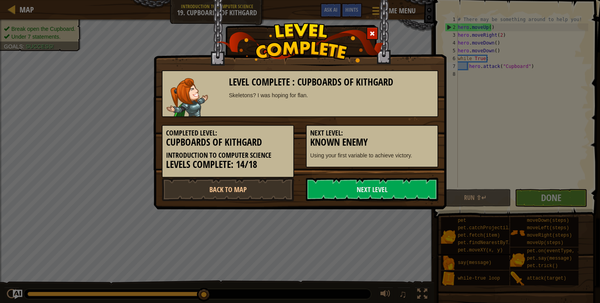
click at [411, 187] on link "Next Level" at bounding box center [372, 189] width 132 height 23
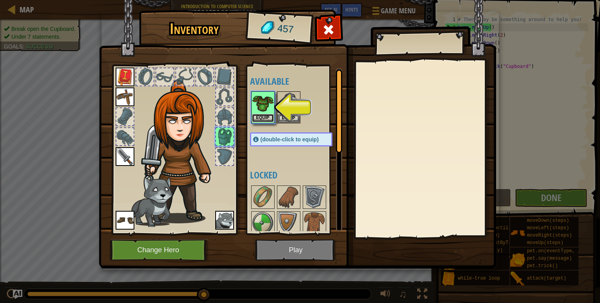
click at [261, 114] on button "Equip" at bounding box center [263, 118] width 22 height 8
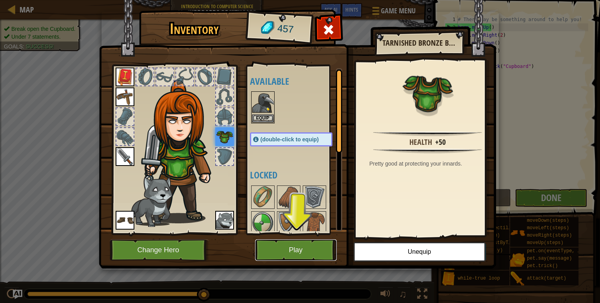
click at [295, 242] on button "Play" at bounding box center [296, 249] width 82 height 21
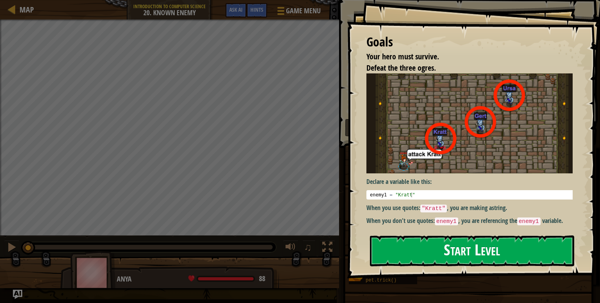
click at [459, 254] on button "Start Level" at bounding box center [472, 250] width 204 height 31
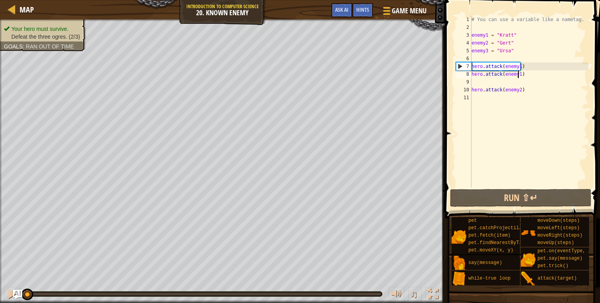
click at [517, 75] on div "# You can use a variable like a nametag. enemy1 = "[PERSON_NAME]" enemy2 = "[PE…" at bounding box center [529, 109] width 118 height 187
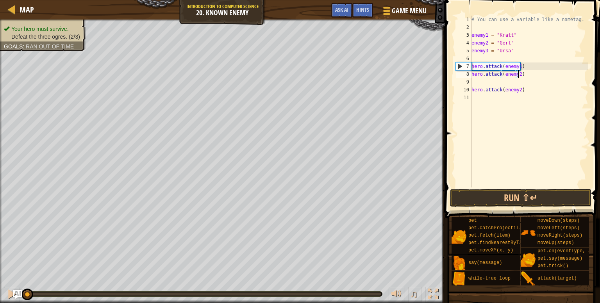
scroll to position [4, 3]
click at [518, 91] on div "# You can use a variable like a nametag. enemy1 = "[PERSON_NAME]" enemy2 = "[PE…" at bounding box center [529, 109] width 118 height 187
type textarea "hero.attack(enemy3)"
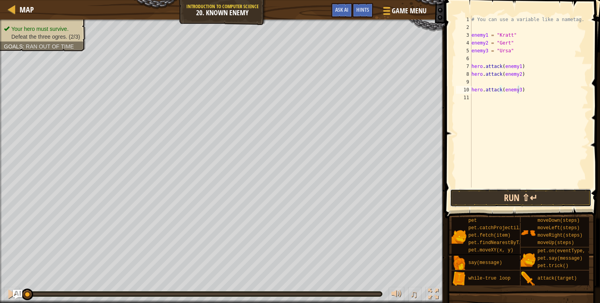
click at [506, 192] on button "Run ⇧↵" at bounding box center [520, 198] width 141 height 18
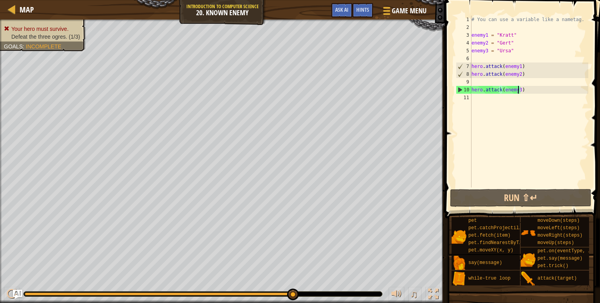
click at [502, 80] on div "# You can use a variable like a nametag. enemy1 = "[PERSON_NAME]" enemy2 = "[PE…" at bounding box center [529, 109] width 118 height 187
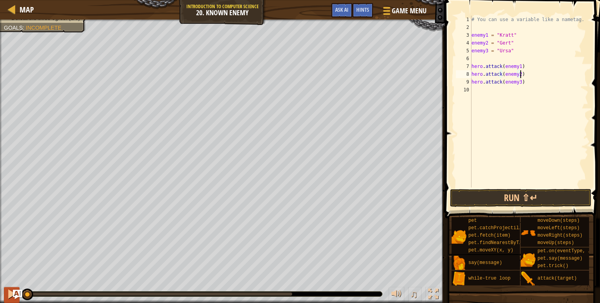
drag, startPoint x: 289, startPoint y: 299, endPoint x: 4, endPoint y: 292, distance: 285.0
click at [4, 292] on div "♫" at bounding box center [222, 291] width 445 height 23
click at [0, 207] on div at bounding box center [1, 167] width 2 height 295
click at [514, 196] on button "Run ⇧↵" at bounding box center [520, 198] width 141 height 18
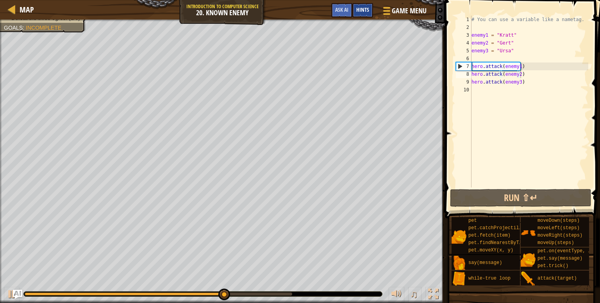
click at [362, 7] on span "Hints" at bounding box center [362, 9] width 13 height 7
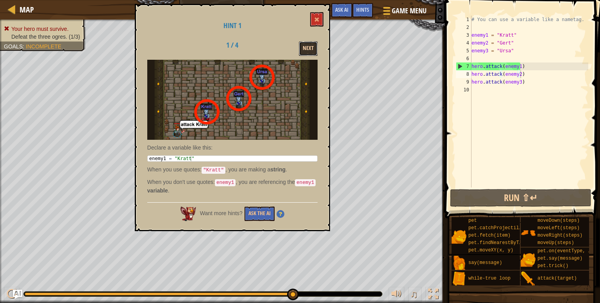
click at [307, 42] on button "Next" at bounding box center [308, 48] width 19 height 14
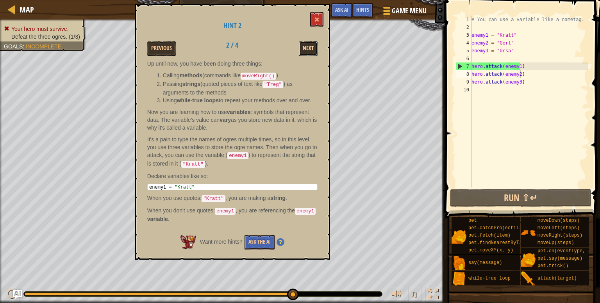
click at [309, 44] on button "Next" at bounding box center [308, 48] width 19 height 14
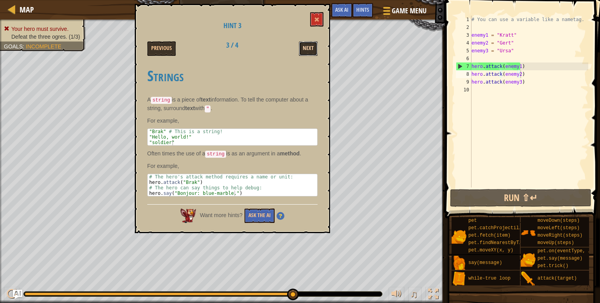
click at [305, 49] on button "Next" at bounding box center [308, 48] width 19 height 14
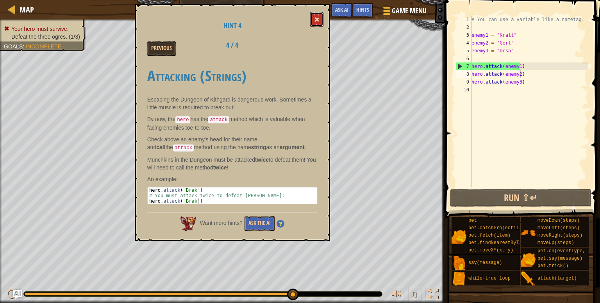
click at [316, 21] on span at bounding box center [316, 19] width 5 height 5
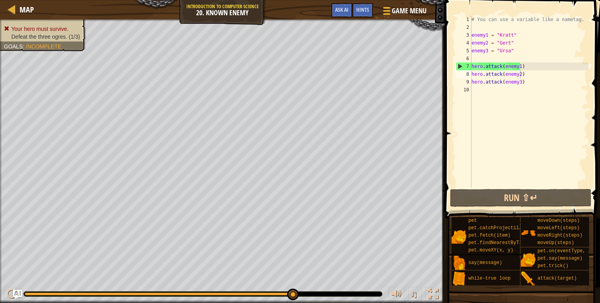
type textarea "hero.attack(enemy1)"
click at [522, 64] on div "# You can use a variable like a nametag. enemy1 = "[PERSON_NAME]" enemy2 = "[PE…" at bounding box center [529, 109] width 118 height 187
click at [520, 63] on div "# You can use a variable like a nametag. enemy1 = "[PERSON_NAME]" enemy2 = "[PE…" at bounding box center [529, 109] width 118 height 187
click at [515, 57] on div "# You can use a variable like a nametag. enemy1 = "[PERSON_NAME]" enemy2 = "[PE…" at bounding box center [529, 109] width 118 height 187
click at [522, 71] on div "# You can use a variable like a nametag. enemy1 = "[PERSON_NAME]" enemy2 = "[PE…" at bounding box center [529, 109] width 118 height 187
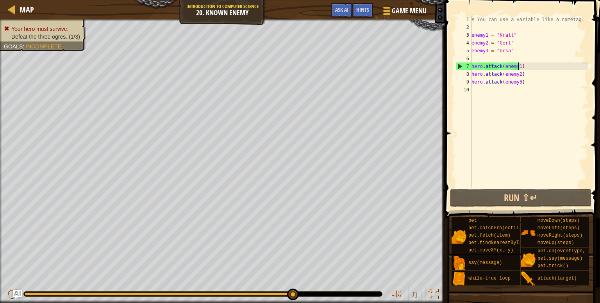
click at [517, 66] on div "# You can use a variable like a nametag. enemy1 = "[PERSON_NAME]" enemy2 = "[PE…" at bounding box center [529, 109] width 118 height 187
click at [526, 54] on div "# You can use a variable like a nametag. enemy1 = "[PERSON_NAME]" enemy2 = "[PE…" at bounding box center [529, 109] width 118 height 187
type textarea "enemy3 = "Ursa""
click at [530, 61] on div "# You can use a variable like a nametag. enemy1 = "[PERSON_NAME]" enemy2 = "[PE…" at bounding box center [529, 109] width 118 height 187
click at [532, 68] on div "# You can use a variable like a nametag. enemy1 = "[PERSON_NAME]" enemy2 = "[PE…" at bounding box center [529, 109] width 118 height 187
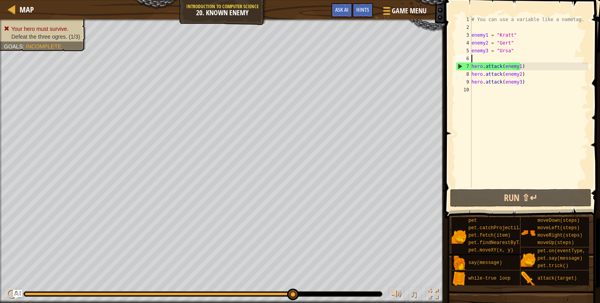
type textarea "hero.attack(enemy1)"
drag, startPoint x: 532, startPoint y: 68, endPoint x: 468, endPoint y: 69, distance: 63.6
click at [468, 69] on div "hero.attack(enemy1) 1 2 3 4 5 6 7 8 9 10 # You can use a variable like a nameta…" at bounding box center [521, 102] width 134 height 172
click at [578, 64] on div "# You can use a variable like a nametag. enemy1 = "[PERSON_NAME]" enemy2 = "[PE…" at bounding box center [529, 102] width 118 height 172
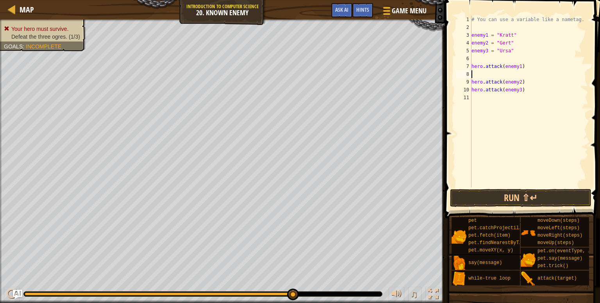
paste textarea "hero.attack(enemy1)"
drag, startPoint x: 523, startPoint y: 80, endPoint x: 452, endPoint y: 85, distance: 70.9
click at [452, 85] on div "hero.attack(enemy1) 1 2 3 4 5 6 7 8 9 10 11 # You can use a variable like a nam…" at bounding box center [520, 124] width 157 height 241
type textarea "hero.attack(enemy2)"
click at [528, 82] on div "# You can use a variable like a nametag. enemy1 = "[PERSON_NAME]" enemy2 = "[PE…" at bounding box center [529, 102] width 118 height 172
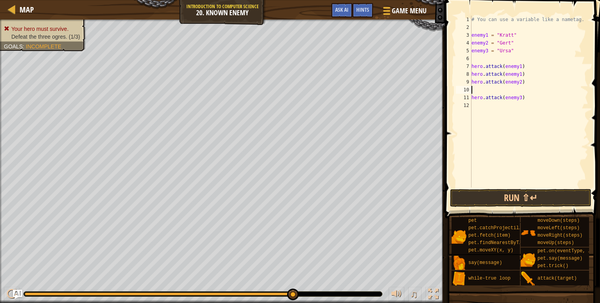
paste textarea "hero.attack(enemy2)"
drag, startPoint x: 521, startPoint y: 100, endPoint x: 448, endPoint y: 99, distance: 72.6
click at [448, 99] on div "hero.attack(enemy2) 1 2 3 4 5 6 7 8 9 10 11 12 # You can use a variable like a …" at bounding box center [520, 124] width 157 height 241
type textarea "hero.attack(enemy3)"
click at [539, 98] on div "# You can use a variable like a nametag. enemy1 = "[PERSON_NAME]" enemy2 = "[PE…" at bounding box center [529, 102] width 118 height 172
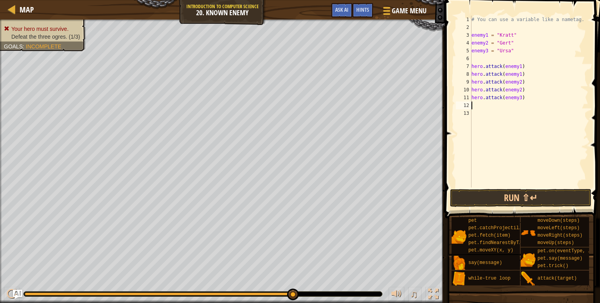
paste textarea "hero.attack(enemy3)"
type textarea "hero.attack(enemy3)"
click at [523, 196] on button "Run ⇧↵" at bounding box center [520, 198] width 141 height 18
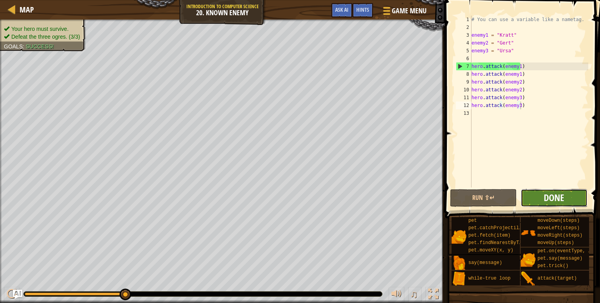
click at [557, 199] on span "Done" at bounding box center [553, 197] width 20 height 12
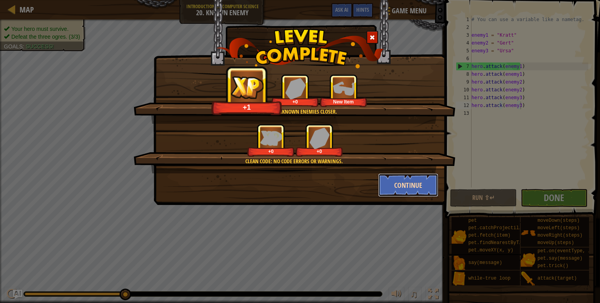
click at [412, 179] on button "Continue" at bounding box center [408, 184] width 61 height 23
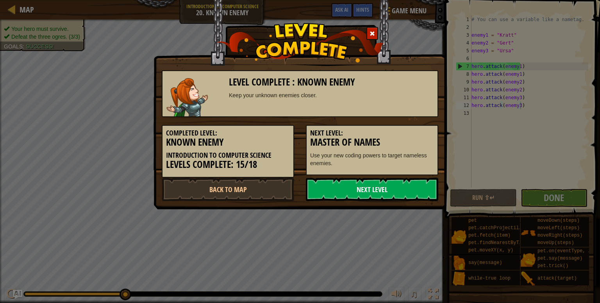
click at [376, 189] on link "Next Level" at bounding box center [372, 189] width 132 height 23
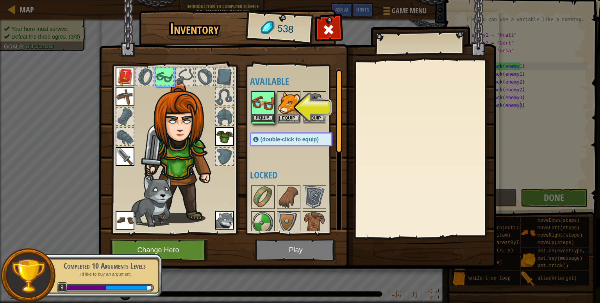
click at [265, 113] on img at bounding box center [263, 103] width 22 height 22
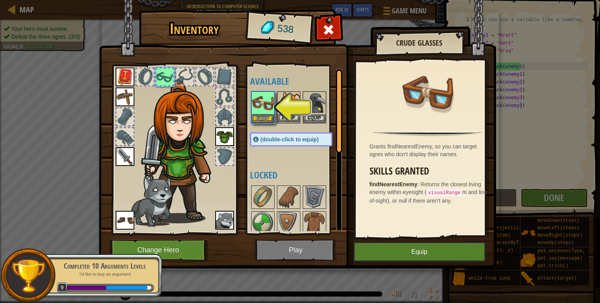
click at [284, 113] on img at bounding box center [289, 103] width 22 height 22
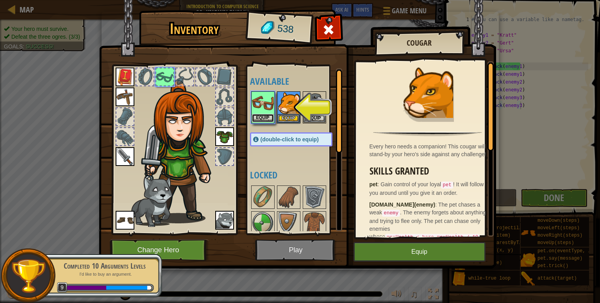
click at [267, 117] on button "Equip" at bounding box center [263, 118] width 22 height 8
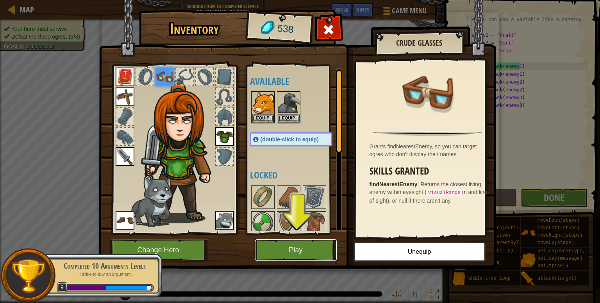
click at [299, 252] on button "Play" at bounding box center [296, 249] width 82 height 21
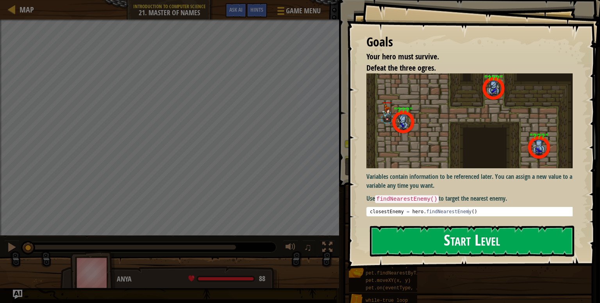
click at [465, 235] on button "Start Level" at bounding box center [472, 241] width 204 height 31
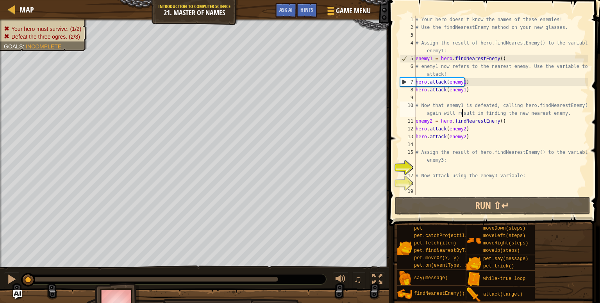
click at [462, 111] on div "# Your hero doesn't know the names of these enemies! # Use the findNearestEnemy…" at bounding box center [501, 113] width 174 height 195
click at [521, 54] on div "# Your hero doesn't know the names of these enemies! # Use the findNearestEnemy…" at bounding box center [501, 113] width 174 height 195
click at [498, 61] on div "# Your hero doesn't know the names of these enemies! # Use the findNearestEnemy…" at bounding box center [501, 113] width 174 height 195
drag, startPoint x: 453, startPoint y: 64, endPoint x: 500, endPoint y: 65, distance: 46.9
click at [500, 65] on div "# Your hero doesn't know the names of these enemies! # Use the findNearestEnemy…" at bounding box center [501, 113] width 174 height 195
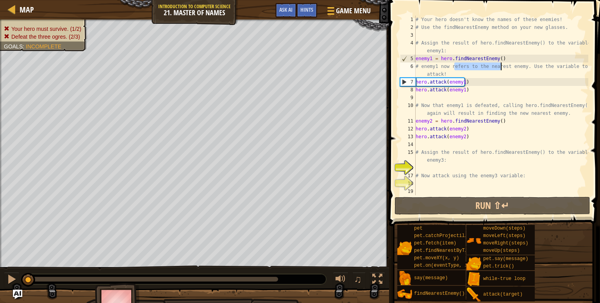
click at [500, 65] on div "# Your hero doesn't know the names of these enemies! # Use the findNearestEnemy…" at bounding box center [501, 106] width 174 height 180
click at [509, 88] on div "# Your hero doesn't know the names of these enemies! # Use the findNearestEnemy…" at bounding box center [501, 113] width 174 height 195
click at [511, 104] on div "# Your hero doesn't know the names of these enemies! # Use the findNearestEnemy…" at bounding box center [501, 113] width 174 height 195
click at [528, 119] on div "# Your hero doesn't know the names of these enemies! # Use the findNearestEnemy…" at bounding box center [501, 113] width 174 height 195
type textarea "enemy2 = hero.findNearestEnemy()"
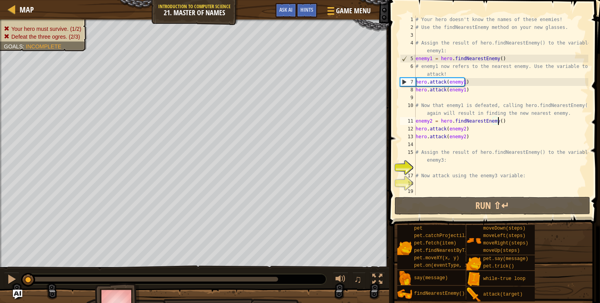
click at [528, 119] on div "# Your hero doesn't know the names of these enemies! # Use the findNearestEnemy…" at bounding box center [501, 113] width 174 height 195
drag, startPoint x: 528, startPoint y: 119, endPoint x: 486, endPoint y: 124, distance: 42.5
click at [486, 124] on div "# Your hero doesn't know the names of these enemies! # Use the findNearestEnemy…" at bounding box center [501, 113] width 174 height 195
click at [486, 124] on div "# Your hero doesn't know the names of these enemies! # Use the findNearestEnemy…" at bounding box center [501, 106] width 174 height 180
click at [499, 142] on div "# Your hero doesn't know the names of these enemies! # Use the findNearestEnemy…" at bounding box center [501, 113] width 174 height 195
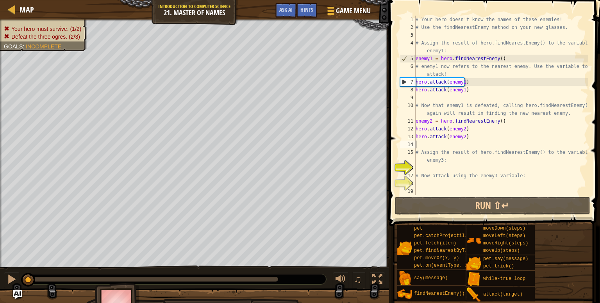
click at [498, 142] on div "# Your hero doesn't know the names of these enemies! # Use the findNearestEnemy…" at bounding box center [501, 113] width 174 height 195
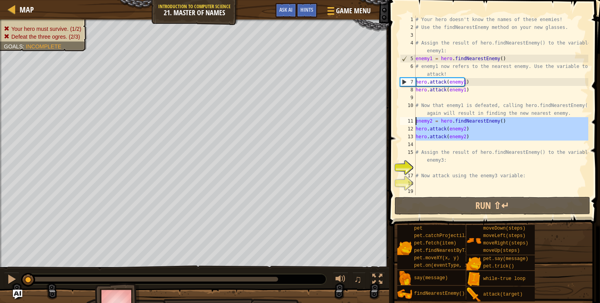
drag, startPoint x: 498, startPoint y: 142, endPoint x: 402, endPoint y: 118, distance: 99.0
click at [402, 118] on div "1 2 3 4 5 6 7 8 9 10 11 12 13 14 15 16 17 18 19 # Your hero doesn't know the na…" at bounding box center [493, 106] width 190 height 180
type textarea "enemy2 = hero.findNearestEnemy() hero.attack(enemy2)"
click at [475, 169] on div "# Your hero doesn't know the names of these enemies! # Use the findNearestEnemy…" at bounding box center [501, 113] width 174 height 195
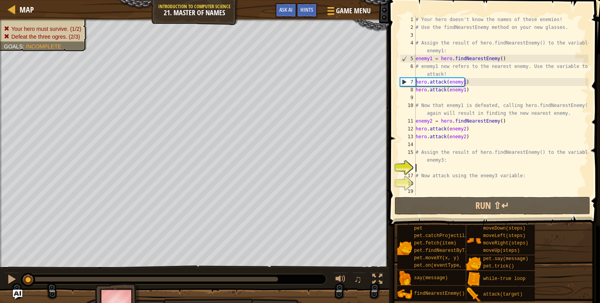
paste textarea "enemy2 = hero.findNearestEnemy()"
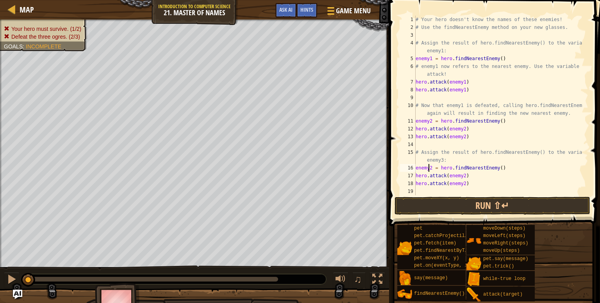
click at [429, 167] on div "# Your hero doesn't know the names of these enemies! # Use the findNearestEnemy…" at bounding box center [498, 113] width 168 height 195
click at [462, 174] on div "# Your hero doesn't know the names of these enemies! # Use the findNearestEnemy…" at bounding box center [498, 113] width 168 height 195
type textarea "hero.attack(enemy3)"
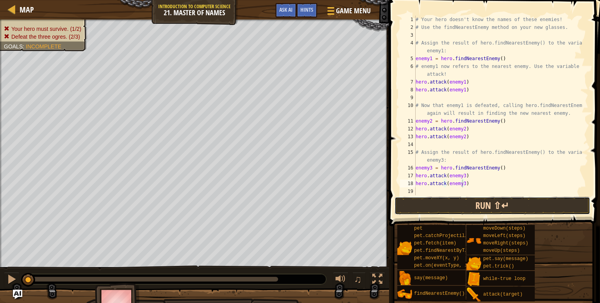
click at [470, 207] on button "Run ⇧↵" at bounding box center [492, 206] width 196 height 18
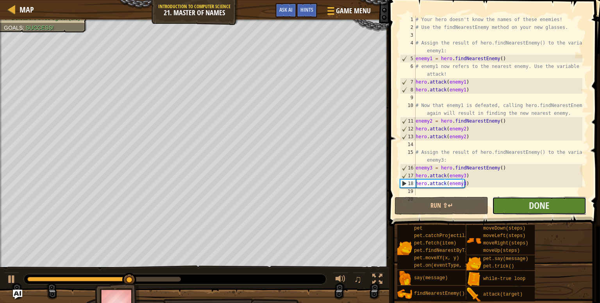
click at [555, 210] on button "Done" at bounding box center [539, 206] width 94 height 18
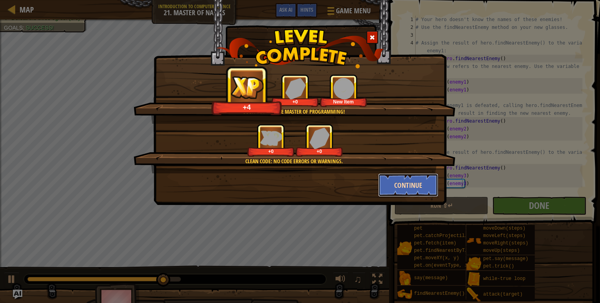
click at [410, 183] on button "Continue" at bounding box center [408, 184] width 61 height 23
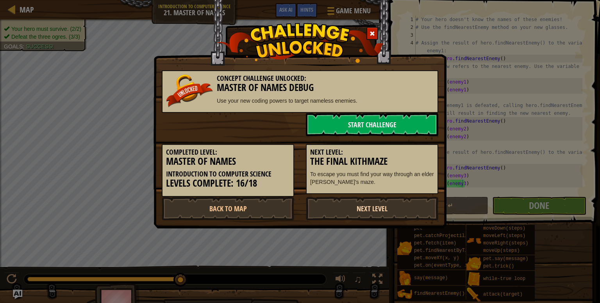
click at [407, 200] on link "Next Level" at bounding box center [372, 208] width 132 height 23
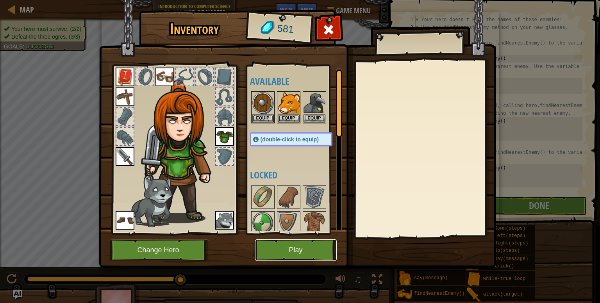
click at [298, 247] on button "Play" at bounding box center [296, 249] width 82 height 21
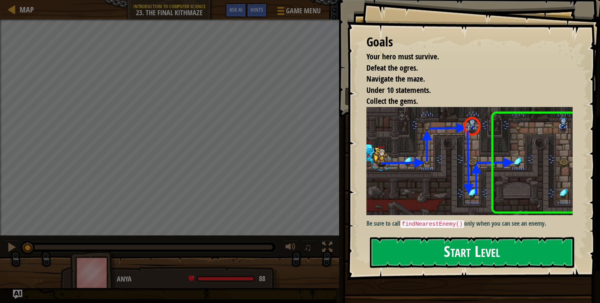
click at [459, 253] on button "Start Level" at bounding box center [472, 252] width 204 height 31
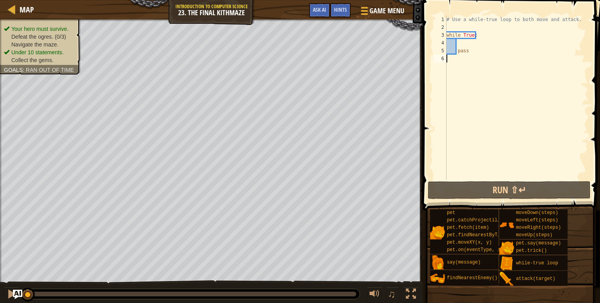
click at [520, 57] on div "# Use a while-true loop to both move and attack. while True : pass" at bounding box center [516, 106] width 143 height 180
click at [481, 44] on div "# Use a while-true loop to both move and attack. while True : pass" at bounding box center [516, 106] width 143 height 180
click at [484, 53] on div "# Use a while-true loop to both move and attack. while True : pass" at bounding box center [516, 106] width 143 height 180
type textarea "pass"
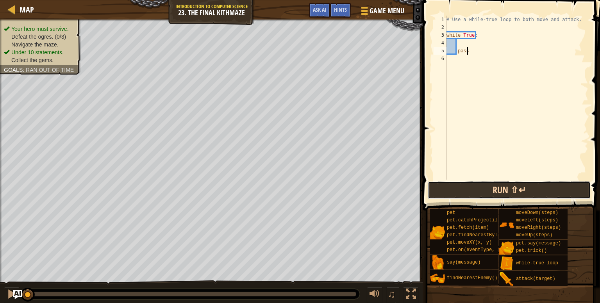
click at [471, 194] on button "Run ⇧↵" at bounding box center [508, 190] width 163 height 18
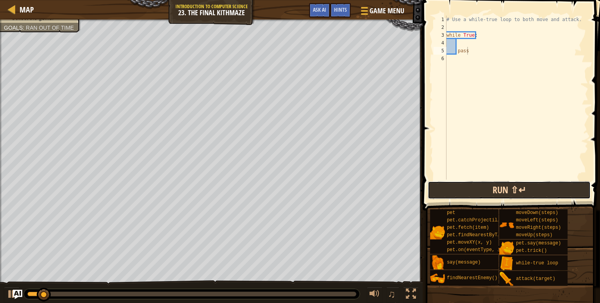
click at [471, 194] on button "Run ⇧↵" at bounding box center [508, 190] width 163 height 18
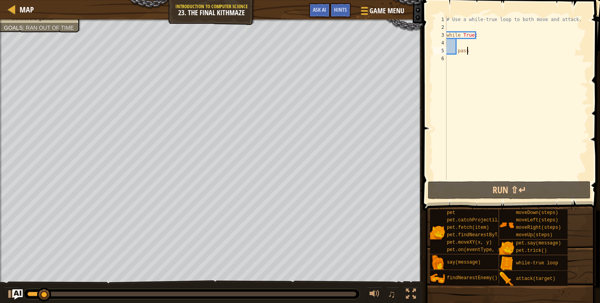
click at [13, 294] on img "Ask AI" at bounding box center [17, 294] width 10 height 10
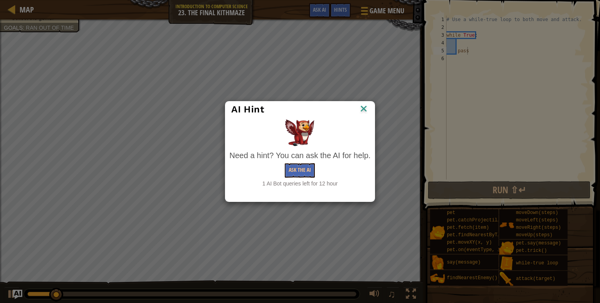
click at [362, 109] on img at bounding box center [363, 109] width 10 height 12
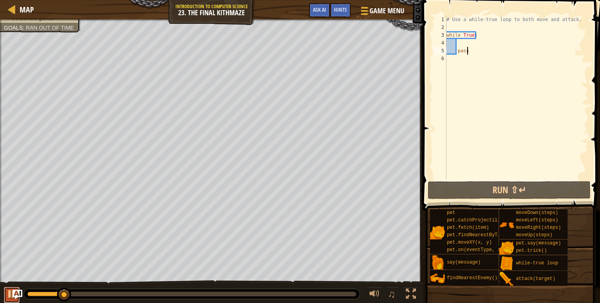
click at [7, 299] on div at bounding box center [12, 294] width 10 height 10
click at [458, 101] on div "# Use a while-true loop to both move and attack. while True : pass" at bounding box center [516, 106] width 143 height 180
click at [488, 45] on div "# Use a while-true loop to both move and attack. while True : pass" at bounding box center [516, 106] width 143 height 180
click at [491, 53] on div "# Use a while-true loop to both move and attack. while True : pass" at bounding box center [516, 106] width 143 height 180
drag, startPoint x: 472, startPoint y: 51, endPoint x: 479, endPoint y: 42, distance: 11.3
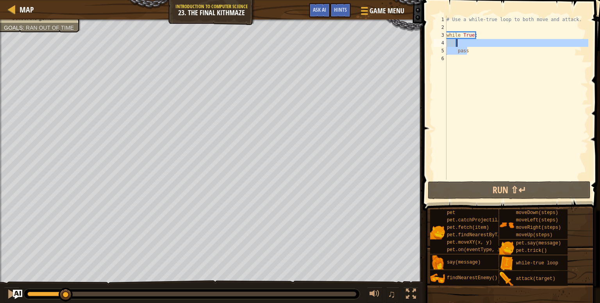
click at [479, 42] on div "# Use a while-true loop to both move and attack. while True : pass" at bounding box center [516, 106] width 143 height 180
type textarea "pass"
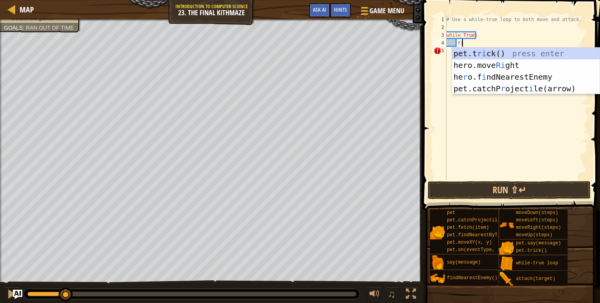
type textarea "rig"
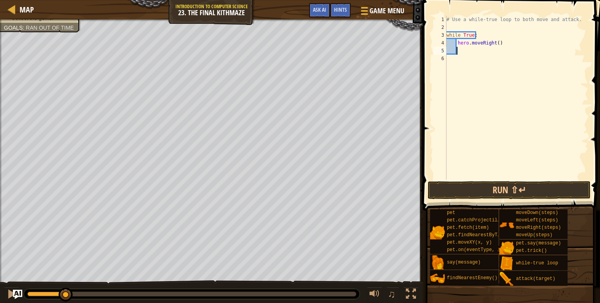
scroll to position [4, 0]
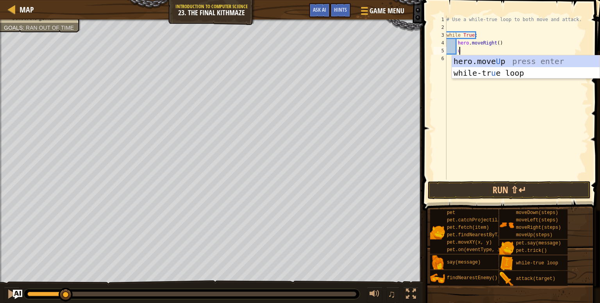
type textarea "up"
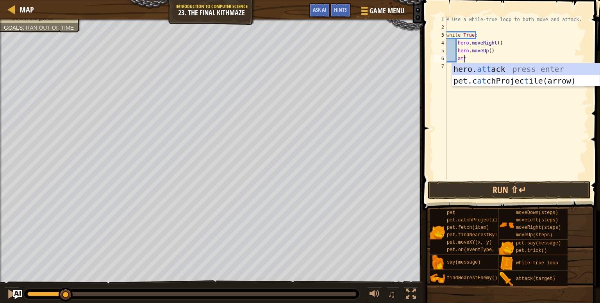
scroll to position [4, 1]
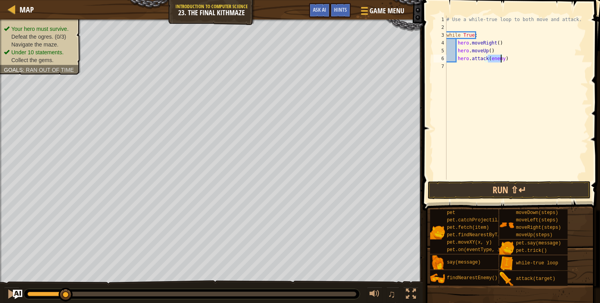
type textarea "hero.attack(enemy)"
click at [58, 27] on ul "Your hero must survive. Defeat the ogres. (0/3) Navigate the maze. Under 10 sta…" at bounding box center [40, 44] width 73 height 39
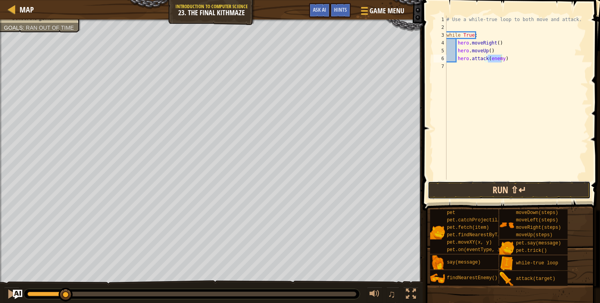
click at [491, 196] on button "Run ⇧↵" at bounding box center [508, 190] width 163 height 18
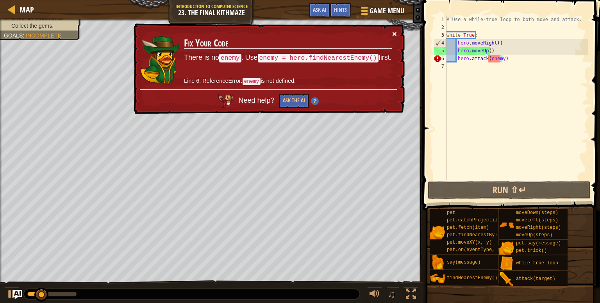
click at [393, 31] on button "×" at bounding box center [394, 34] width 5 height 8
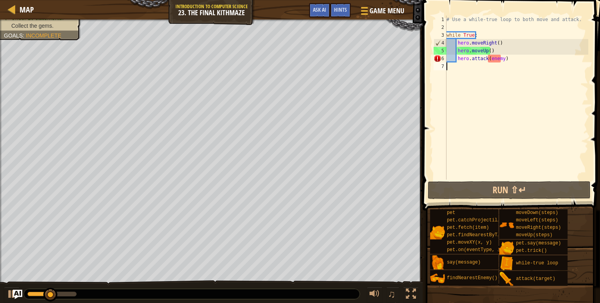
click at [503, 66] on div "# Use a while-true loop to both move and attack. while True : hero . moveRight …" at bounding box center [516, 106] width 143 height 180
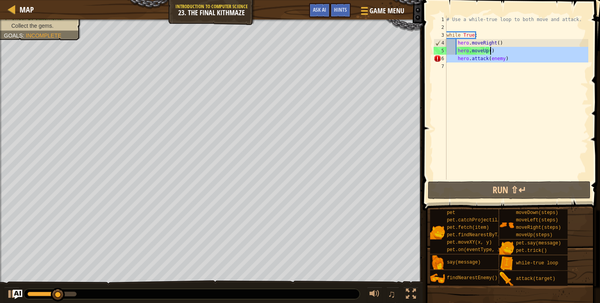
drag, startPoint x: 528, startPoint y: 63, endPoint x: 528, endPoint y: 54, distance: 9.0
click at [528, 54] on div "# Use a while-true loop to both move and attack. while True : hero . moveRight …" at bounding box center [516, 106] width 143 height 180
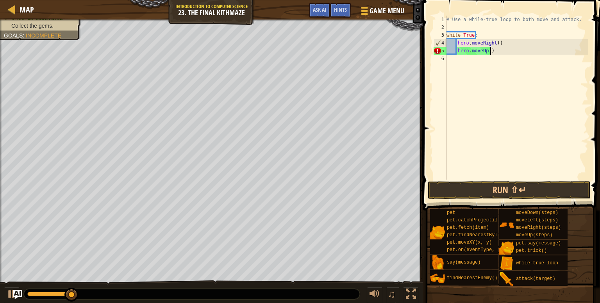
type textarea "hero.moveUp()"
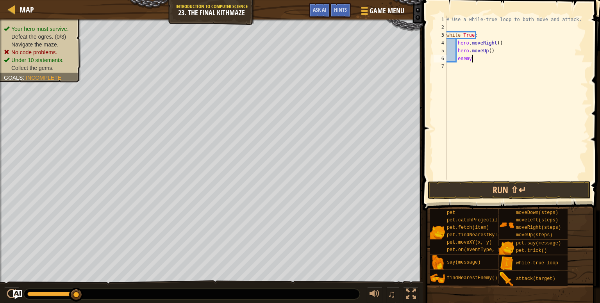
scroll to position [4, 2]
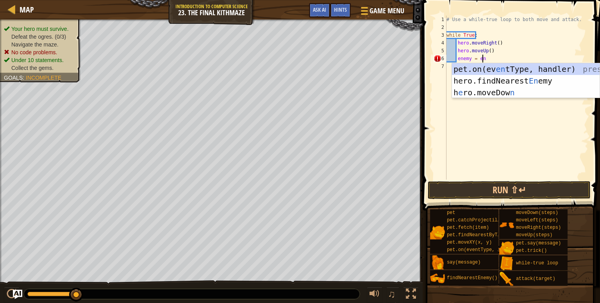
type textarea "enemy = ene"
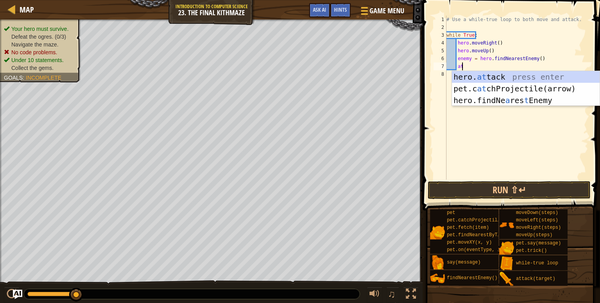
scroll to position [4, 1]
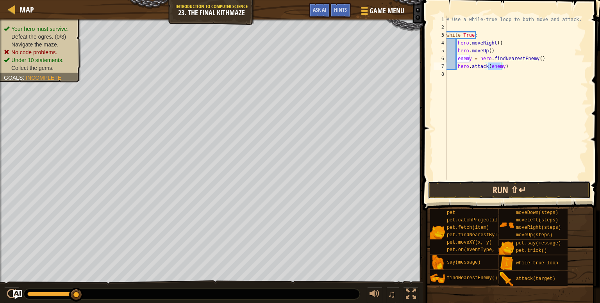
click at [494, 189] on button "Run ⇧↵" at bounding box center [508, 190] width 163 height 18
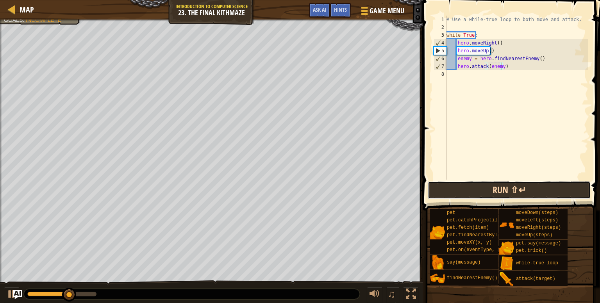
click at [511, 191] on button "Run ⇧↵" at bounding box center [508, 190] width 163 height 18
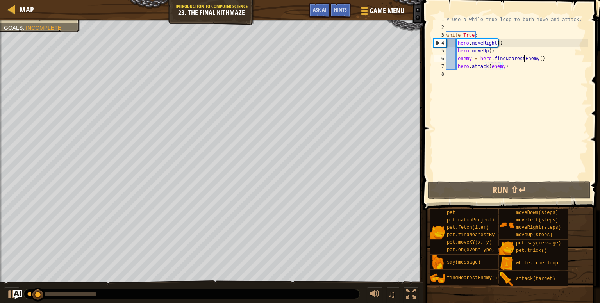
click at [525, 61] on div "# Use a while-true loop to both move and attack. while True : hero . moveRight …" at bounding box center [516, 106] width 143 height 180
click at [527, 67] on div "# Use a while-true loop to both move and attack. while True : hero . moveRight …" at bounding box center [516, 106] width 143 height 180
type textarea "hero.attack(enemy)"
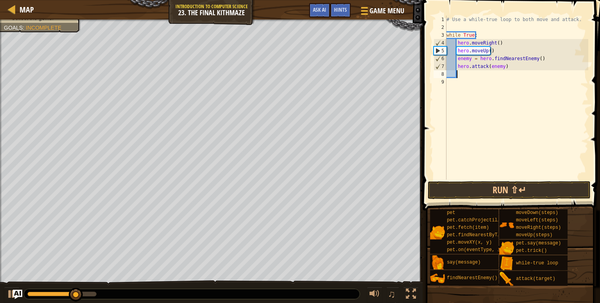
paste textarea
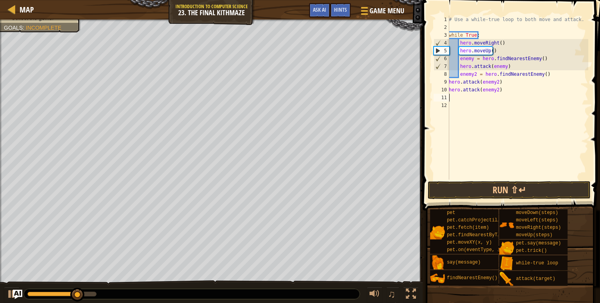
scroll to position [4, 0]
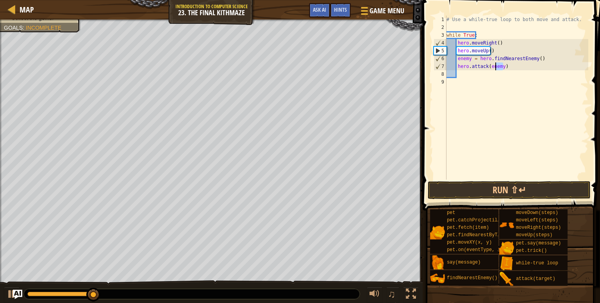
drag, startPoint x: 514, startPoint y: 65, endPoint x: 511, endPoint y: 69, distance: 5.3
click at [511, 69] on div "# Use a while-true loop to both move and attack. while True : hero . moveRight …" at bounding box center [516, 106] width 143 height 180
type textarea "hero.attack(enemy)"
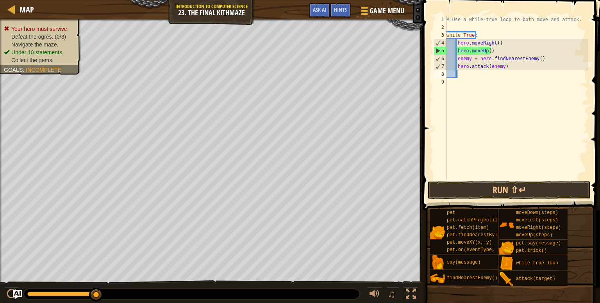
click at [514, 77] on div "# Use a while-true loop to both move and attack. while True : hero . moveRight …" at bounding box center [516, 106] width 143 height 180
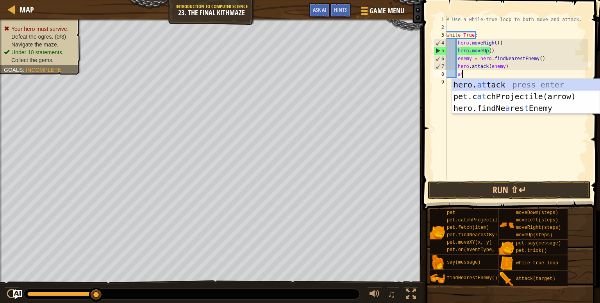
scroll to position [4, 1]
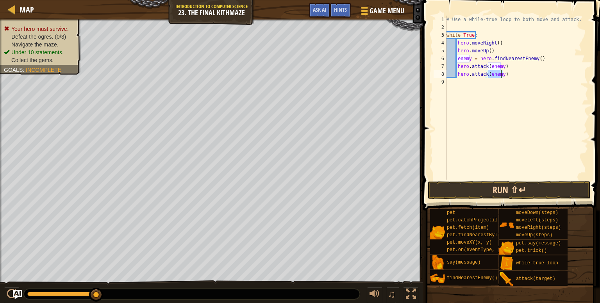
type textarea "hero.attack(enemy)"
click at [512, 183] on button "Run ⇧↵" at bounding box center [508, 190] width 163 height 18
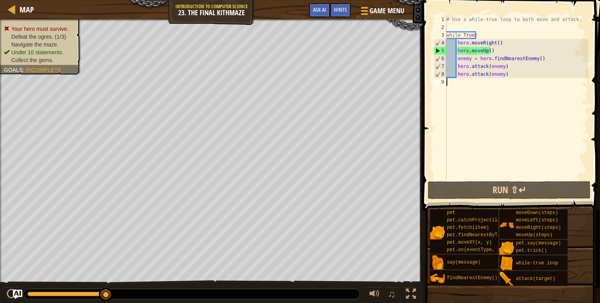
click at [535, 85] on div "# Use a while-true loop to both move and attack. while True : hero . moveRight …" at bounding box center [516, 106] width 143 height 180
type textarea "hero.attack(enemy)"
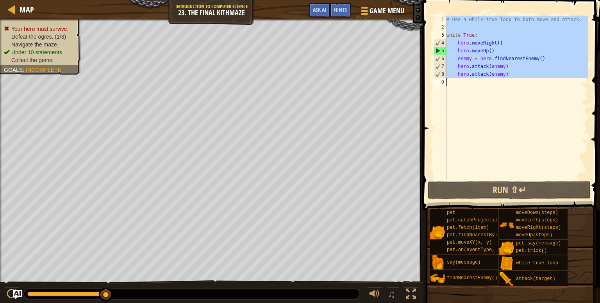
click at [535, 85] on div "# Use a while-true loop to both move and attack. while True : hero . moveRight …" at bounding box center [516, 98] width 143 height 164
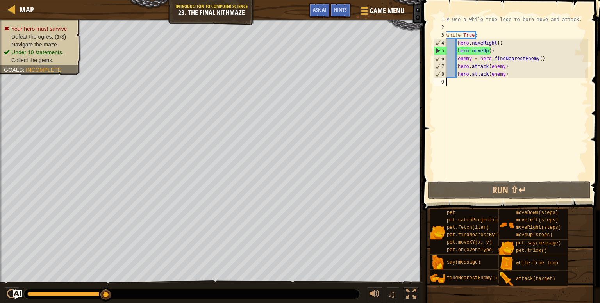
click at [532, 85] on div "# Use a while-true loop to both move and attack. while True : hero . moveRight …" at bounding box center [516, 106] width 143 height 180
click at [503, 91] on div "# Use a while-true loop to both move and attack. while True : hero . moveRight …" at bounding box center [516, 106] width 143 height 180
click at [511, 66] on div "# Use a while-true loop to both move and attack. while True : hero . moveRight …" at bounding box center [516, 106] width 143 height 180
click at [525, 75] on div "# Use a while-true loop to both move and attack. while True : hero . moveRight …" at bounding box center [516, 106] width 143 height 180
drag, startPoint x: 525, startPoint y: 75, endPoint x: 543, endPoint y: 66, distance: 20.4
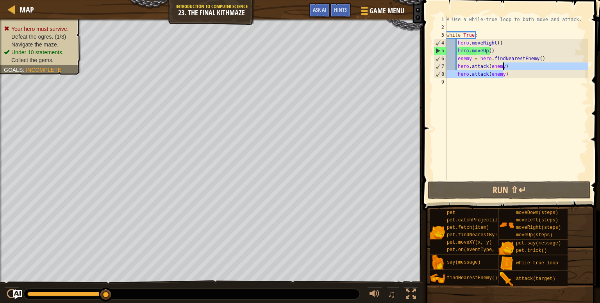
click at [543, 66] on div "# Use a while-true loop to both move and attack. while True : hero . moveRight …" at bounding box center [516, 106] width 143 height 180
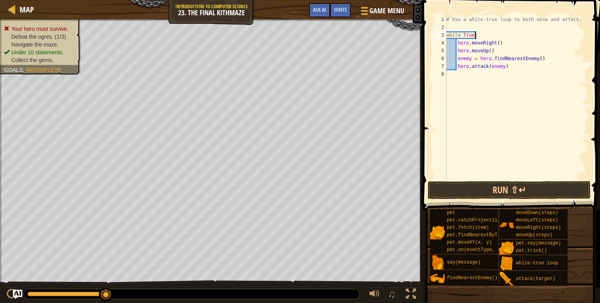
click at [511, 34] on div "# Use a while-true loop to both move and attack. while True : hero . moveRight …" at bounding box center [516, 106] width 143 height 180
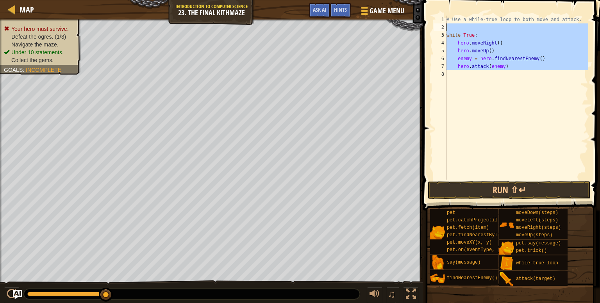
click at [406, 23] on div "Map Introduction to Computer Science 23. The Final Kithmaze Game Menu Done Hint…" at bounding box center [300, 151] width 600 height 303
type textarea "while True:"
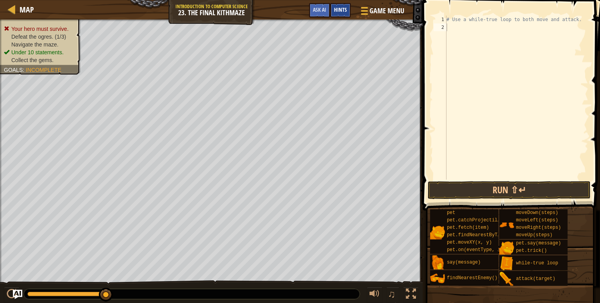
click at [341, 11] on span "Hints" at bounding box center [340, 9] width 13 height 7
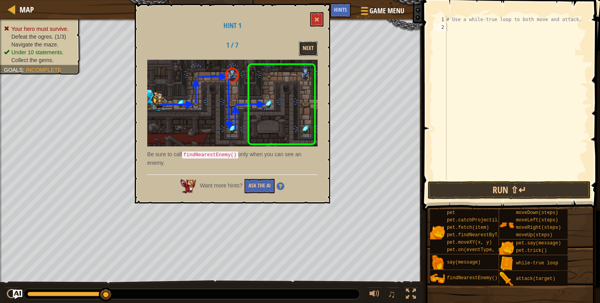
click at [308, 46] on button "Next" at bounding box center [308, 48] width 19 height 14
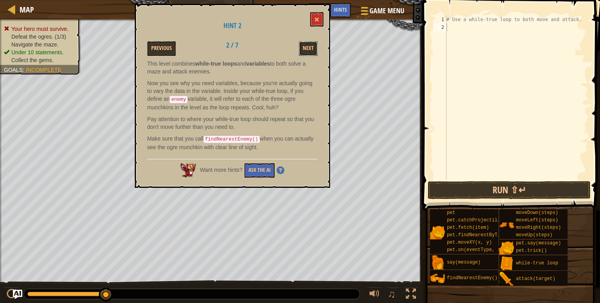
click at [308, 46] on button "Next" at bounding box center [308, 48] width 19 height 14
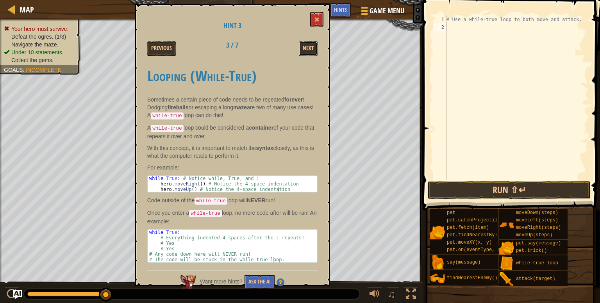
click at [308, 46] on button "Next" at bounding box center [308, 48] width 19 height 14
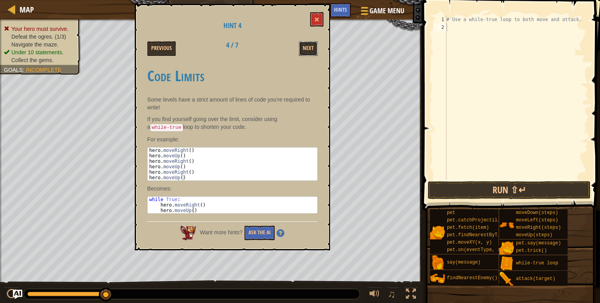
click at [308, 46] on button "Next" at bounding box center [308, 48] width 19 height 14
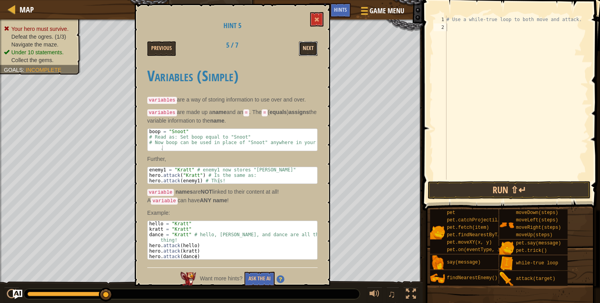
click at [308, 47] on button "Next" at bounding box center [308, 48] width 19 height 14
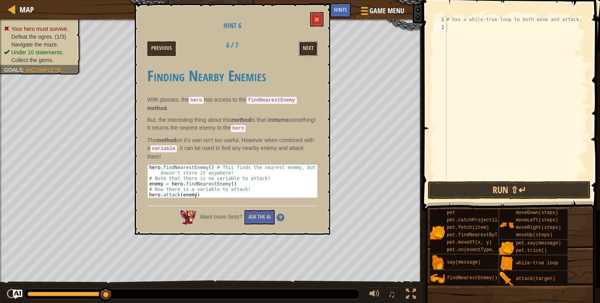
click at [308, 47] on button "Next" at bounding box center [308, 48] width 19 height 14
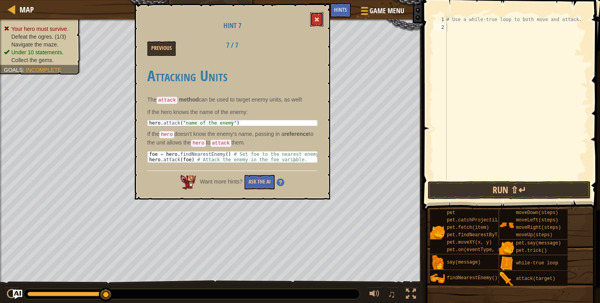
click at [317, 23] on button at bounding box center [316, 19] width 13 height 14
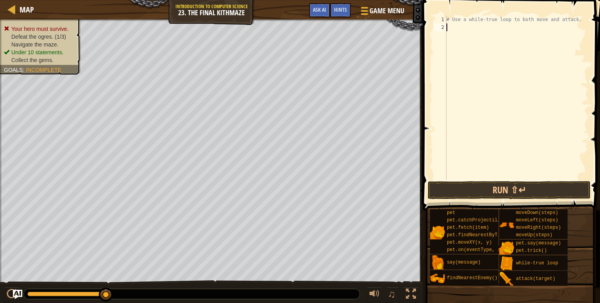
click at [473, 84] on div "# Use a while-true loop to both move and attack." at bounding box center [516, 106] width 143 height 180
click at [485, 59] on div "# Use a while-true loop to both move and attack." at bounding box center [516, 106] width 143 height 180
type textarea "# Use a while-true loop to both move and attack."
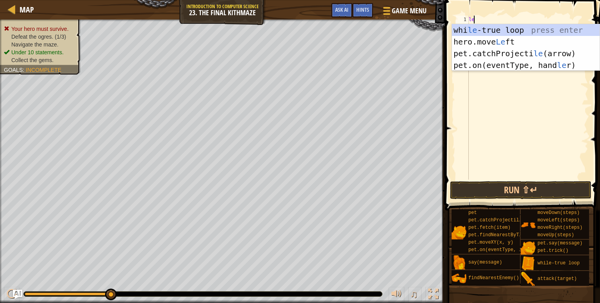
type textarea "l"
type textarea "rig"
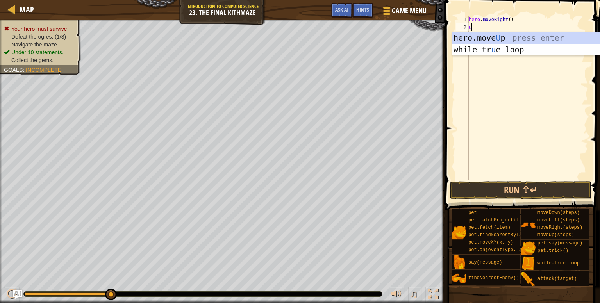
type textarea "up"
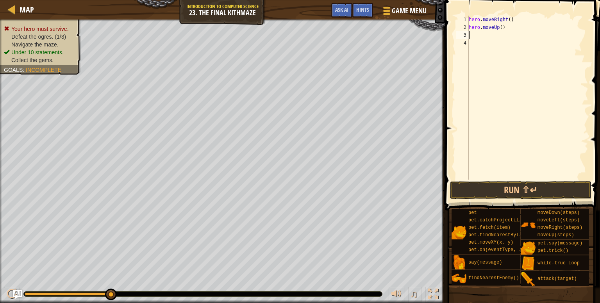
type textarea "ri"
type textarea "p"
type textarea "ri"
type textarea "p"
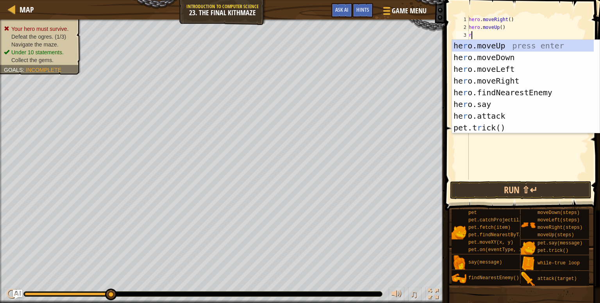
type textarea "rig"
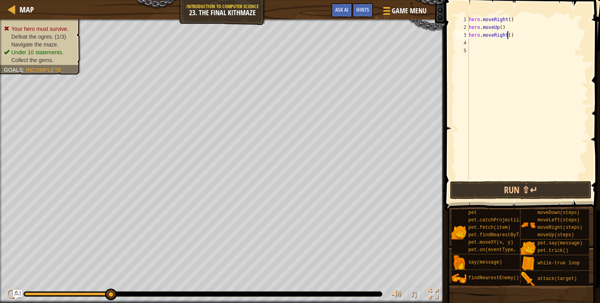
type textarea "hero.moveRight(2)"
click at [510, 46] on div "hero . moveRight ( ) hero . moveUp ( ) hero . moveRight ( 2 )" at bounding box center [527, 106] width 121 height 180
click at [513, 55] on div "hero . moveRight ( ) hero . moveUp ( ) hero . moveRight ( 2 )" at bounding box center [527, 106] width 121 height 180
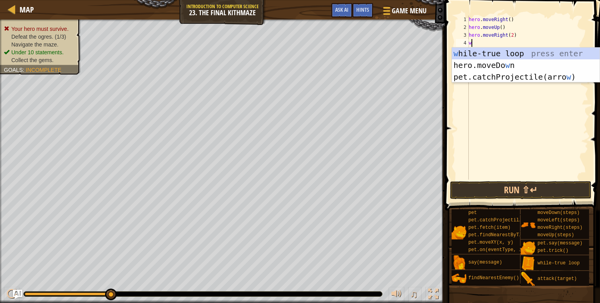
type textarea "whi"
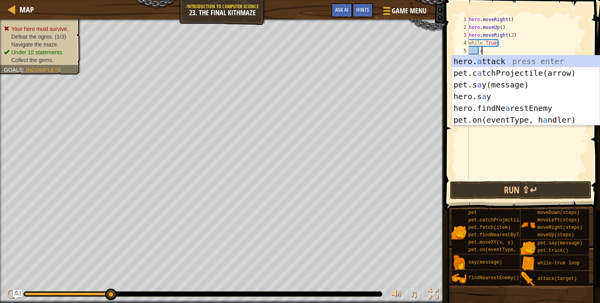
type textarea "att"
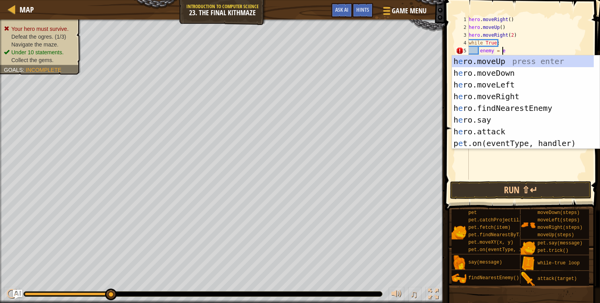
scroll to position [4, 3]
type textarea "enemy = ene"
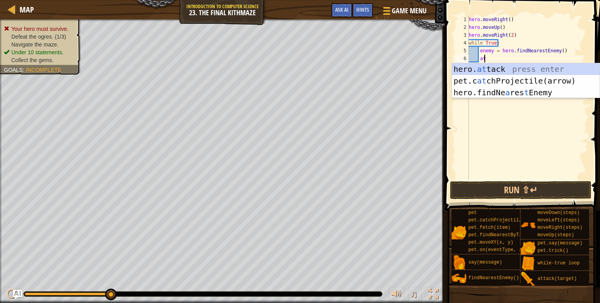
scroll to position [4, 1]
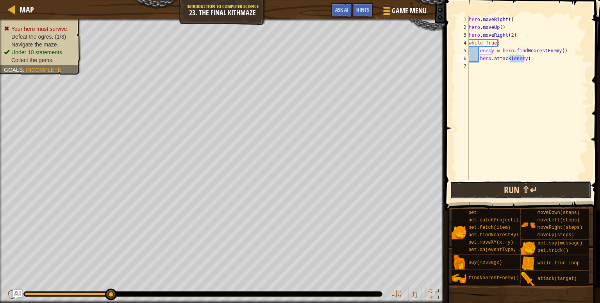
click at [526, 198] on button "Run ⇧↵" at bounding box center [520, 190] width 141 height 18
click at [519, 188] on button "Run ⇧↵" at bounding box center [520, 190] width 141 height 18
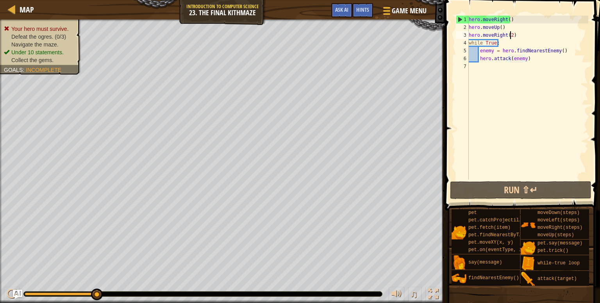
click at [509, 35] on div "hero . moveRight ( ) hero . moveUp ( ) hero . moveRight ( 2 ) while True : enem…" at bounding box center [527, 106] width 121 height 180
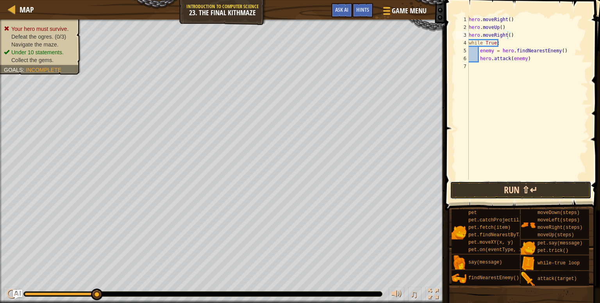
click at [507, 187] on button "Run ⇧↵" at bounding box center [520, 190] width 141 height 18
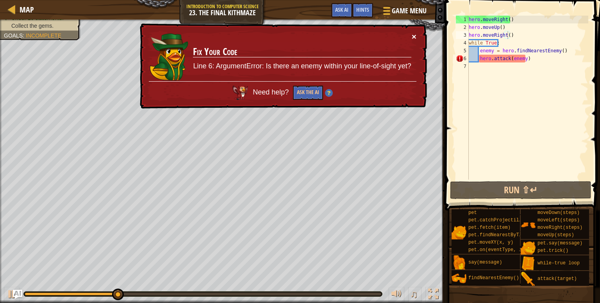
click at [414, 35] on button "×" at bounding box center [413, 36] width 5 height 8
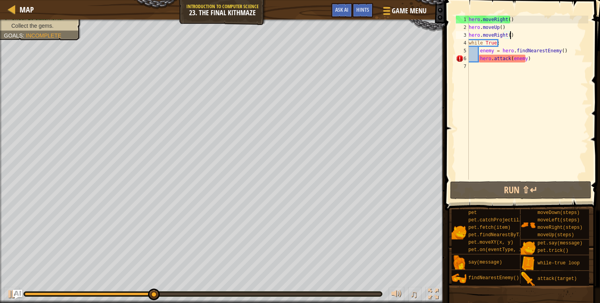
drag, startPoint x: 515, startPoint y: 36, endPoint x: 515, endPoint y: 31, distance: 5.1
click at [515, 31] on div "hero . moveRight ( ) hero . moveUp ( ) hero . moveRight ( ) while True : enemy …" at bounding box center [527, 106] width 121 height 180
click at [506, 34] on div "hero . moveRight ( ) hero . moveUp ( ) hero . moveRight ( ) while True : enemy …" at bounding box center [527, 106] width 121 height 180
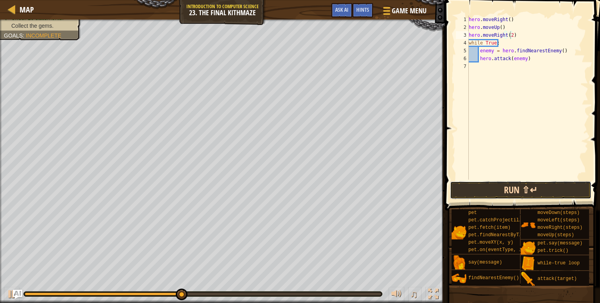
click at [500, 186] on button "Run ⇧↵" at bounding box center [520, 190] width 141 height 18
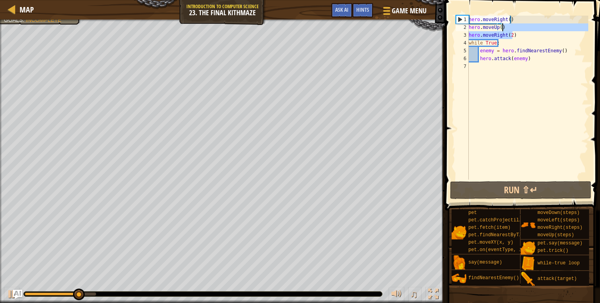
drag, startPoint x: 525, startPoint y: 35, endPoint x: 525, endPoint y: 27, distance: 8.2
click at [525, 27] on div "hero . moveRight ( ) hero . moveUp ( ) hero . moveRight ( 2 ) while True : enem…" at bounding box center [527, 106] width 121 height 180
type textarea "hero.moveUp()"
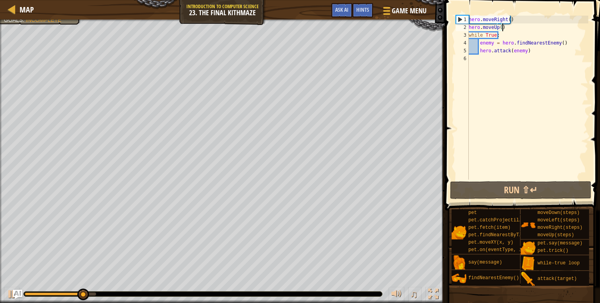
scroll to position [4, 2]
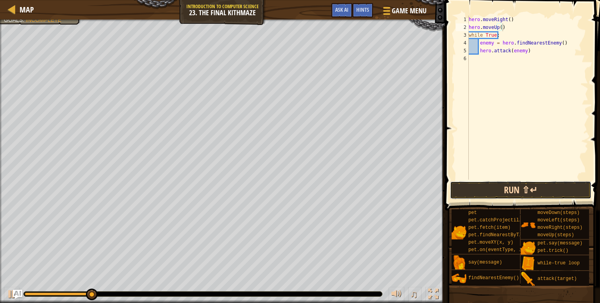
click at [514, 187] on button "Run ⇧↵" at bounding box center [520, 190] width 141 height 18
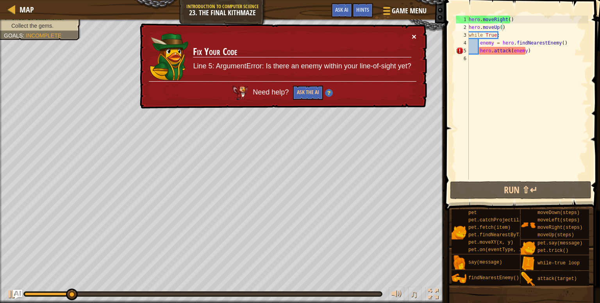
click at [413, 36] on button "×" at bounding box center [413, 36] width 5 height 8
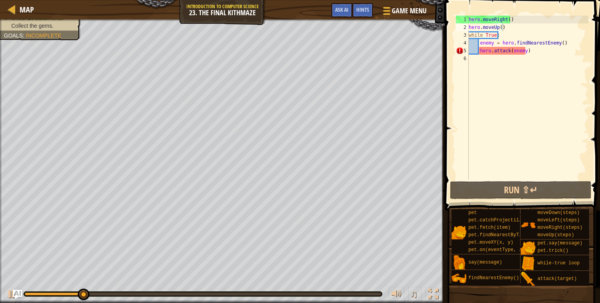
click at [443, 69] on span at bounding box center [522, 93] width 161 height 233
click at [523, 60] on div "hero . moveRight ( ) hero . moveUp ( ) while True : enemy = hero . findNearestE…" at bounding box center [527, 106] width 121 height 180
click at [570, 36] on div "hero . moveRight ( ) hero . moveUp ( ) while True : enemy = hero . findNearestE…" at bounding box center [527, 106] width 121 height 180
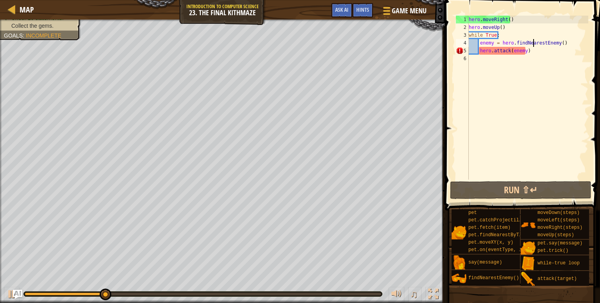
click at [532, 42] on div "hero . moveRight ( ) hero . moveUp ( ) while True : enemy = hero . findNearestE…" at bounding box center [527, 106] width 121 height 180
click at [522, 36] on div "hero . moveRight ( ) hero . moveUp ( ) while True : enemy = hero . findNearestE…" at bounding box center [527, 106] width 121 height 180
click at [514, 30] on div "hero . moveRight ( ) hero . moveUp ( ) while True : enemy = hero . findNearestE…" at bounding box center [527, 106] width 121 height 180
type textarea "hero.moveUp()"
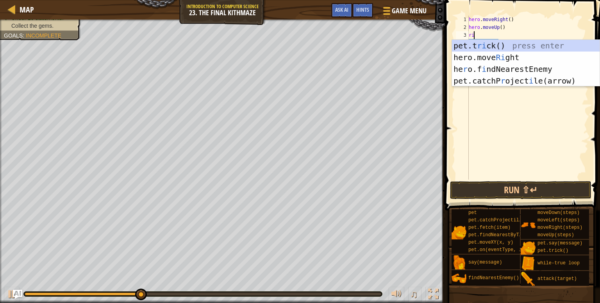
type textarea "rig"
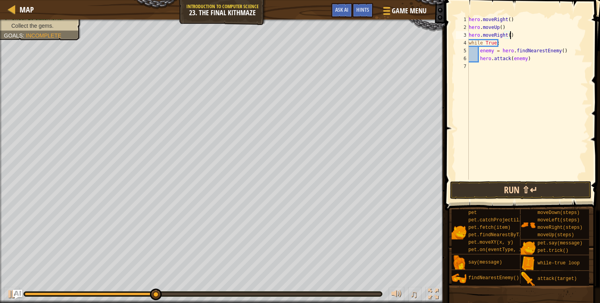
type textarea "hero.moveRight()"
click at [504, 190] on button "Run ⇧↵" at bounding box center [520, 190] width 141 height 18
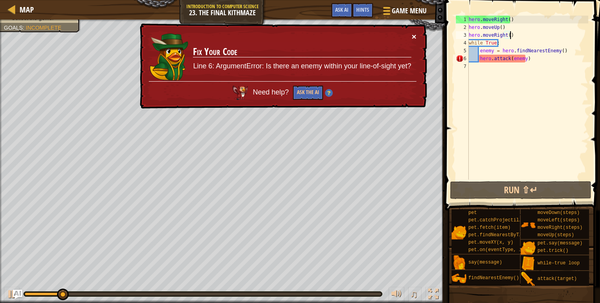
click at [413, 35] on button "×" at bounding box center [413, 36] width 5 height 8
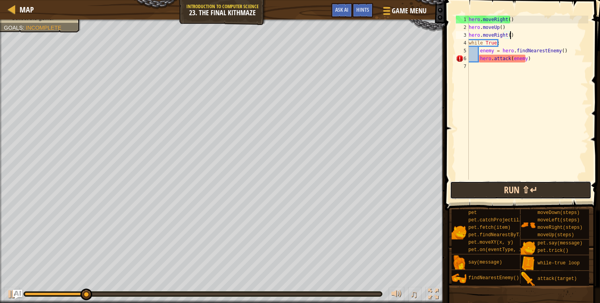
click at [528, 189] on button "Run ⇧↵" at bounding box center [520, 190] width 141 height 18
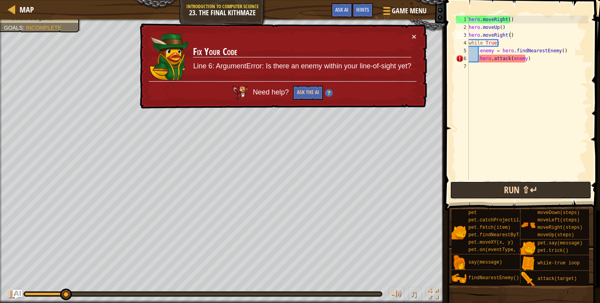
click at [528, 189] on button "Run ⇧↵" at bounding box center [520, 190] width 141 height 18
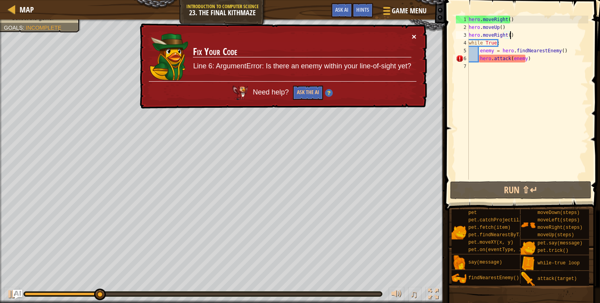
click at [412, 35] on button "×" at bounding box center [413, 36] width 5 height 8
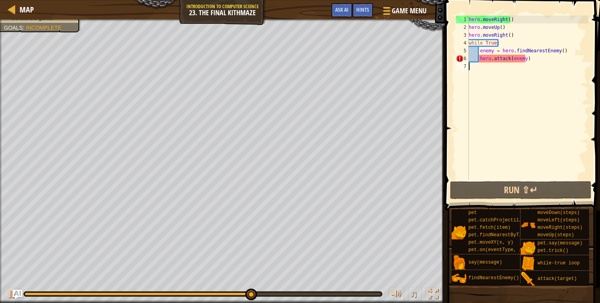
click at [515, 67] on div "hero . moveRight ( ) hero . moveUp ( ) hero . moveRight ( ) while True : enemy …" at bounding box center [527, 106] width 121 height 180
click at [552, 62] on div "hero . moveRight ( ) hero . moveUp ( ) hero . moveRight ( ) while True : enemy …" at bounding box center [527, 106] width 121 height 180
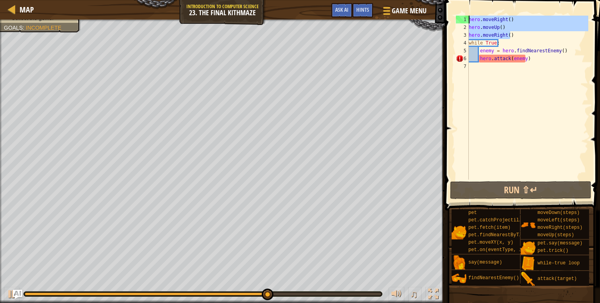
drag, startPoint x: 516, startPoint y: 34, endPoint x: 440, endPoint y: 17, distance: 77.3
click at [440, 17] on div "Map Introduction to Computer Science 23. The Final Kithmaze Game Menu Done Hint…" at bounding box center [300, 151] width 600 height 303
type textarea "hero.moveRight() hero.moveUp()"
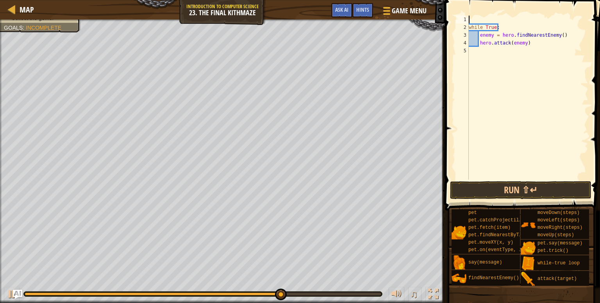
type textarea "while True:"
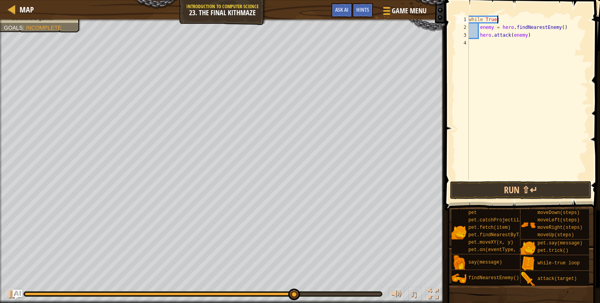
click at [512, 21] on div "while True : enemy = hero . findNearestEnemy ( ) hero . attack ( enemy )" at bounding box center [527, 106] width 121 height 180
paste textarea "hero.moveRight()"
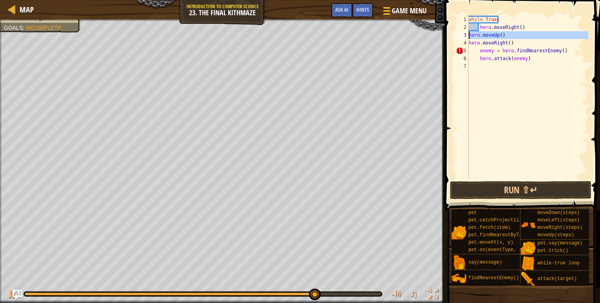
click at [467, 35] on div "3" at bounding box center [462, 35] width 13 height 8
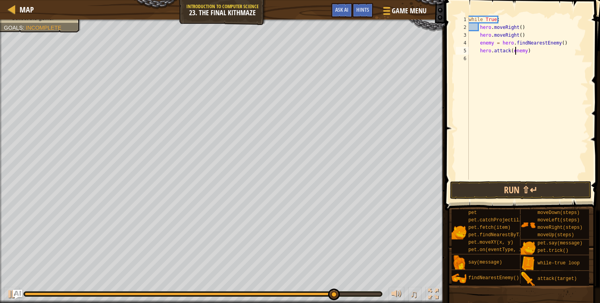
click at [515, 50] on div "while True : hero . moveRight ( ) hero . moveRight ( ) enemy = hero . findNeare…" at bounding box center [527, 106] width 121 height 180
click at [537, 54] on div "while True : hero . moveRight ( ) hero . moveRight ( ) enemy = hero . findNeare…" at bounding box center [527, 106] width 121 height 180
click at [523, 183] on button "Run ⇧↵" at bounding box center [520, 190] width 141 height 18
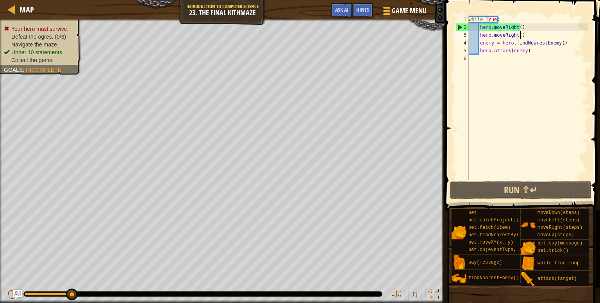
click at [524, 31] on div "while True : hero . moveRight ( ) hero . moveRight ( ) enemy = hero . findNeare…" at bounding box center [527, 106] width 121 height 180
type textarea "hero.moveRight()"
click at [524, 27] on div "while True : hero . moveRight ( ) hero . moveRight ( ) enemy = hero . findNeare…" at bounding box center [527, 106] width 121 height 180
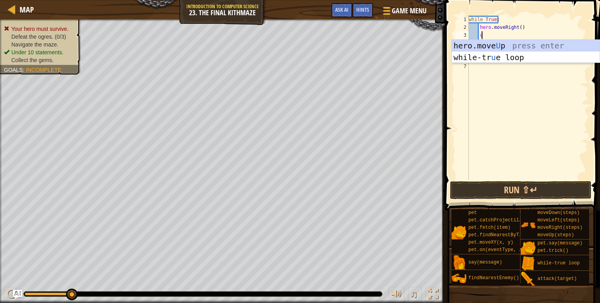
scroll to position [4, 0]
type textarea "up"
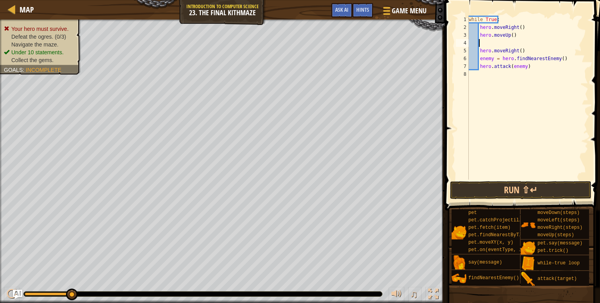
scroll to position [4, 0]
type textarea "hero.moveUp()"
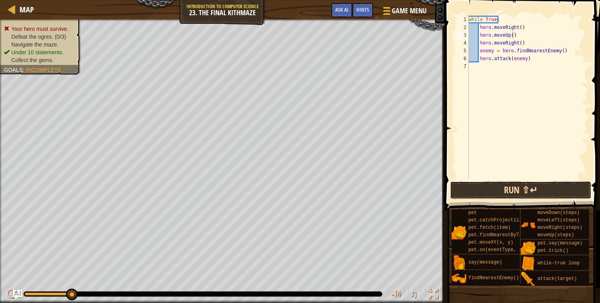
click at [519, 193] on button "Run ⇧↵" at bounding box center [520, 190] width 141 height 18
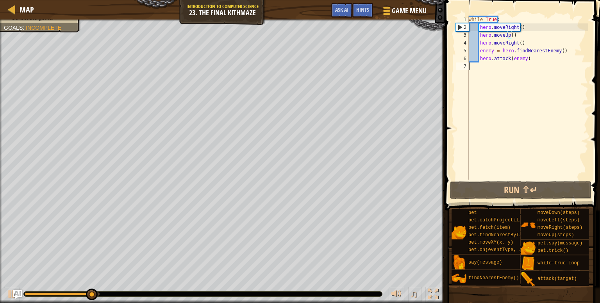
click at [558, 139] on div "while True : hero . moveRight ( ) hero . moveUp ( ) hero . moveRight ( ) enemy …" at bounding box center [527, 106] width 121 height 180
click at [548, 59] on div "while True : hero . moveRight ( ) hero . moveUp ( ) hero . moveRight ( ) enemy …" at bounding box center [527, 106] width 121 height 180
type textarea "hero.attack(enemy)"
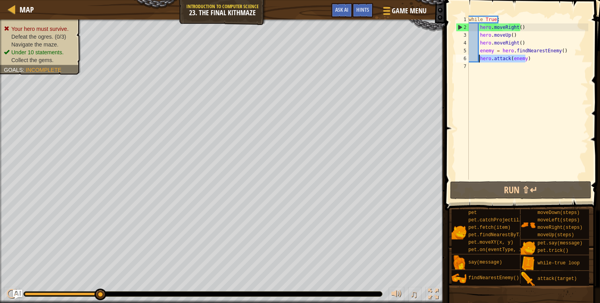
drag, startPoint x: 548, startPoint y: 59, endPoint x: 478, endPoint y: 61, distance: 70.3
click at [478, 61] on div "while True : hero . moveRight ( ) hero . moveUp ( ) hero . moveRight ( ) enemy …" at bounding box center [527, 106] width 121 height 180
click at [554, 57] on div "while True : hero . moveRight ( ) hero . moveUp ( ) hero . moveRight ( ) enemy …" at bounding box center [527, 98] width 121 height 164
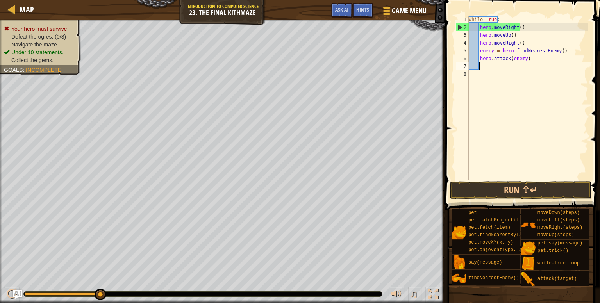
paste textarea "hero.attack(enemy)"
type textarea "hero.attack(enemy)"
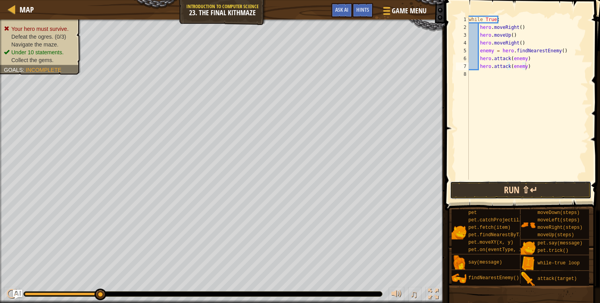
click at [528, 195] on button "Run ⇧↵" at bounding box center [520, 190] width 141 height 18
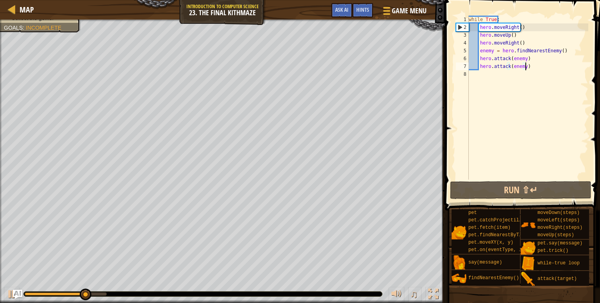
click at [528, 113] on div "while True : hero . moveRight ( ) hero . moveUp ( ) hero . moveRight ( ) enemy …" at bounding box center [527, 106] width 121 height 180
click at [546, 68] on div "while True : hero . moveRight ( ) hero . moveUp ( ) hero . moveRight ( ) enemy …" at bounding box center [527, 106] width 121 height 180
type textarea "hero.attack(enemy)"
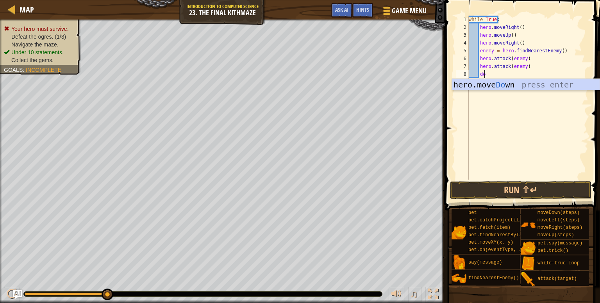
type textarea "dow"
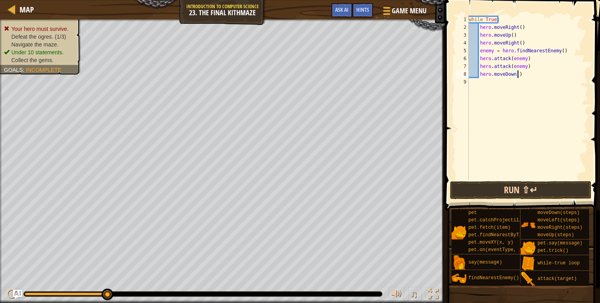
type textarea "hero.moveDown()"
click at [521, 192] on button "Run ⇧↵" at bounding box center [520, 190] width 141 height 18
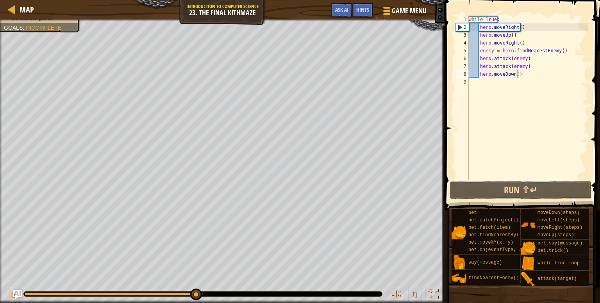
scroll to position [4, 0]
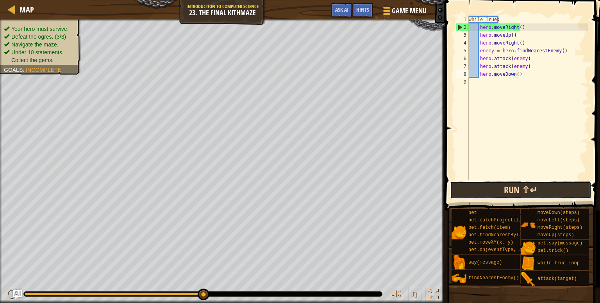
click at [497, 194] on button "Run ⇧↵" at bounding box center [520, 190] width 141 height 18
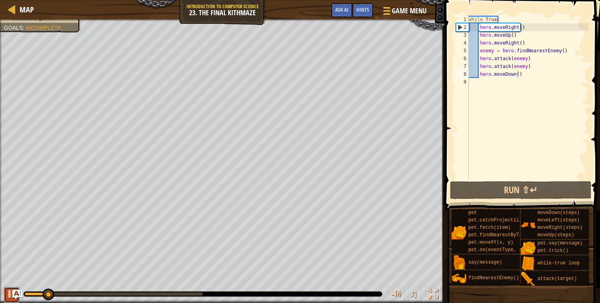
click at [5, 294] on button at bounding box center [12, 295] width 16 height 16
click at [514, 73] on div "while True : hero . moveRight ( ) hero . moveUp ( ) hero . moveRight ( ) enemy …" at bounding box center [527, 106] width 121 height 180
type textarea "hero.moveDown(2)"
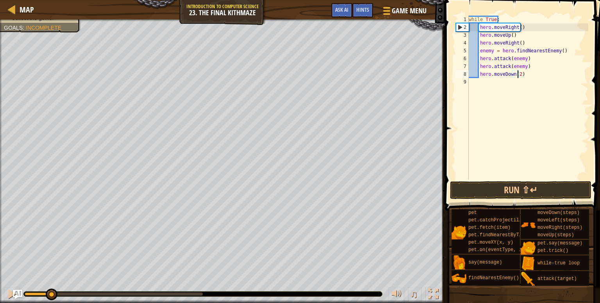
scroll to position [4, 4]
click at [534, 73] on div "while True : hero . moveRight ( ) hero . moveUp ( ) hero . moveRight ( ) enemy …" at bounding box center [527, 106] width 121 height 180
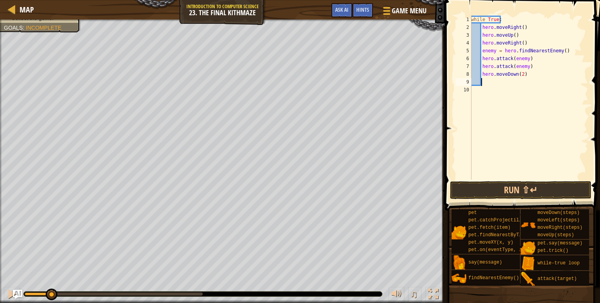
scroll to position [4, 0]
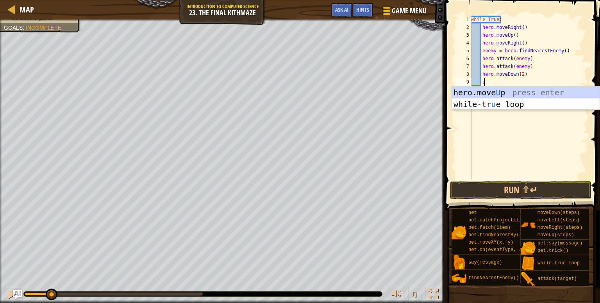
type textarea "up"
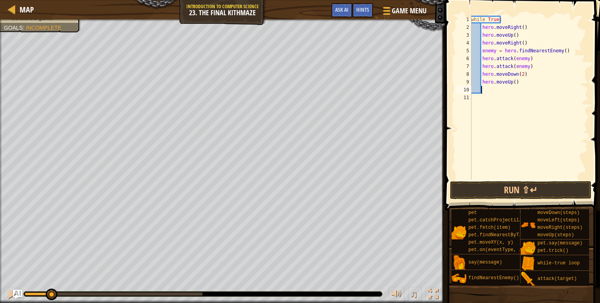
scroll to position [4, 0]
click at [505, 192] on button "Run ⇧↵" at bounding box center [520, 190] width 141 height 18
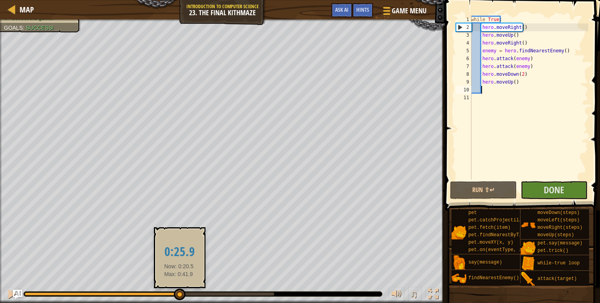
click at [179, 292] on div at bounding box center [149, 293] width 249 height 3
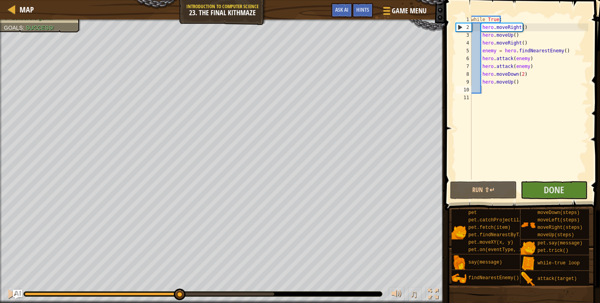
click at [0, 289] on div "♫" at bounding box center [222, 291] width 445 height 23
click at [7, 290] on div at bounding box center [12, 294] width 10 height 10
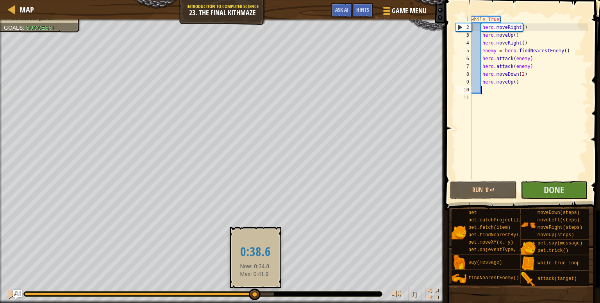
click at [255, 293] on div at bounding box center [149, 293] width 249 height 3
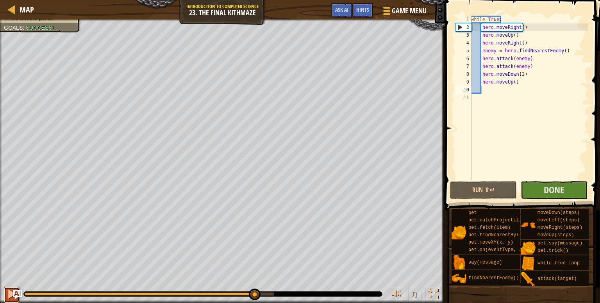
click at [7, 295] on div at bounding box center [12, 294] width 10 height 10
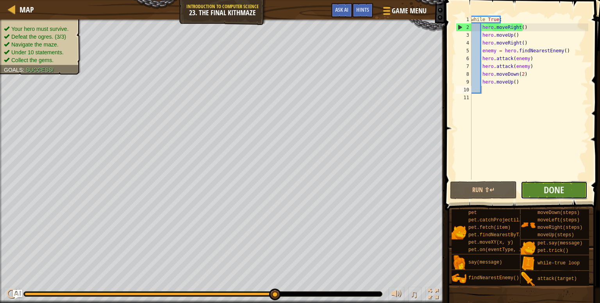
click at [566, 189] on button "Done" at bounding box center [553, 190] width 67 height 18
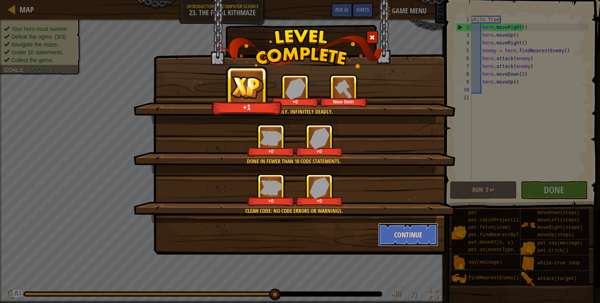
click at [402, 230] on button "Continue" at bounding box center [408, 234] width 61 height 23
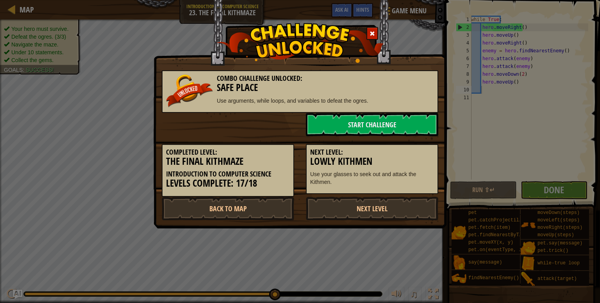
click at [402, 230] on div "Combo Challenge Unlocked: Safe Place Use arguments, while loops, and variables …" at bounding box center [300, 151] width 600 height 303
click at [386, 203] on link "Next Level" at bounding box center [372, 208] width 132 height 23
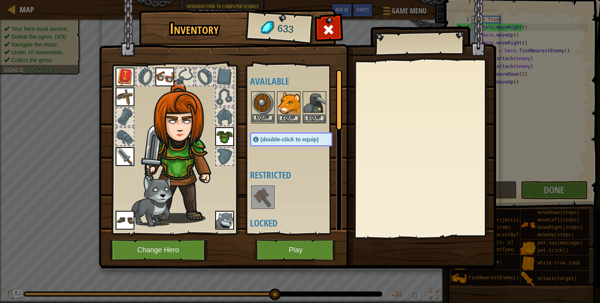
click at [267, 111] on img at bounding box center [263, 103] width 22 height 22
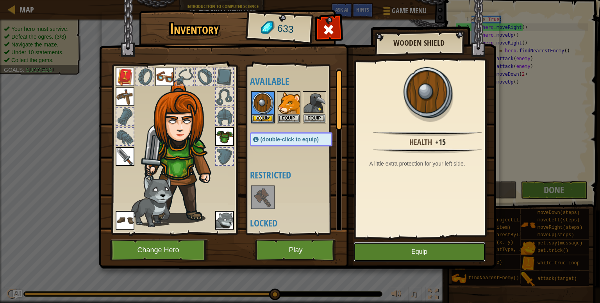
click at [393, 246] on button "Equip" at bounding box center [419, 252] width 132 height 20
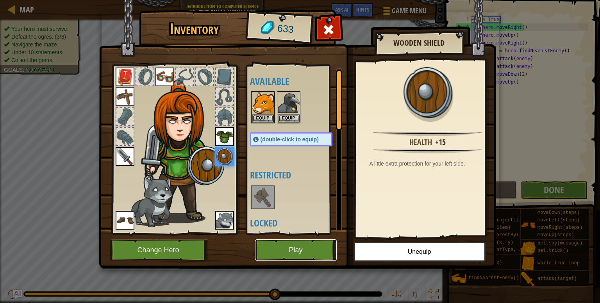
click at [292, 253] on button "Play" at bounding box center [296, 249] width 82 height 21
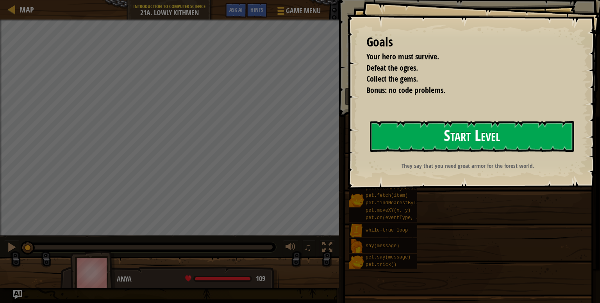
click at [482, 131] on button "Start Level" at bounding box center [472, 136] width 204 height 31
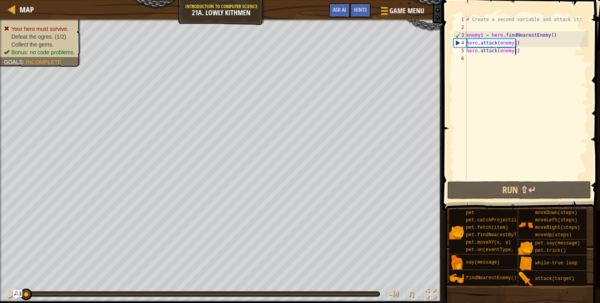
click at [532, 49] on div "# Create a second variable and attack it! enemy1 = hero . findNearestEnemy ( ) …" at bounding box center [526, 106] width 123 height 180
click at [520, 44] on div "# Create a second variable and attack it! enemy1 = hero . findNearestEnemy ( ) …" at bounding box center [526, 106] width 123 height 180
click at [549, 43] on div "# Create a second variable and attack it! enemy1 = hero . findNearestEnemy ( ) …" at bounding box center [526, 106] width 123 height 180
click at [552, 49] on div "# Create a second variable and attack it! enemy1 = hero . findNearestEnemy ( ) …" at bounding box center [526, 106] width 123 height 180
click at [556, 33] on div "# Create a second variable and attack it! enemy1 = hero . findNearestEnemy ( ) …" at bounding box center [526, 106] width 123 height 180
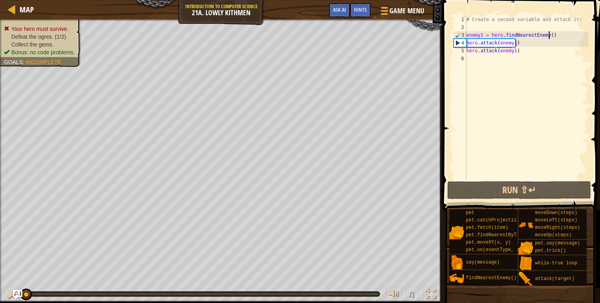
type textarea "enemy1 = hero.findNearestEnemy()"
click at [553, 28] on div "# Create a second variable and attack it! enemy1 = hero . findNearestEnemy ( ) …" at bounding box center [526, 106] width 123 height 180
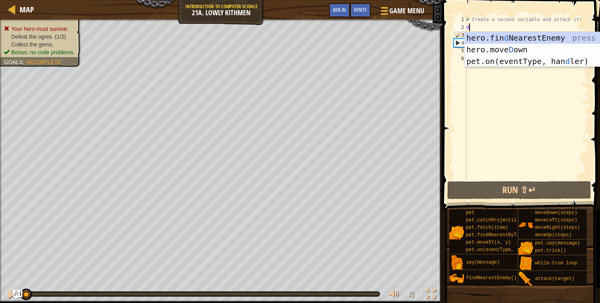
scroll to position [4, 0]
type textarea "do"
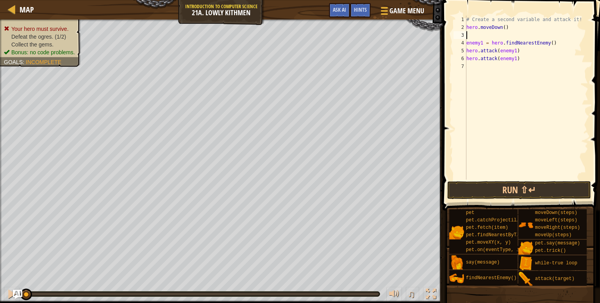
type textarea "hero.moveDown()"
click at [513, 61] on div "# Create a second variable and attack it! hero . moveDown ( ) enemy1 = hero . f…" at bounding box center [526, 106] width 123 height 180
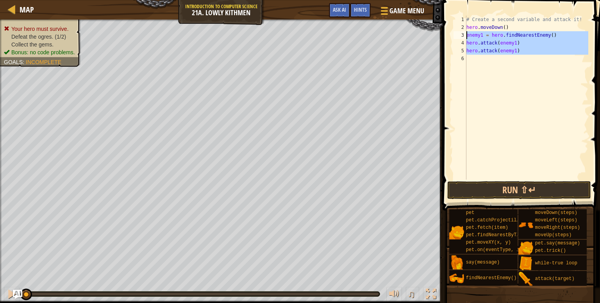
drag, startPoint x: 530, startPoint y: 56, endPoint x: 466, endPoint y: 36, distance: 67.3
click at [466, 36] on div "1 2 3 4 5 6 # Create a second variable and attack it! hero . moveDown ( ) enemy…" at bounding box center [520, 98] width 136 height 164
type textarea "enemy1 = hero.findNearestEnemy() hero.attack(enemy1)"
click at [491, 57] on div "# Create a second variable and attack it! hero . moveDown ( ) enemy1 = hero . f…" at bounding box center [526, 98] width 123 height 164
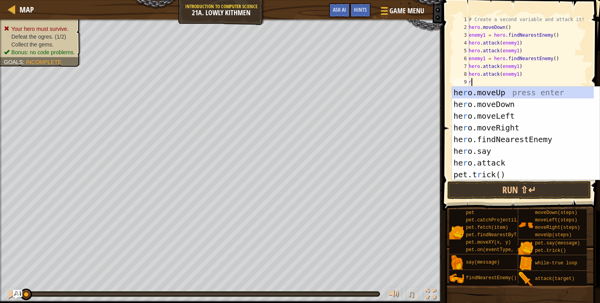
type textarea "rig"
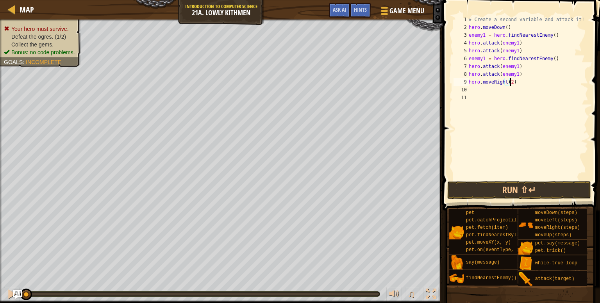
scroll to position [4, 3]
type textarea "hero.moveRight(2)"
click at [522, 192] on button "Run ⇧↵" at bounding box center [519, 190] width 144 height 18
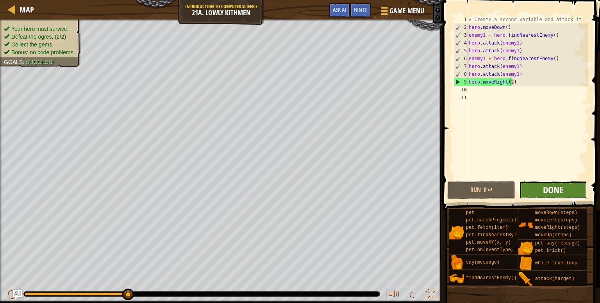
click at [561, 187] on span "Done" at bounding box center [553, 189] width 20 height 12
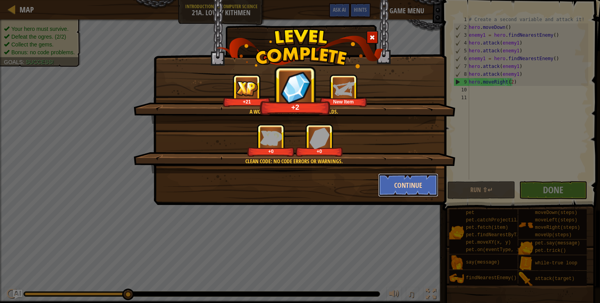
click at [419, 187] on button "Continue" at bounding box center [408, 184] width 61 height 23
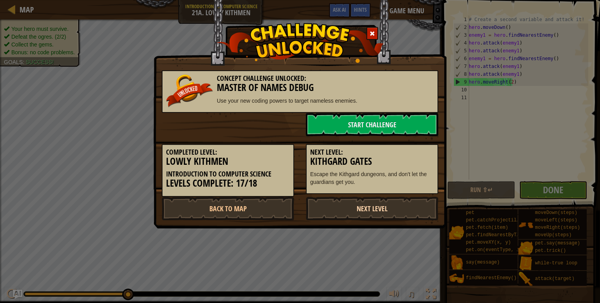
click at [382, 207] on link "Next Level" at bounding box center [372, 208] width 132 height 23
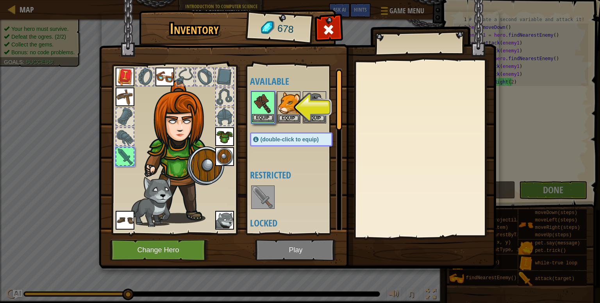
click at [263, 111] on img at bounding box center [263, 103] width 22 height 22
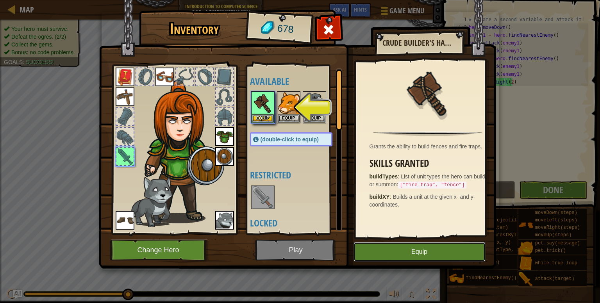
click at [401, 244] on button "Equip" at bounding box center [419, 252] width 132 height 20
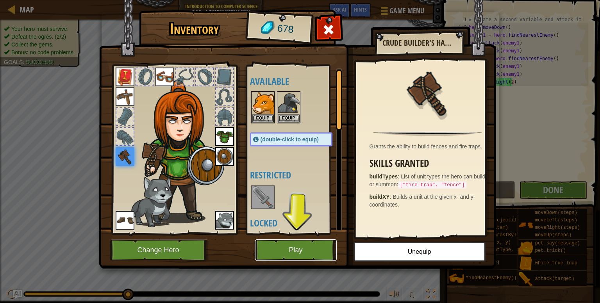
click at [295, 249] on button "Play" at bounding box center [296, 249] width 82 height 21
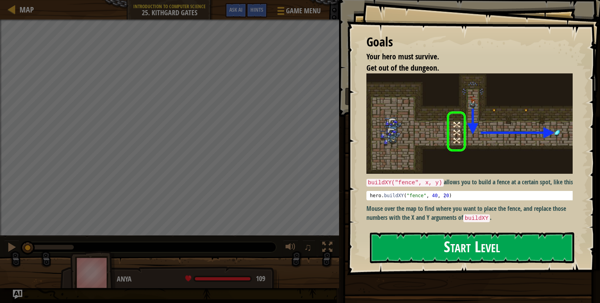
click at [492, 246] on button "Start Level" at bounding box center [472, 247] width 204 height 31
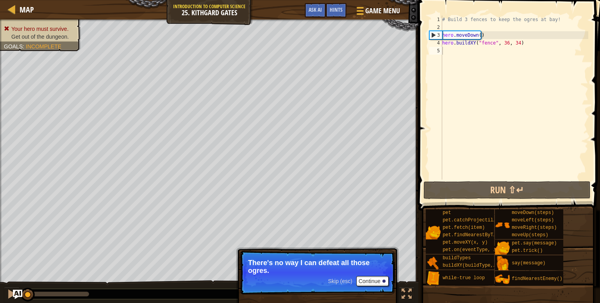
click at [315, 271] on p "There's no way I can defeat all those ogres." at bounding box center [317, 267] width 139 height 16
click at [379, 282] on button "Continue" at bounding box center [372, 281] width 32 height 10
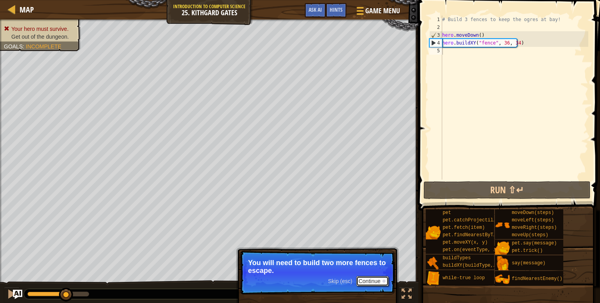
click at [379, 282] on button "Continue" at bounding box center [372, 281] width 32 height 10
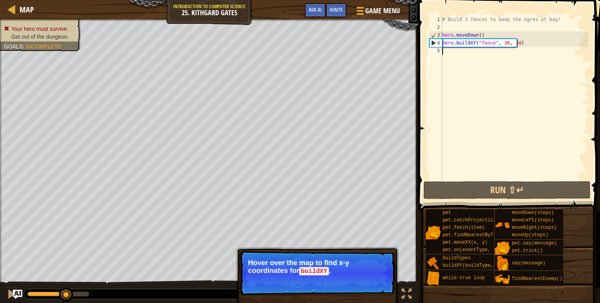
click at [308, 260] on p "Hover over the map to find x-y coordinates for buildXY ." at bounding box center [317, 267] width 139 height 16
click at [376, 279] on button "Continue" at bounding box center [372, 282] width 32 height 10
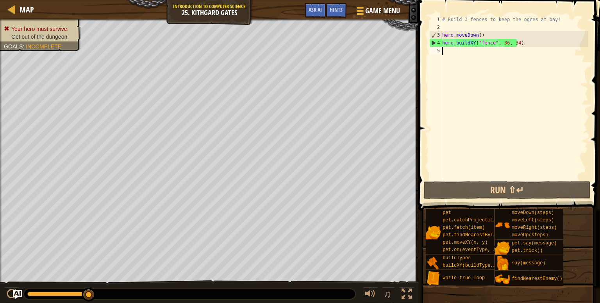
click at [547, 49] on div "# Build 3 fences to keep the ogres at bay! hero . moveDown ( ) hero . buildXY (…" at bounding box center [514, 106] width 148 height 180
drag, startPoint x: 537, startPoint y: 44, endPoint x: 442, endPoint y: 45, distance: 94.9
click at [442, 45] on div "# Build 3 fences to keep the ogres at bay! hero . moveDown ( ) hero . buildXY (…" at bounding box center [514, 106] width 148 height 180
type textarea "hero.buildXY("fence", 36, 34)"
click at [468, 52] on div "# Build 3 fences to keep the ogres at bay! hero . moveDown ( ) hero . buildXY (…" at bounding box center [514, 106] width 148 height 180
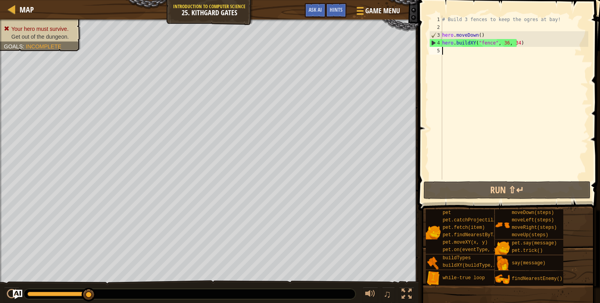
paste textarea "hero.buildXY("fence", 36, 34)"
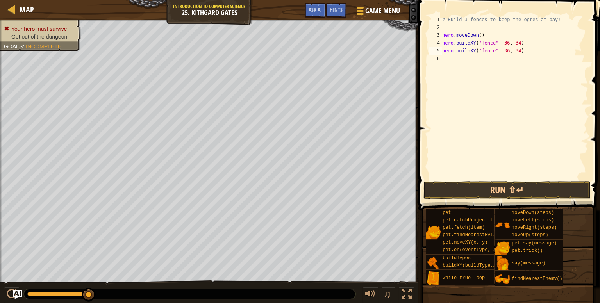
click at [513, 48] on div "# Build 3 fences to keep the ogres at bay! hero . moveDown ( ) hero . buildXY (…" at bounding box center [514, 106] width 148 height 180
type textarea "hero.buildXY("fence", 36, 30)"
click at [523, 50] on div "# Build 3 fences to keep the ogres at bay! hero . moveDown ( ) hero . buildXY (…" at bounding box center [514, 106] width 148 height 180
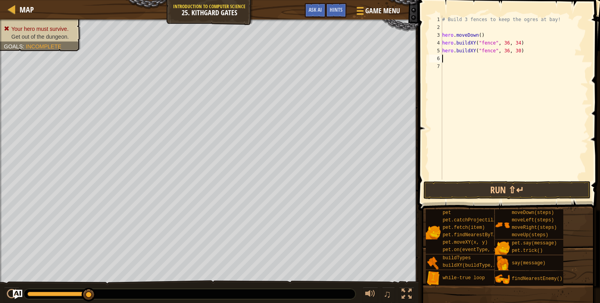
paste textarea "hero.buildXY("fence", 36, 34)"
click at [514, 59] on div "# Build 3 fences to keep the ogres at bay! hero . moveDown ( ) hero . buildXY (…" at bounding box center [514, 106] width 148 height 180
type textarea "hero.buildXY("fence", 36, 25)"
click at [503, 71] on div "# Build 3 fences to keep the ogres at bay! hero . moveDown ( ) hero . buildXY (…" at bounding box center [514, 106] width 148 height 180
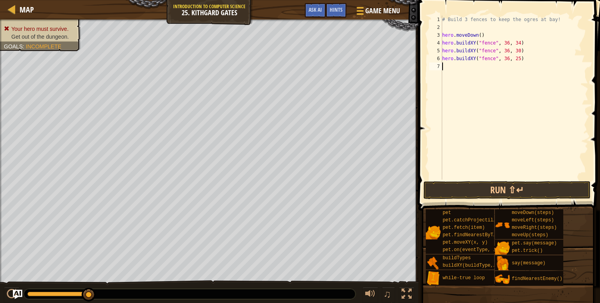
scroll to position [4, 0]
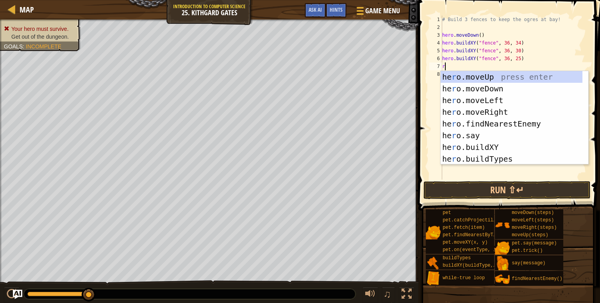
type textarea "rig"
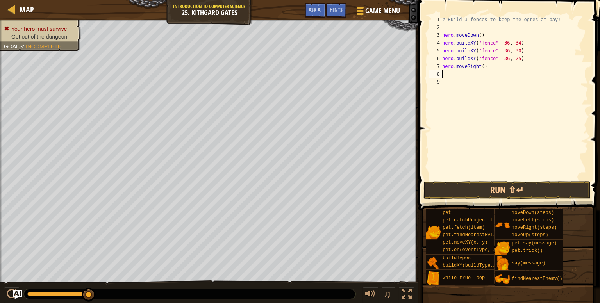
type textarea "hero.moveRight()"
click at [497, 192] on button "Run ⇧↵" at bounding box center [506, 190] width 167 height 18
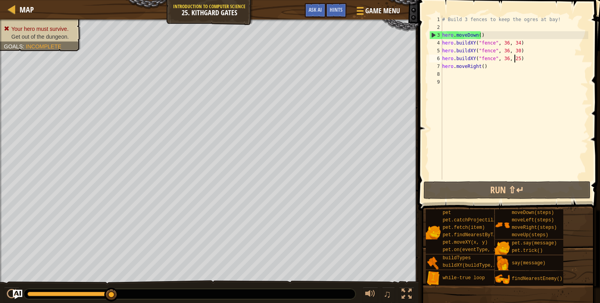
click at [513, 57] on div "# Build 3 fences to keep the ogres at bay! hero . moveDown ( ) hero . buildXY (…" at bounding box center [514, 106] width 148 height 180
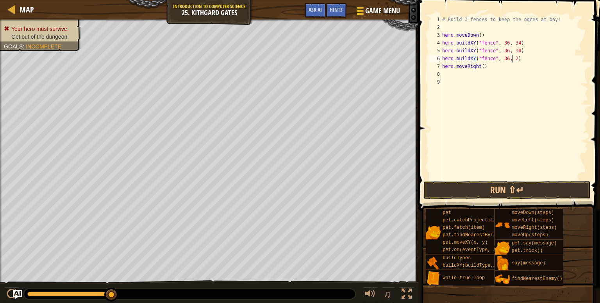
scroll to position [4, 5]
click at [480, 67] on div "# Build 3 fences to keep the ogres at bay! hero . moveDown ( ) hero . buildXY (…" at bounding box center [514, 106] width 148 height 180
click at [536, 61] on div "# Build 3 fences to keep the ogres at bay! hero . moveDown ( ) hero . buildXY (…" at bounding box center [514, 106] width 148 height 180
type textarea "hero.buildXY("fence", 36, 27)"
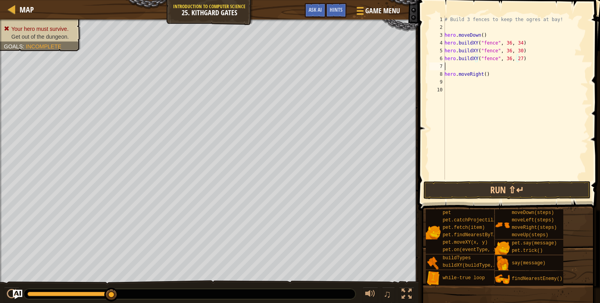
scroll to position [4, 0]
click at [481, 67] on div "# Build 3 fences to keep the ogres at bay! hero . moveDown ( ) hero . buildXY (…" at bounding box center [514, 106] width 148 height 180
type textarea "hero.moveRight(5)"
click at [495, 184] on button "Run ⇧↵" at bounding box center [506, 190] width 167 height 18
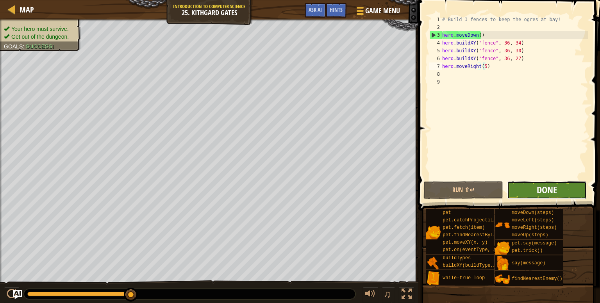
click at [547, 185] on span "Done" at bounding box center [546, 189] width 20 height 12
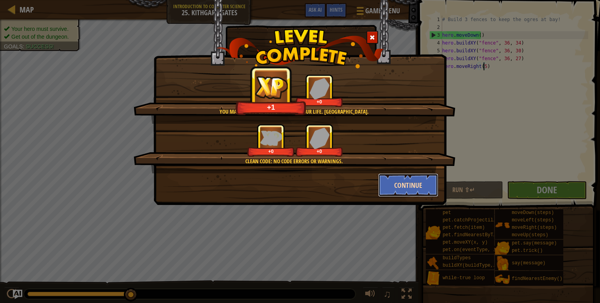
click at [419, 191] on button "Continue" at bounding box center [408, 184] width 61 height 23
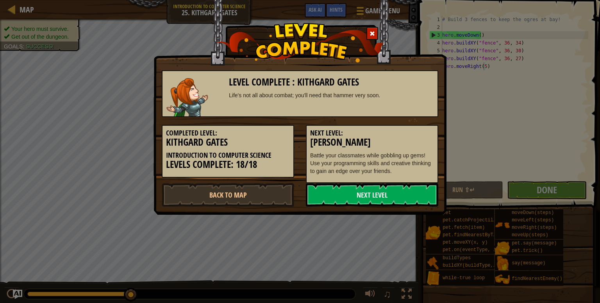
click at [419, 191] on link "Next Level" at bounding box center [372, 194] width 132 height 23
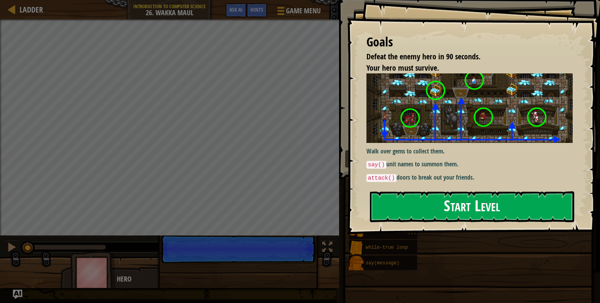
click at [495, 211] on button "Start Level" at bounding box center [472, 206] width 204 height 31
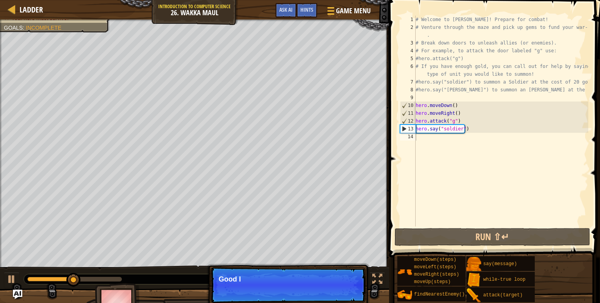
click at [306, 282] on p "Skip (esc) Continue Good l" at bounding box center [287, 285] width 155 height 36
click at [306, 282] on p "Good luck!" at bounding box center [288, 279] width 139 height 8
click at [338, 293] on button "Continue" at bounding box center [343, 290] width 32 height 10
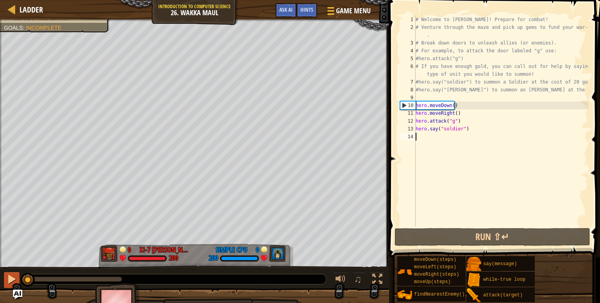
drag, startPoint x: 82, startPoint y: 278, endPoint x: 14, endPoint y: 283, distance: 68.1
click at [14, 283] on div "♫" at bounding box center [194, 276] width 389 height 23
click at [14, 283] on div at bounding box center [12, 279] width 10 height 10
click at [464, 139] on div "# Welcome to Wakka Maul! Prepare for combat! # Venture through the maze and pic…" at bounding box center [501, 129] width 174 height 226
click at [14, 279] on div at bounding box center [12, 279] width 10 height 10
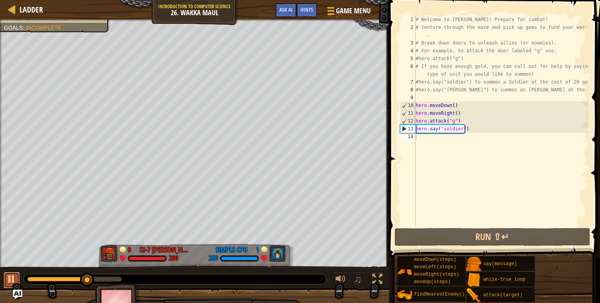
click at [14, 274] on div at bounding box center [12, 279] width 10 height 10
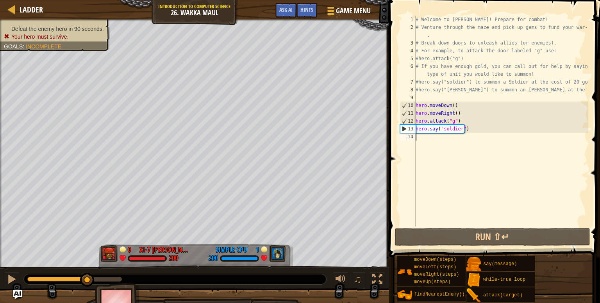
click at [47, 26] on span "Defeat the enemy hero in 90 seconds." at bounding box center [57, 29] width 93 height 6
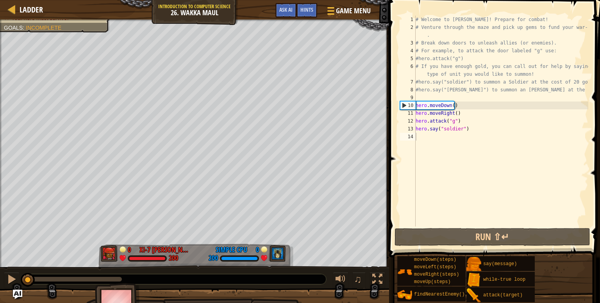
drag, startPoint x: 85, startPoint y: 279, endPoint x: 16, endPoint y: 288, distance: 69.3
click at [16, 288] on div "Defeat the enemy hero in 90 seconds. Your hero must survive. Goals : Incomplete…" at bounding box center [300, 170] width 600 height 301
click at [17, 287] on button at bounding box center [12, 280] width 16 height 16
click at [18, 285] on button at bounding box center [12, 280] width 16 height 16
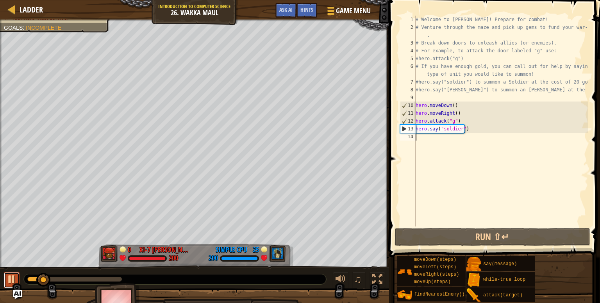
click at [18, 285] on button at bounding box center [12, 280] width 16 height 16
click at [19, 285] on button at bounding box center [12, 280] width 16 height 16
click at [464, 142] on div "# Welcome to Wakka Maul! Prepare for combat! # Venture through the maze and pic…" at bounding box center [501, 129] width 174 height 226
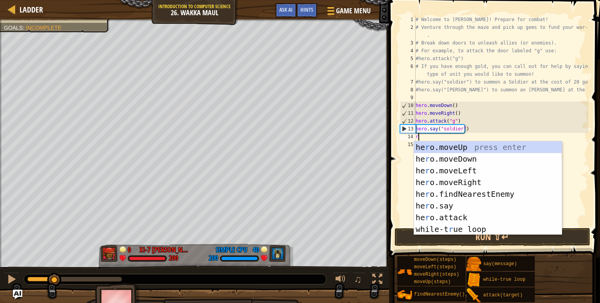
type textarea "rig"
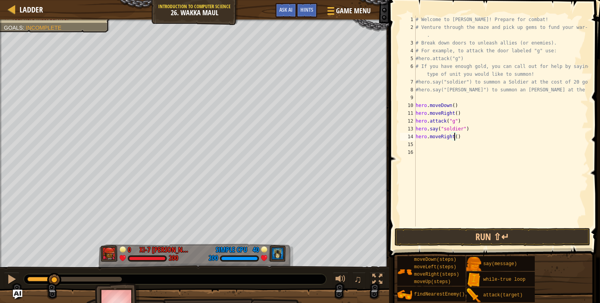
type textarea "hero.moveRight(4)"
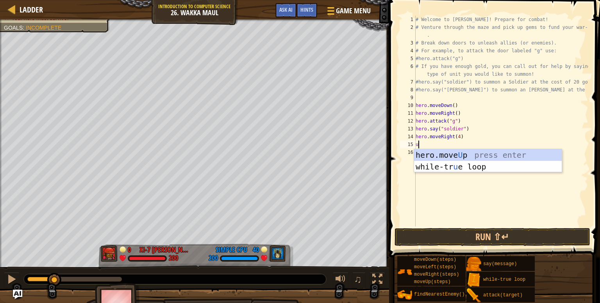
type textarea "up"
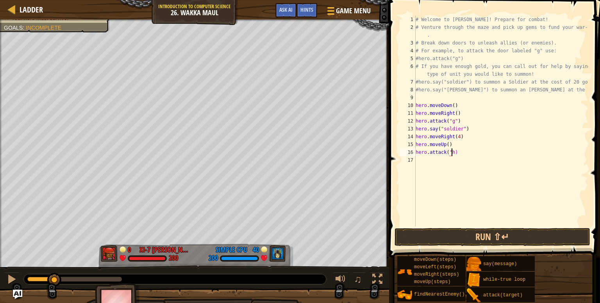
scroll to position [4, 3]
type textarea "hero.attack("h")"
click at [475, 238] on button "Run ⇧↵" at bounding box center [492, 237] width 196 height 18
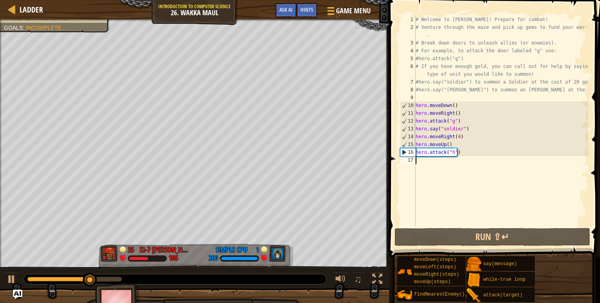
click at [473, 164] on div "# Welcome to Wakka Maul! Prepare for combat! # Venture through the maze and pic…" at bounding box center [501, 129] width 174 height 226
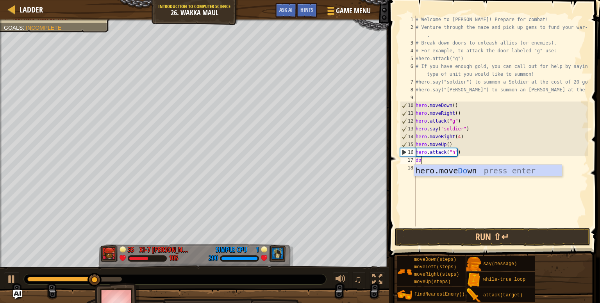
type textarea "dow"
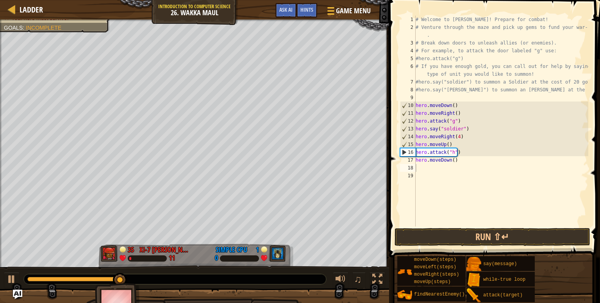
click at [479, 227] on span at bounding box center [494, 117] width 217 height 280
click at [482, 235] on button "Run ⇧↵" at bounding box center [492, 237] width 196 height 18
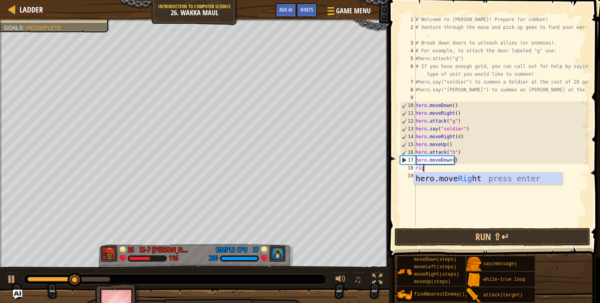
type textarea "right"
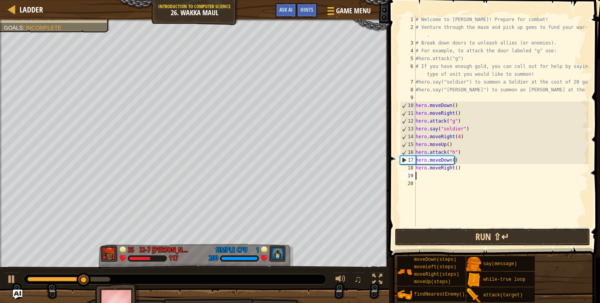
click at [475, 238] on button "Run ⇧↵" at bounding box center [492, 237] width 196 height 18
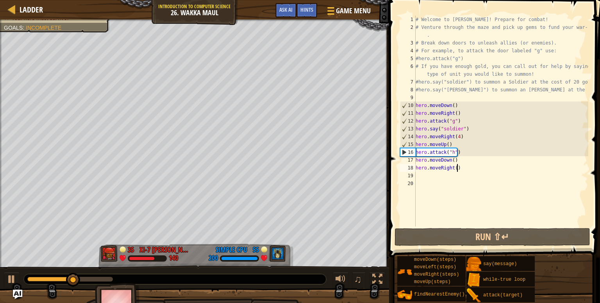
click at [456, 168] on div "# Welcome to Wakka Maul! Prepare for combat! # Venture through the maze and pic…" at bounding box center [501, 129] width 174 height 226
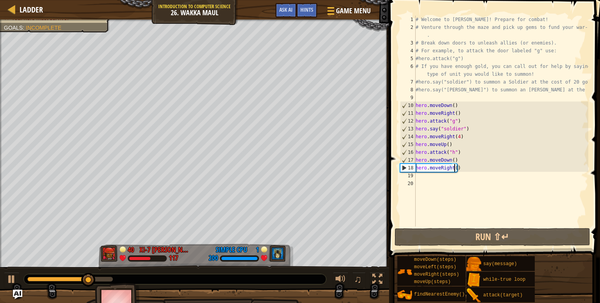
click at [455, 167] on div "# Welcome to Wakka Maul! Prepare for combat! # Venture through the maze and pic…" at bounding box center [501, 129] width 174 height 226
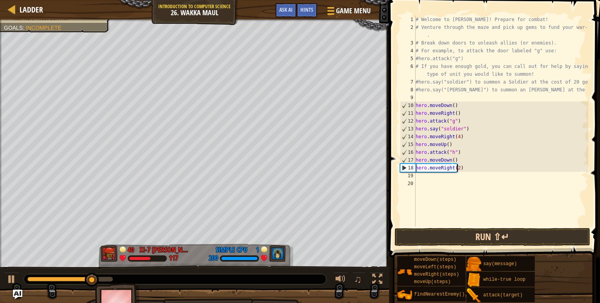
type textarea "hero.moveRight(2)"
click at [498, 235] on button "Run ⇧↵" at bounding box center [492, 237] width 196 height 18
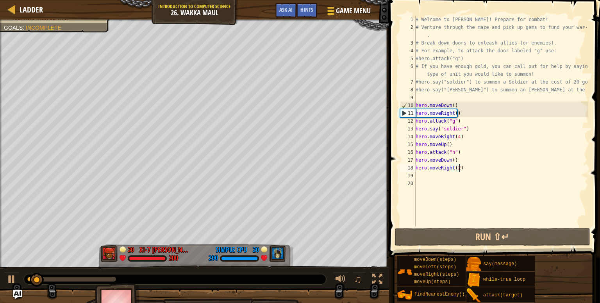
click at [482, 168] on div "# Welcome to Wakka Maul! Prepare for combat! # Venture through the maze and pic…" at bounding box center [501, 129] width 174 height 226
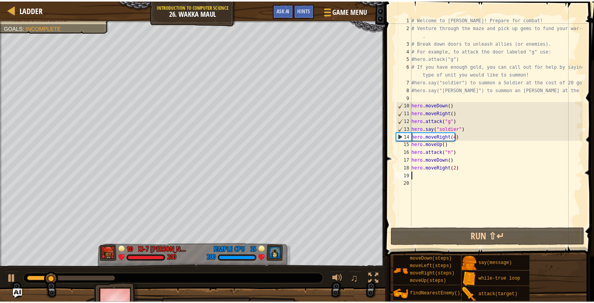
scroll to position [4, 0]
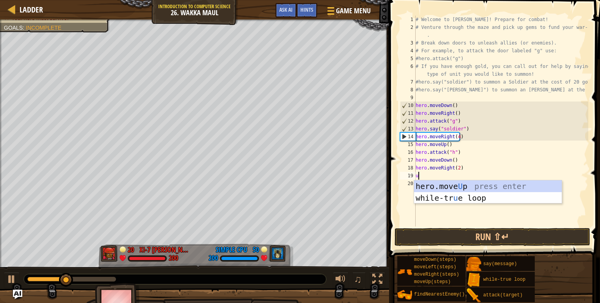
type textarea "up"
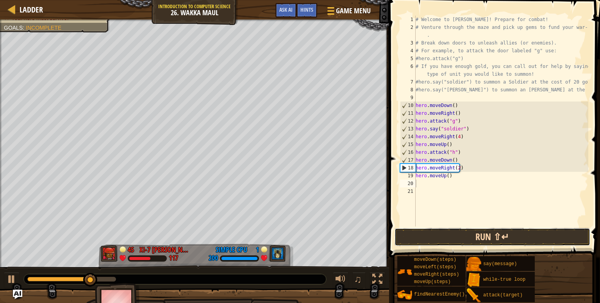
click at [550, 245] on button "Run ⇧↵" at bounding box center [492, 237] width 196 height 18
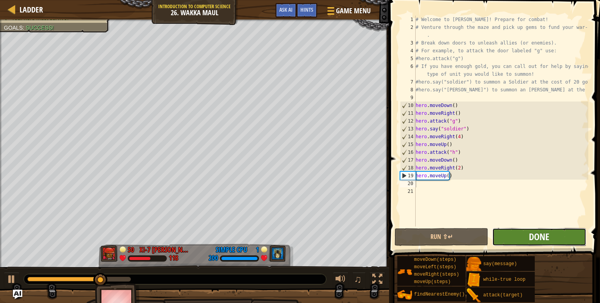
click at [536, 235] on span "Done" at bounding box center [539, 236] width 20 height 12
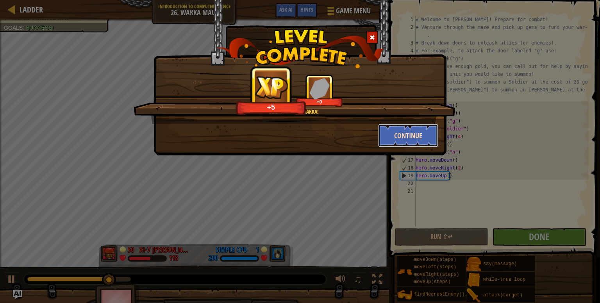
click at [420, 137] on button "Continue" at bounding box center [408, 135] width 61 height 23
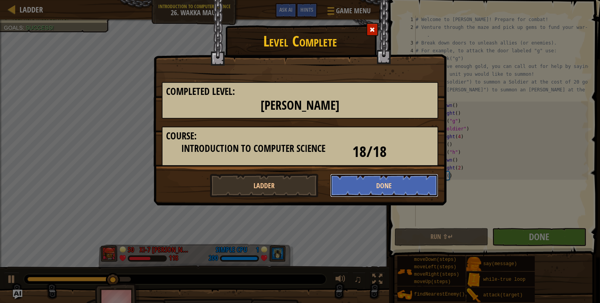
click at [390, 177] on button "Done" at bounding box center [384, 185] width 109 height 23
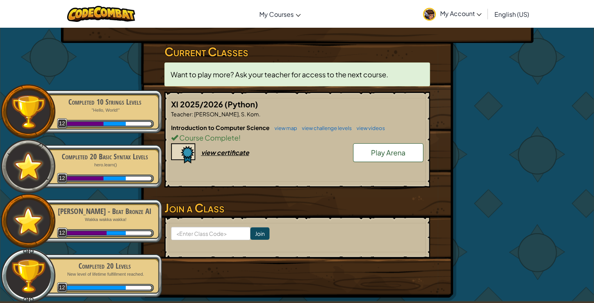
scroll to position [116, 0]
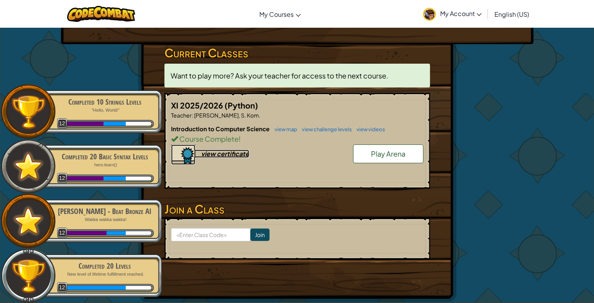
click at [208, 154] on div "view certificate" at bounding box center [225, 154] width 48 height 8
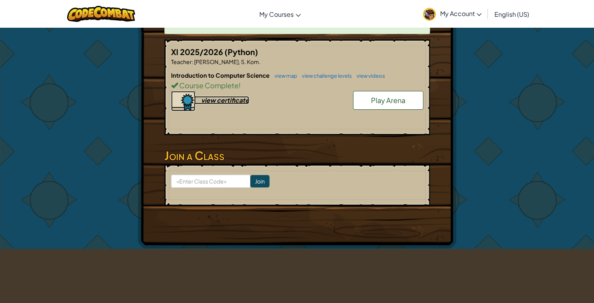
scroll to position [166, 0]
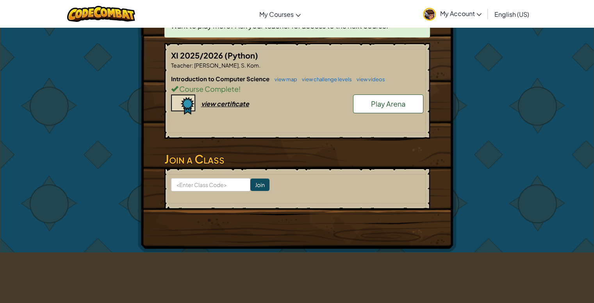
click at [372, 103] on span "Play Arena" at bounding box center [388, 103] width 34 height 9
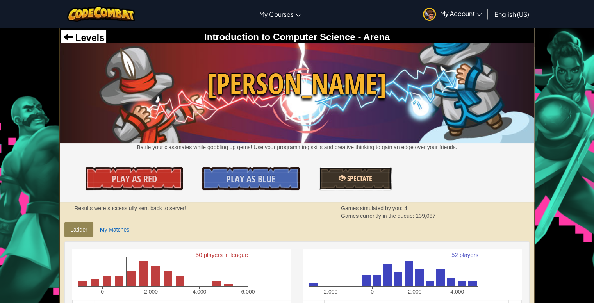
click at [351, 183] on span "Spectate" at bounding box center [358, 179] width 27 height 10
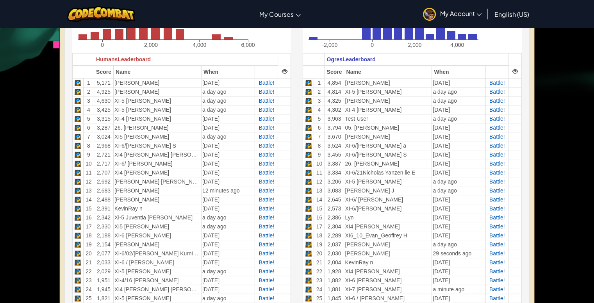
scroll to position [259, 0]
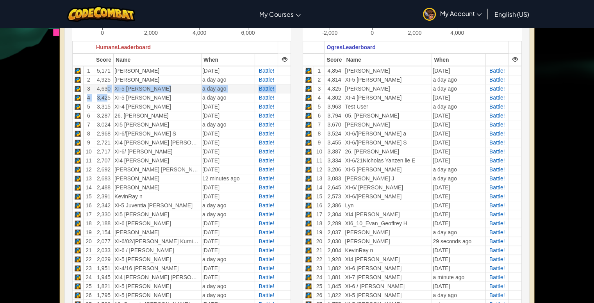
drag, startPoint x: 105, startPoint y: 94, endPoint x: 104, endPoint y: 85, distance: 9.4
click at [104, 85] on tbody "1 5,171 FARREN WIDAGDO 2 days ago Battle! 2 4,925 NATHANAEL IVANDER LUSHANDA a …" at bounding box center [182, 290] width 218 height 449
click at [104, 85] on td "4,630" at bounding box center [104, 88] width 20 height 9
click at [166, 87] on td "XI-5 Fernando Evan Wijaya" at bounding box center [158, 88] width 88 height 9
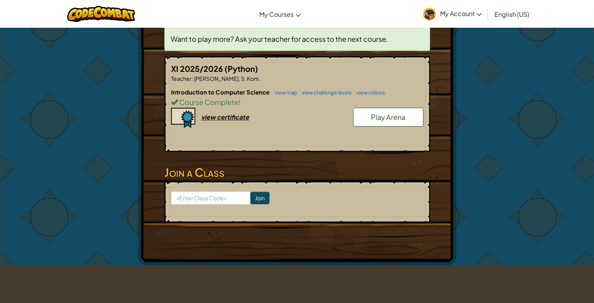
scroll to position [149, 0]
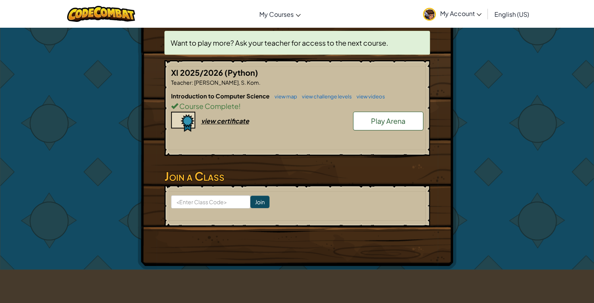
click at [268, 135] on div "Introduction to Computer Science view map view challenge levels view videos Cou…" at bounding box center [297, 121] width 252 height 58
click at [241, 79] on span "[PERSON_NAME], S. Kom." at bounding box center [226, 82] width 67 height 7
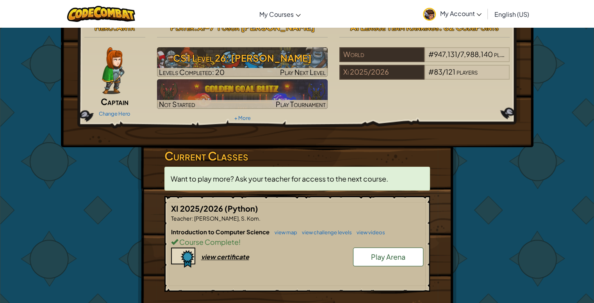
scroll to position [0, 0]
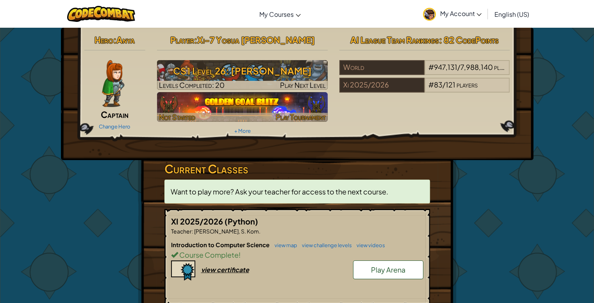
click at [274, 101] on img at bounding box center [242, 107] width 171 height 30
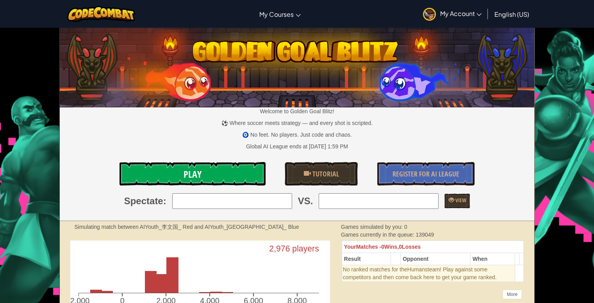
click at [188, 174] on span "Play" at bounding box center [192, 174] width 18 height 12
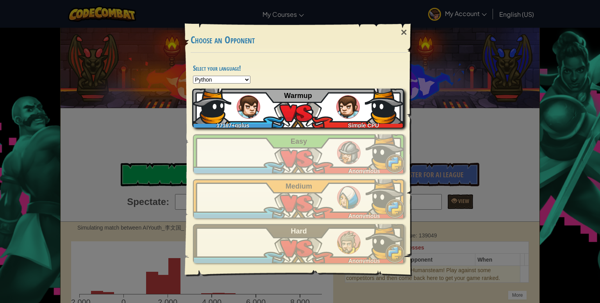
click at [275, 117] on div "17167+gplus Simple CPU Warmup" at bounding box center [298, 108] width 212 height 39
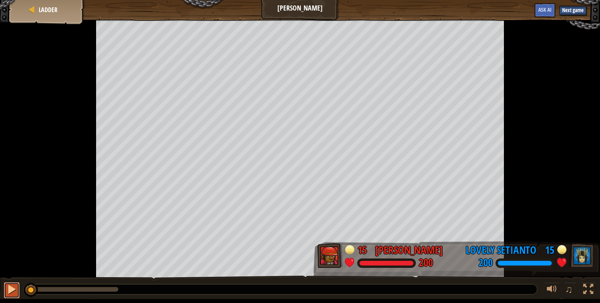
click at [13, 288] on div at bounding box center [12, 289] width 10 height 10
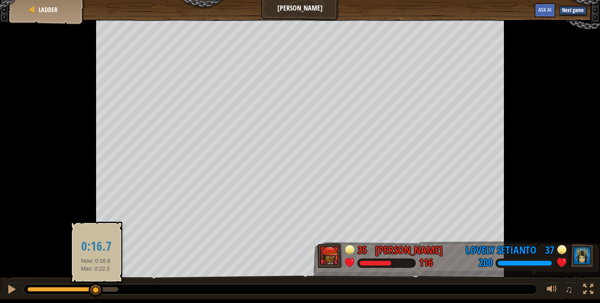
click at [96, 289] on div at bounding box center [72, 289] width 91 height 5
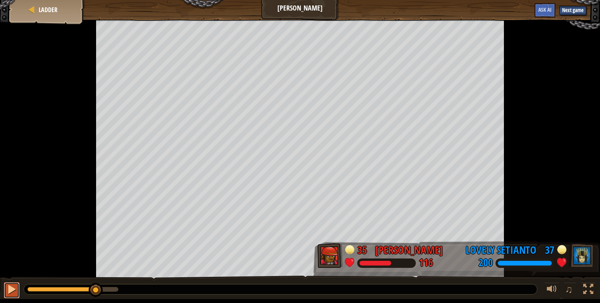
click at [9, 288] on div at bounding box center [12, 289] width 10 height 10
